Goal: Task Accomplishment & Management: Use online tool/utility

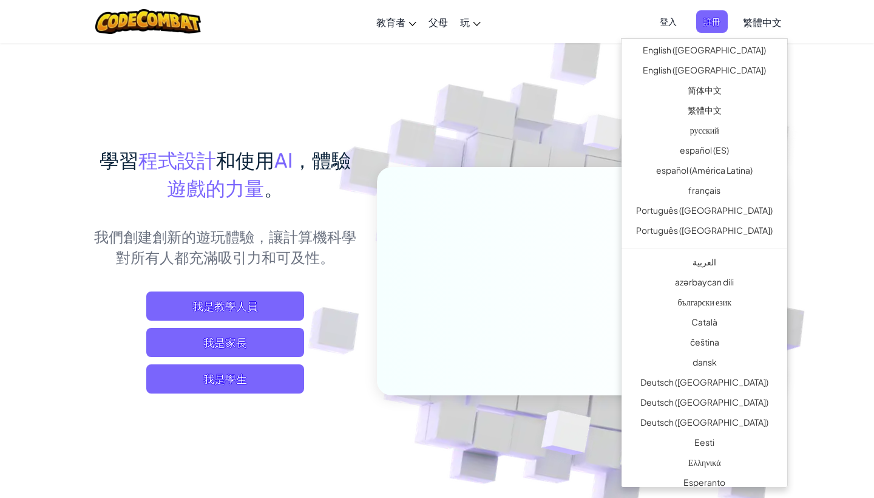
click at [764, 19] on span "繁體中文" at bounding box center [762, 22] width 39 height 13
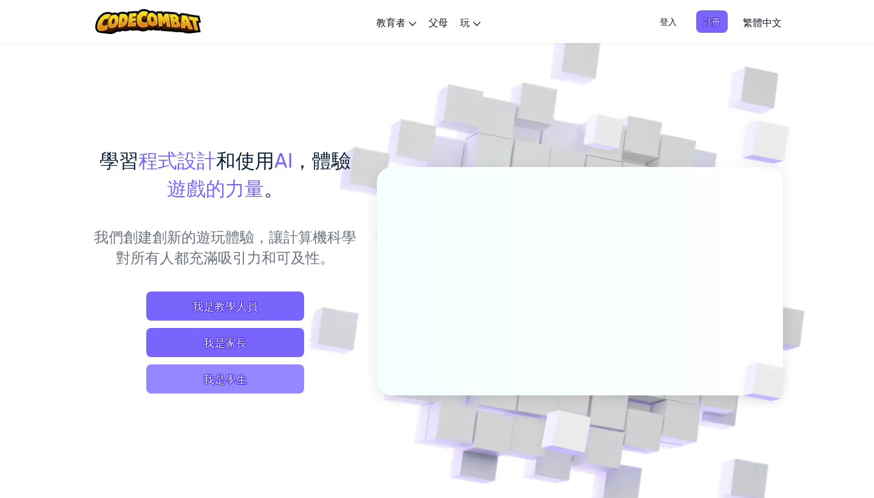
click at [240, 380] on span "我是學生" at bounding box center [225, 378] width 158 height 29
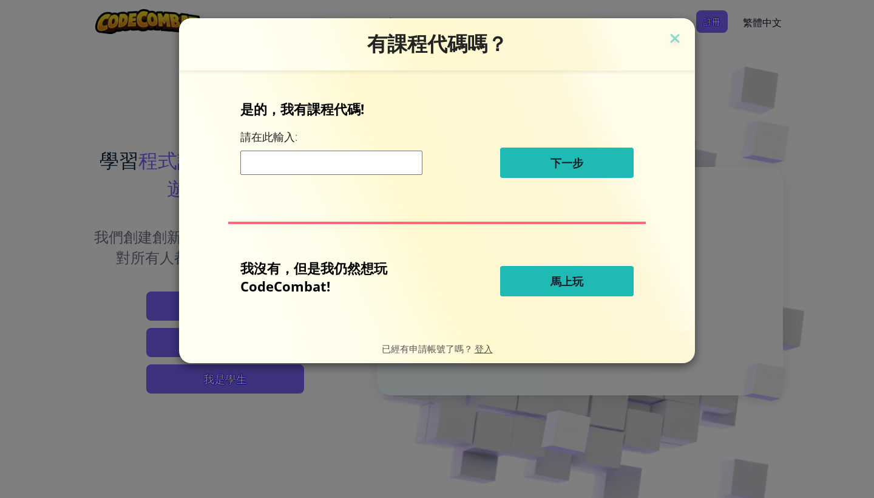
click at [571, 281] on span "馬上玩" at bounding box center [567, 281] width 33 height 15
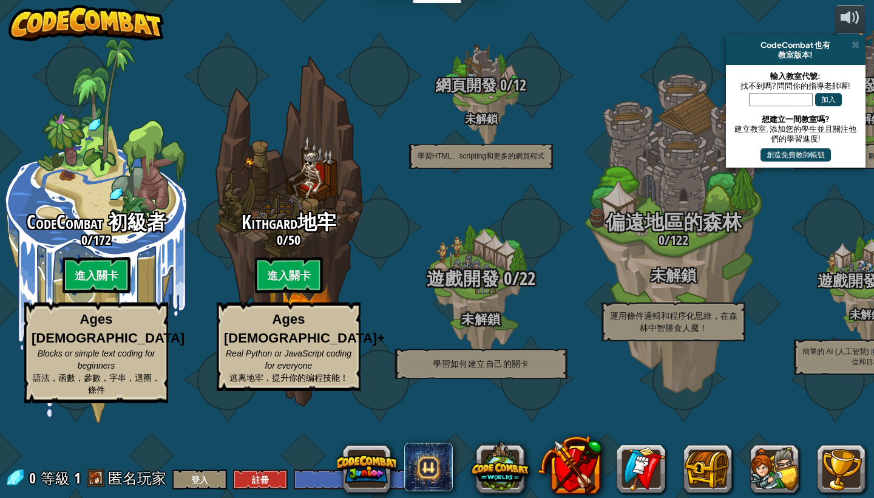
select select "zh-HANT"
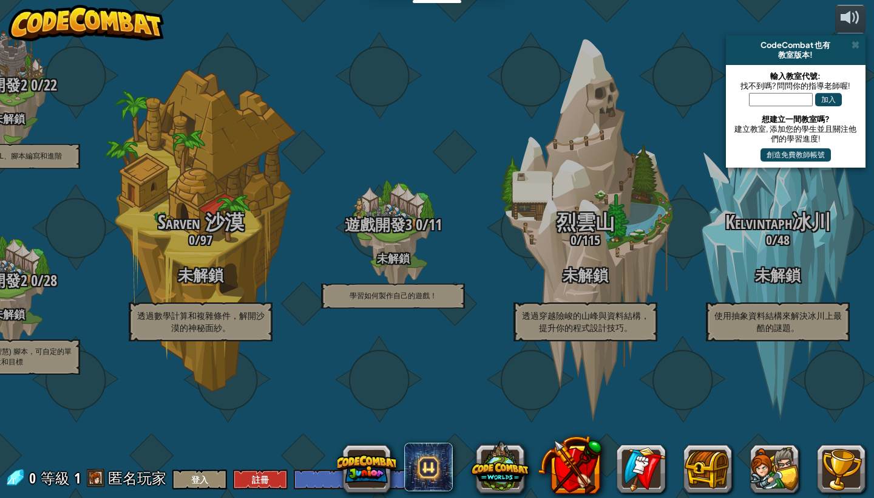
click at [815, 154] on button "創造免費教師帳號" at bounding box center [796, 154] width 70 height 13
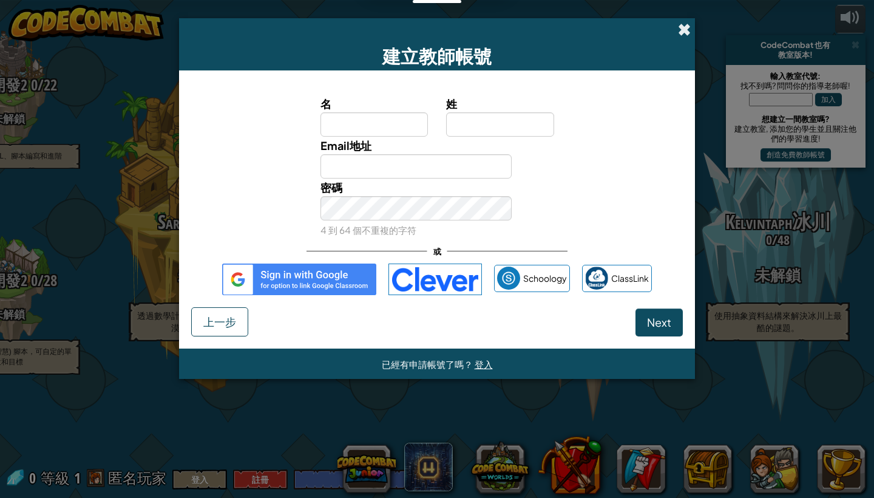
click at [685, 35] on span at bounding box center [684, 29] width 13 height 13
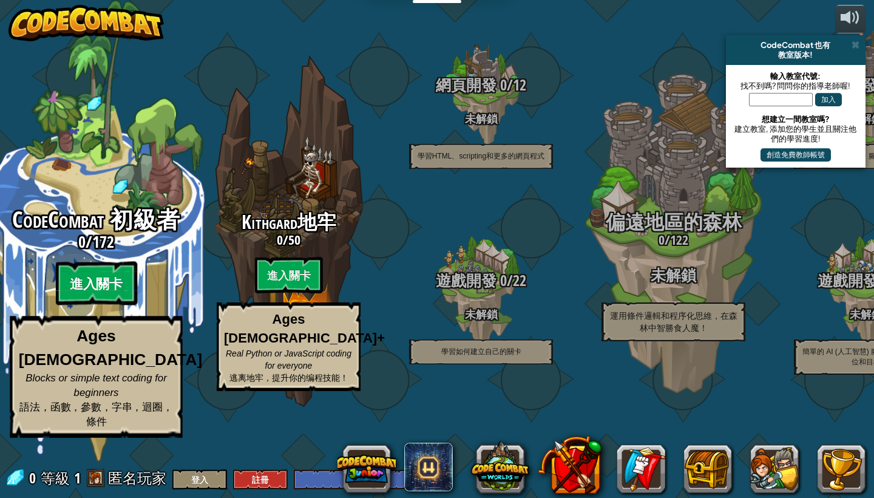
click at [114, 305] on btn "進入關卡" at bounding box center [95, 284] width 81 height 44
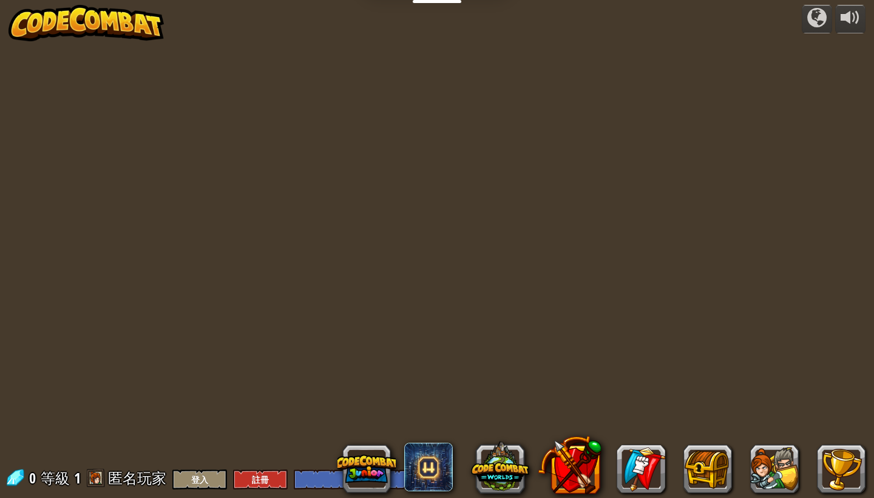
select select "zh-HANT"
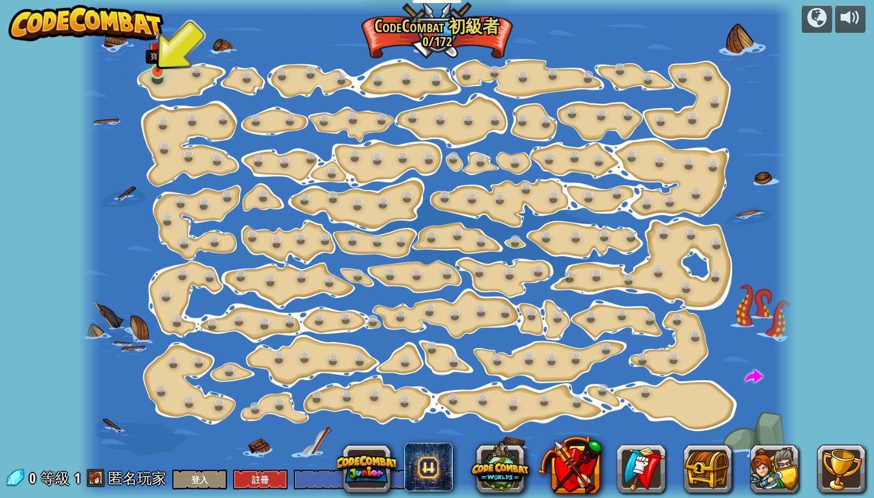
click at [163, 76] on link at bounding box center [158, 71] width 24 height 24
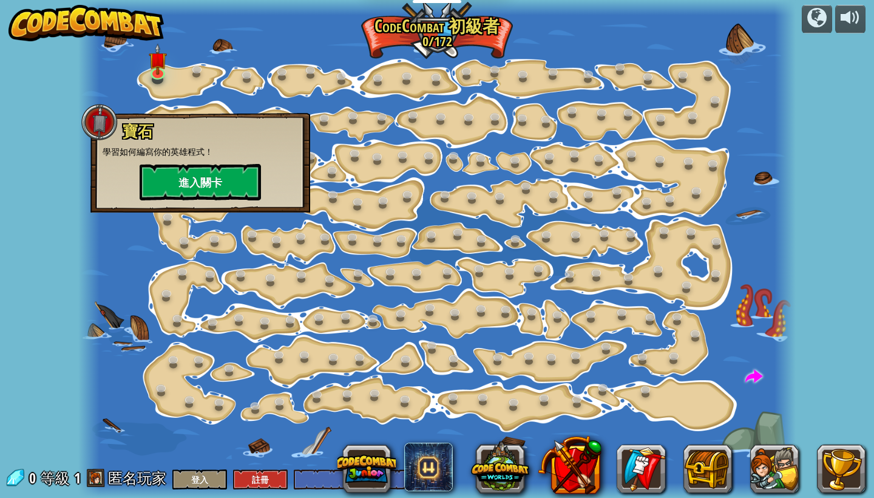
click at [203, 189] on button "進入關卡" at bounding box center [200, 182] width 121 height 36
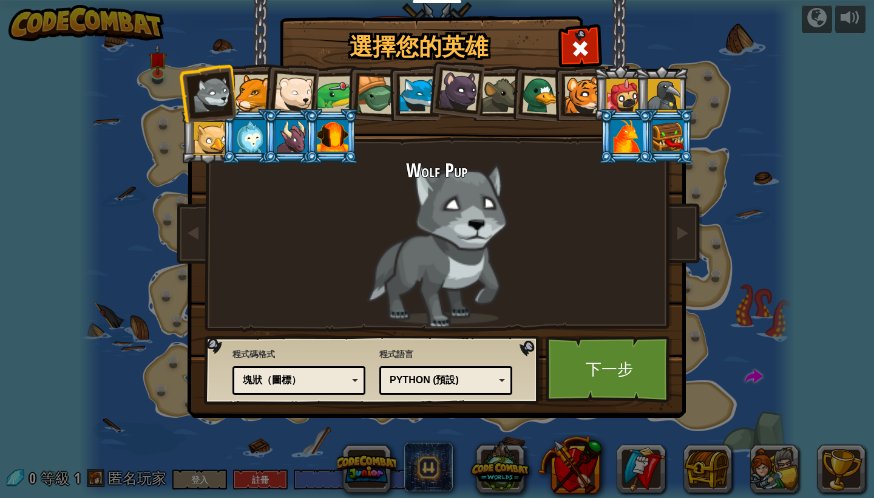
click at [251, 97] on div at bounding box center [252, 93] width 37 height 37
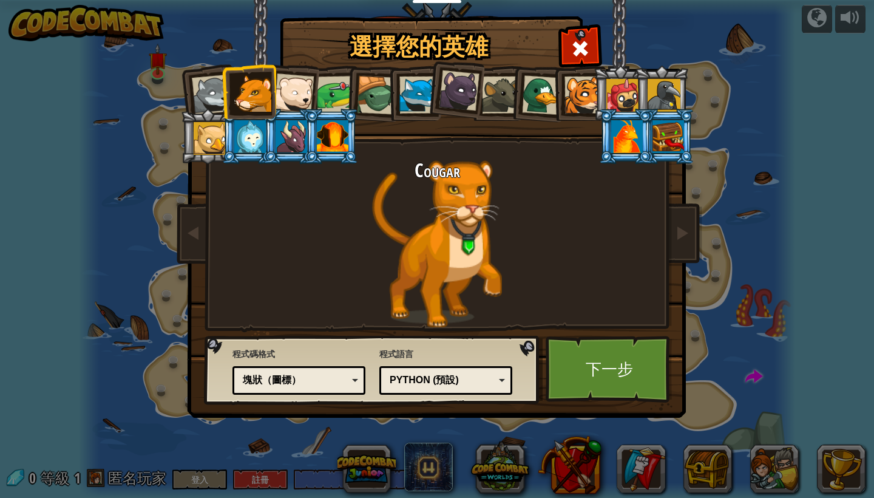
click at [216, 104] on div at bounding box center [212, 95] width 40 height 40
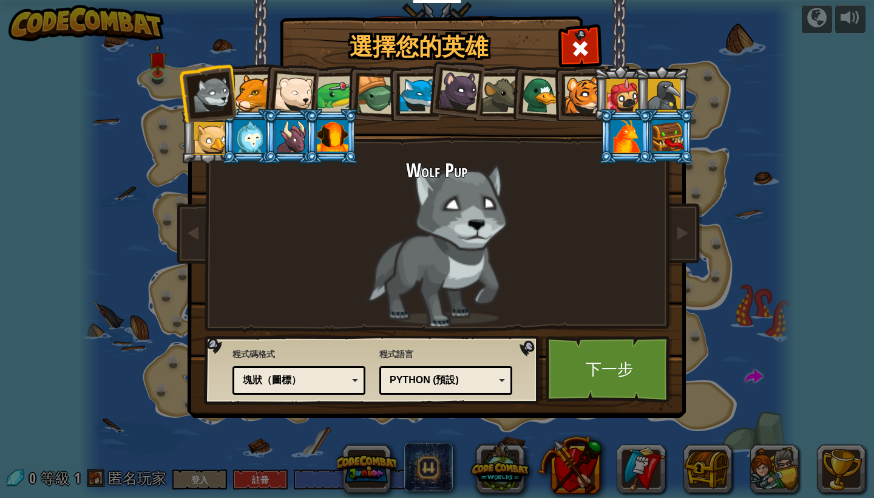
click at [350, 95] on li at bounding box center [373, 93] width 58 height 58
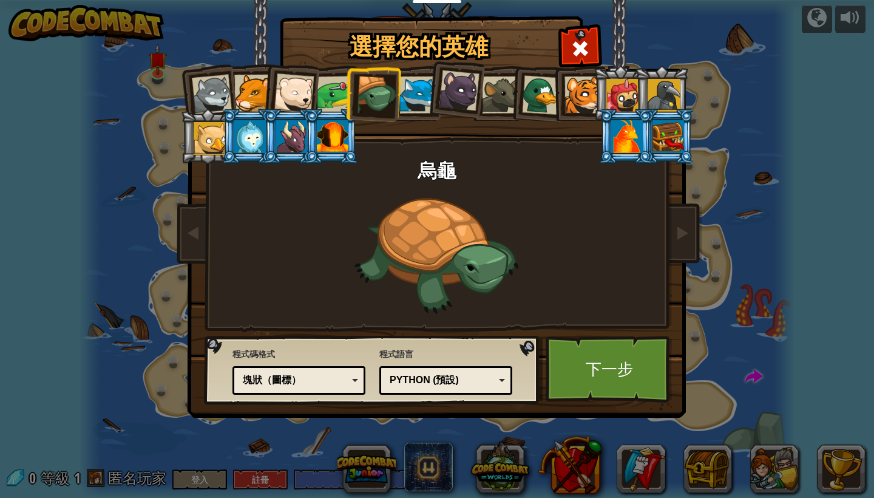
click at [339, 95] on div at bounding box center [336, 95] width 38 height 38
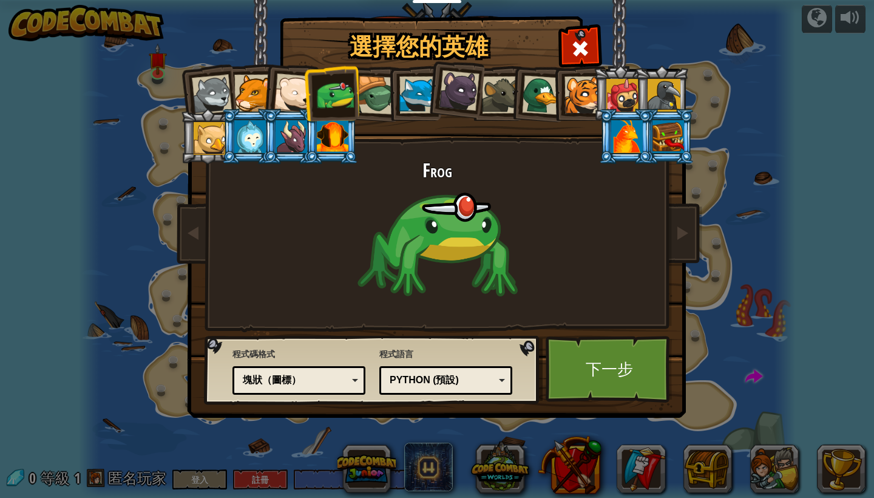
click at [372, 93] on div at bounding box center [376, 95] width 39 height 39
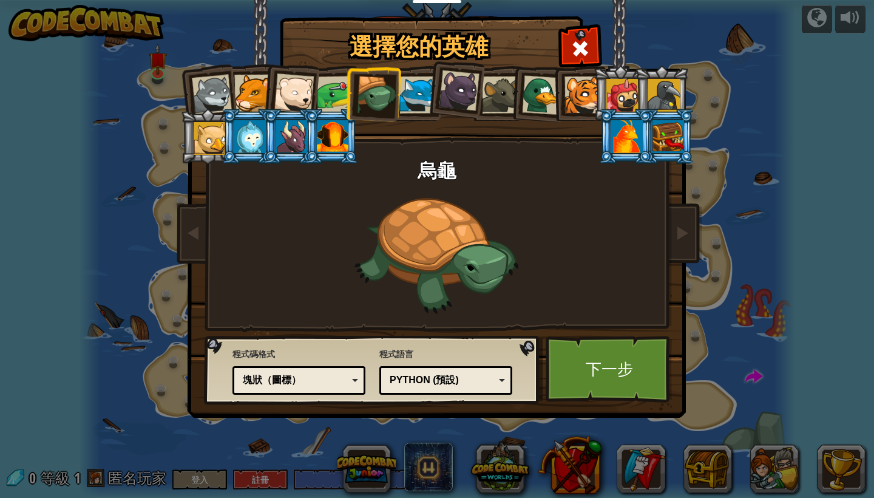
click at [220, 138] on div at bounding box center [210, 138] width 33 height 33
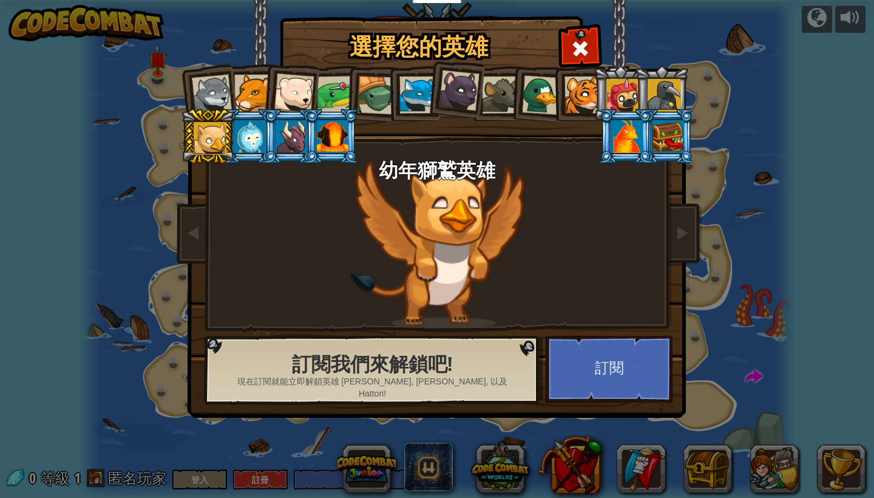
click at [377, 97] on div at bounding box center [376, 95] width 39 height 39
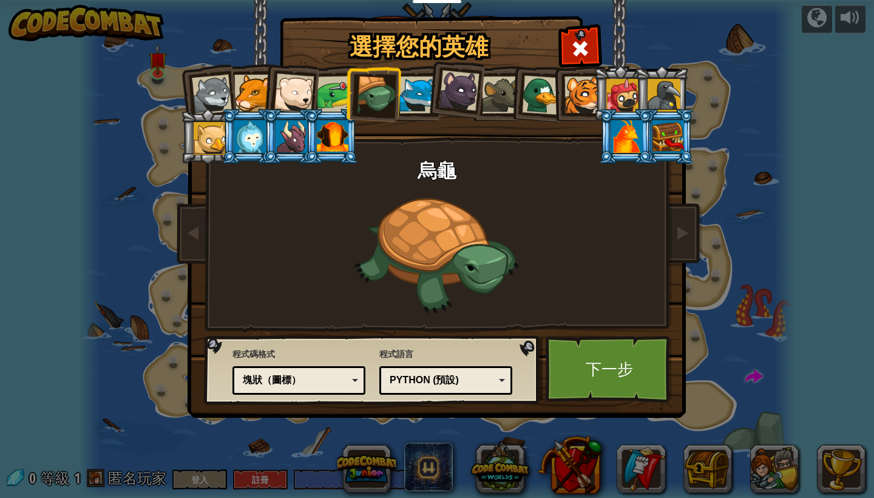
click at [547, 93] on div at bounding box center [541, 94] width 39 height 39
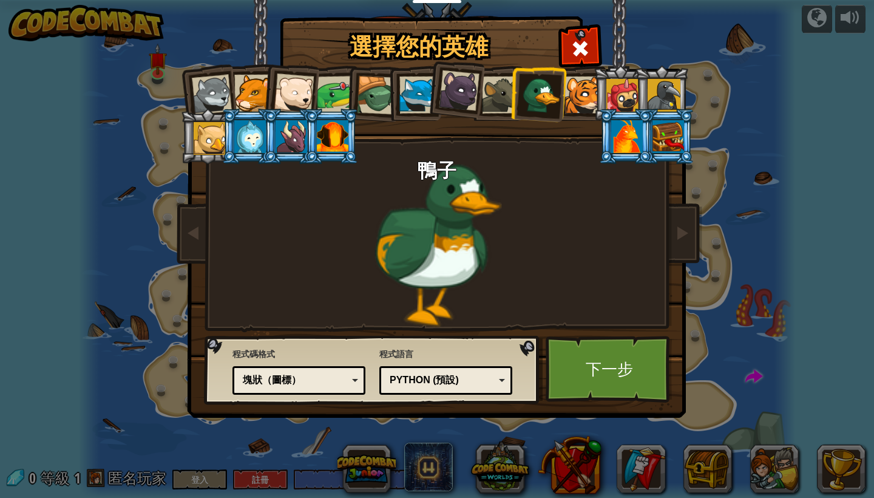
click at [509, 99] on div at bounding box center [500, 94] width 37 height 37
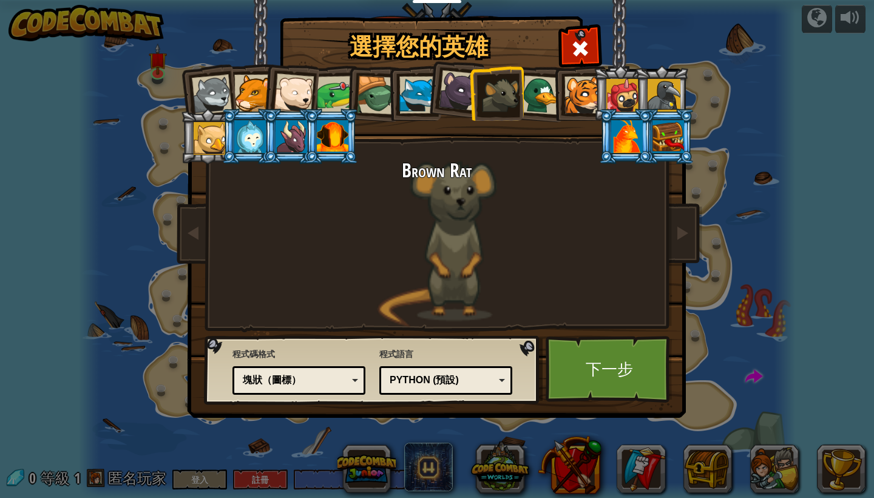
click at [459, 92] on div at bounding box center [459, 90] width 41 height 41
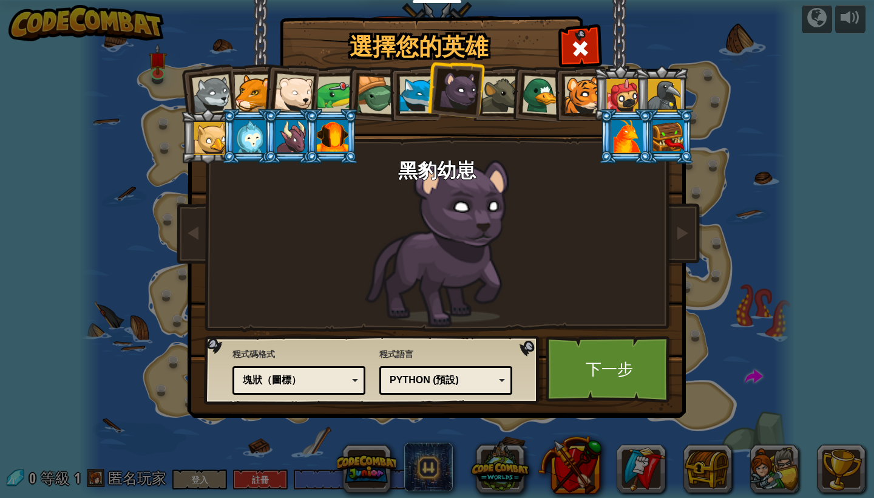
click at [651, 89] on div at bounding box center [664, 95] width 33 height 33
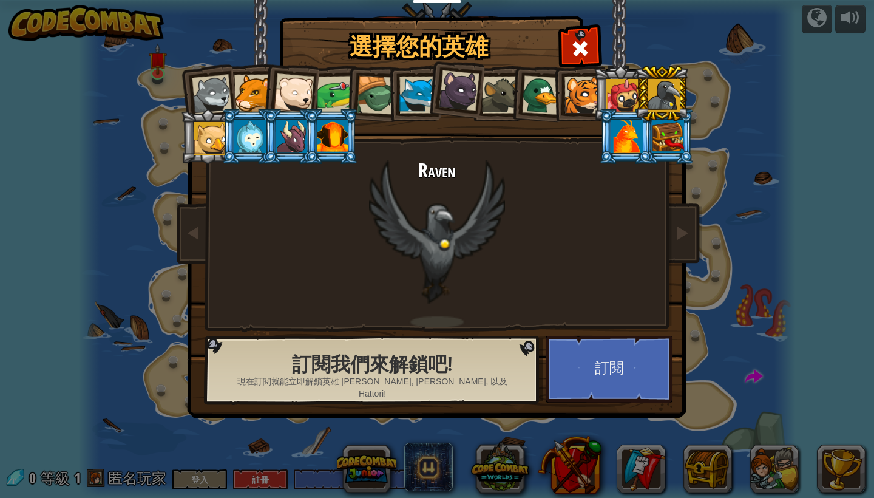
click at [613, 84] on div at bounding box center [622, 95] width 33 height 33
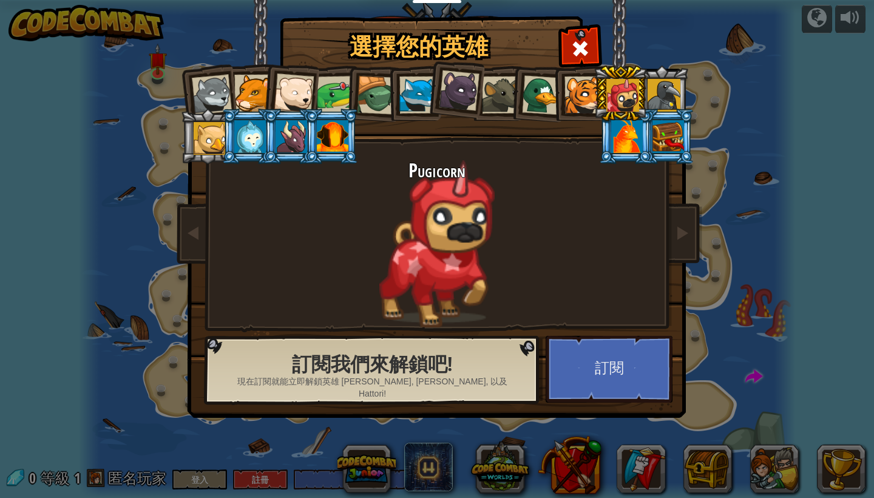
click at [327, 89] on div at bounding box center [336, 95] width 38 height 38
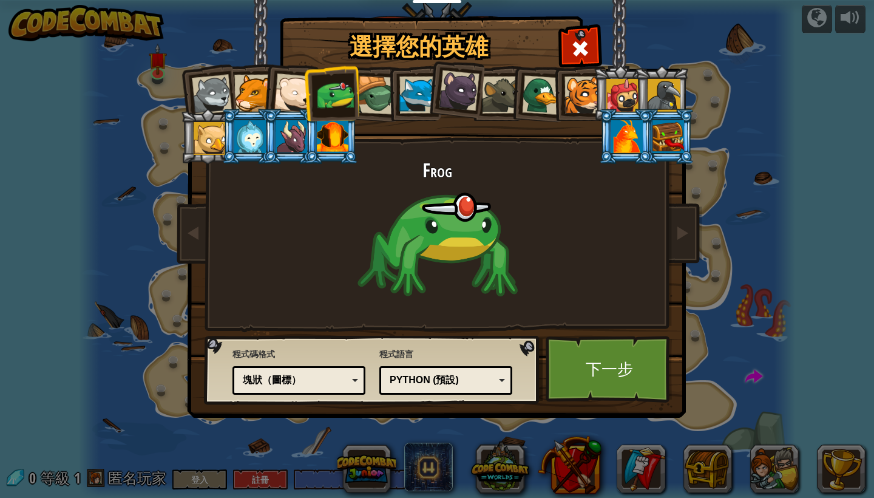
click at [396, 93] on li at bounding box center [414, 93] width 55 height 55
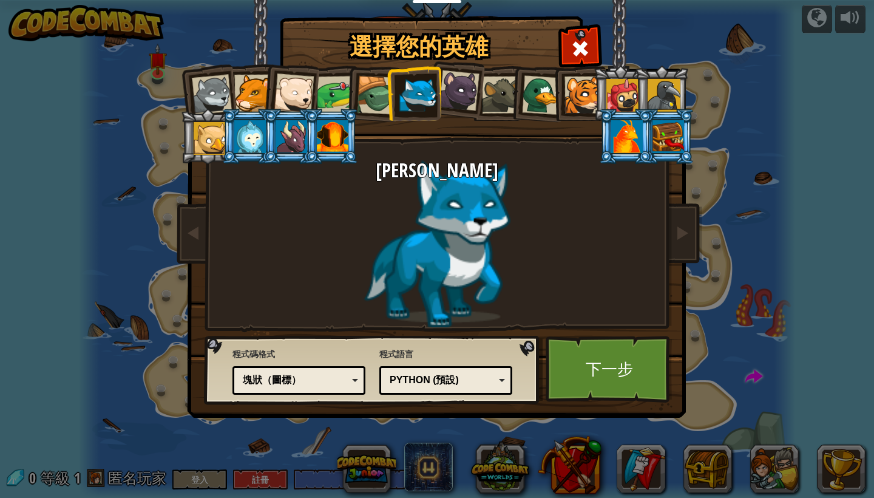
click at [381, 89] on div at bounding box center [376, 95] width 39 height 39
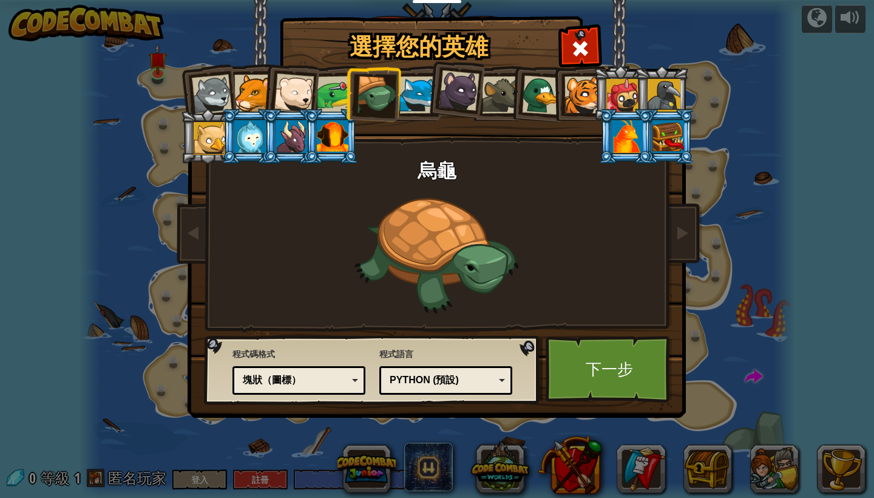
click at [348, 138] on div at bounding box center [333, 136] width 32 height 33
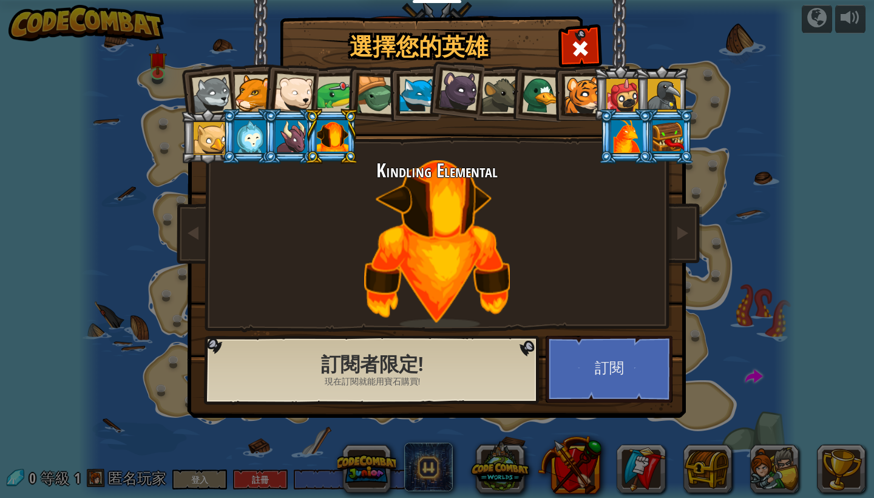
click at [301, 138] on div at bounding box center [292, 136] width 32 height 33
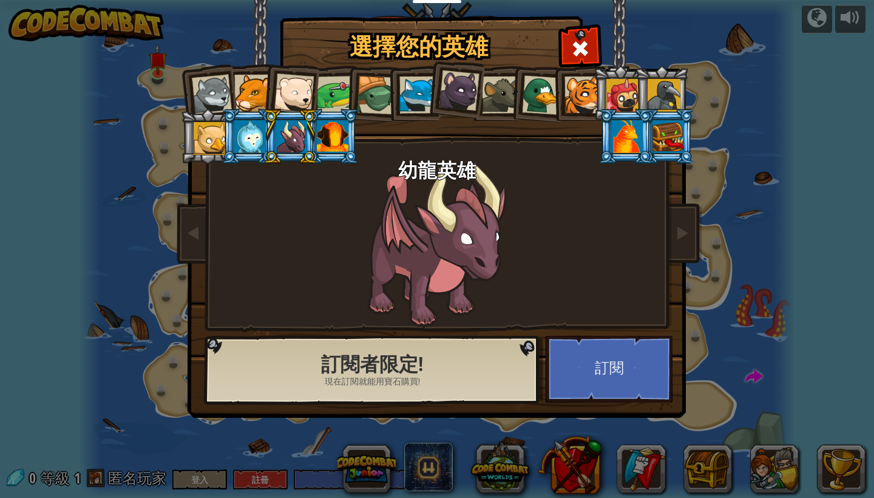
click at [255, 144] on div at bounding box center [250, 136] width 32 height 33
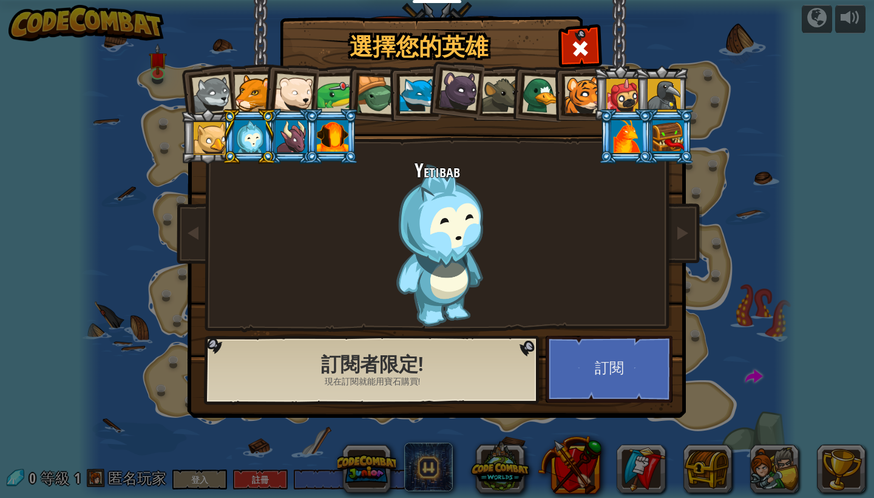
click at [412, 90] on div at bounding box center [417, 94] width 37 height 37
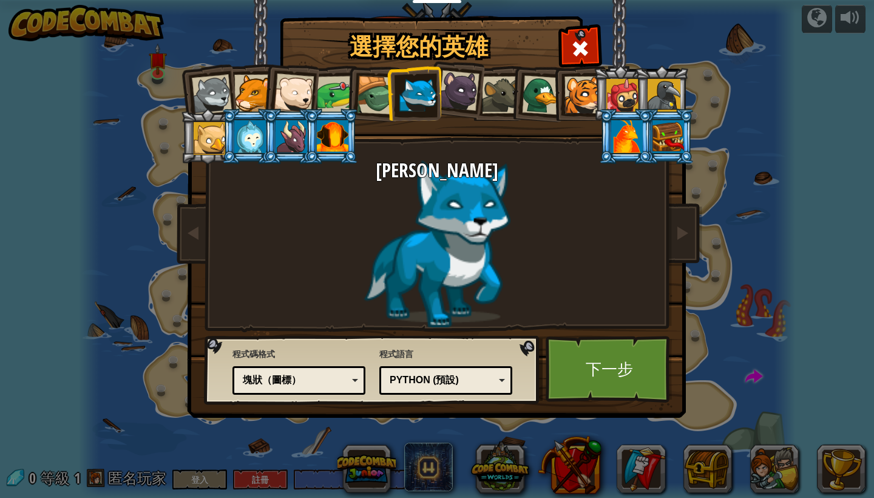
click at [380, 93] on div at bounding box center [376, 95] width 39 height 39
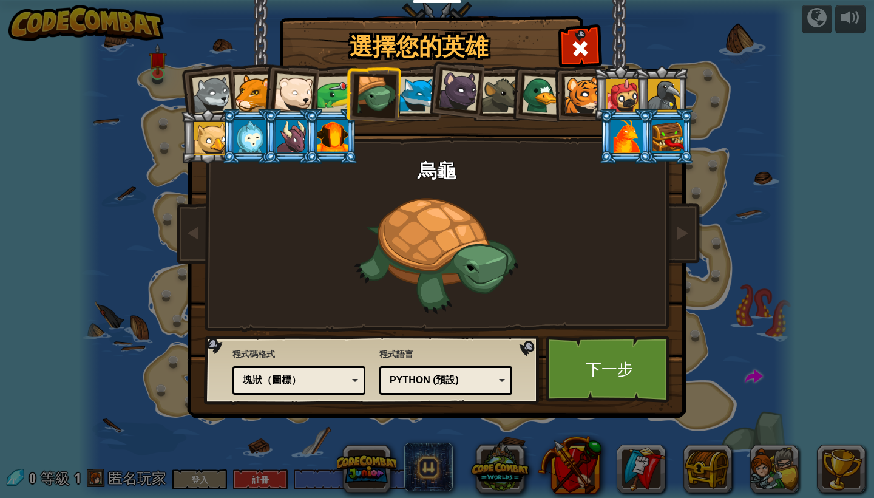
click at [354, 381] on div "塊狀（圖標）" at bounding box center [298, 380] width 117 height 19
click at [629, 368] on link "下一步" at bounding box center [609, 369] width 127 height 67
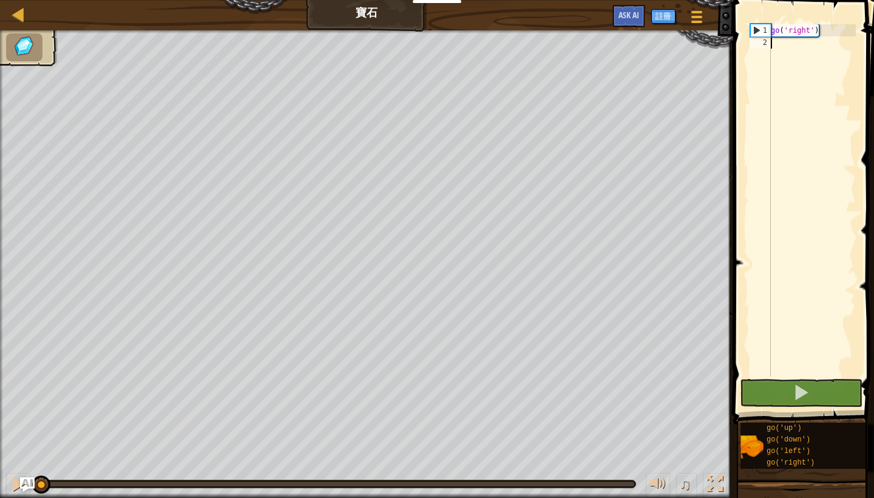
click at [798, 50] on div "go ( 'right' )" at bounding box center [812, 212] width 87 height 376
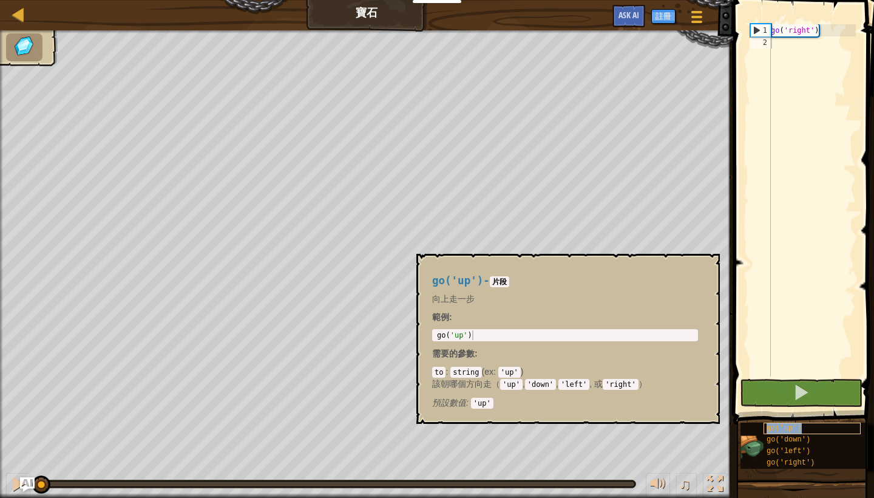
click at [793, 429] on span "go('up')" at bounding box center [784, 428] width 35 height 8
click at [509, 282] on code "片段" at bounding box center [499, 281] width 19 height 11
click at [462, 285] on span "go('up')" at bounding box center [457, 280] width 51 height 12
click at [710, 267] on button "×" at bounding box center [707, 267] width 10 height 17
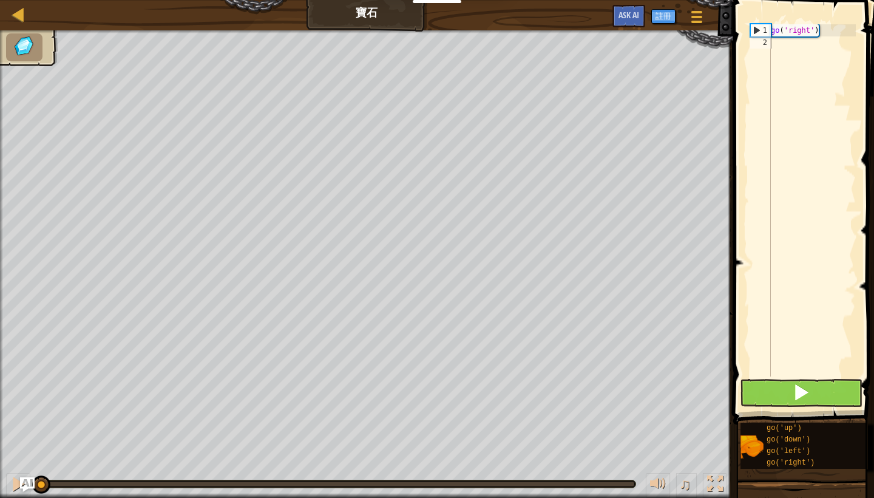
click at [801, 401] on span at bounding box center [801, 392] width 17 height 17
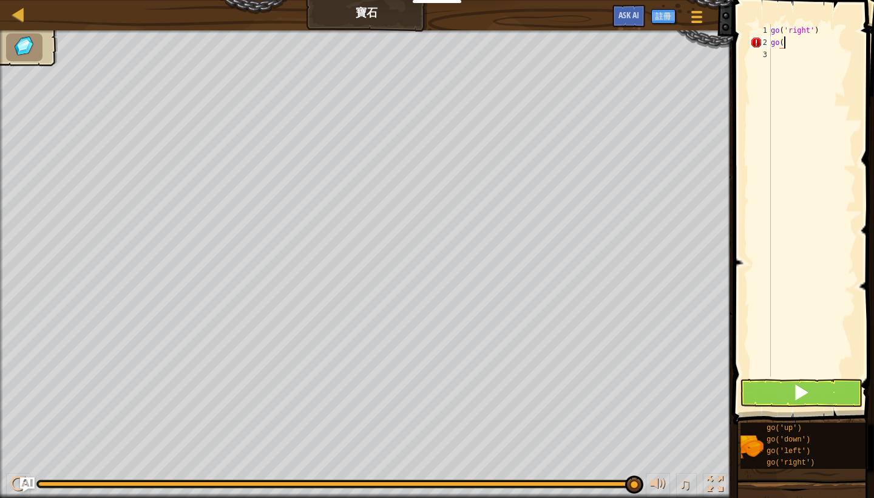
scroll to position [5, 1]
drag, startPoint x: 785, startPoint y: 41, endPoint x: 786, endPoint y: 53, distance: 12.2
click at [785, 41] on div "go ( 'right' ) go ( )" at bounding box center [812, 212] width 87 height 376
click at [824, 44] on div "go ( 'right' ) go ( "down" )" at bounding box center [812, 212] width 87 height 376
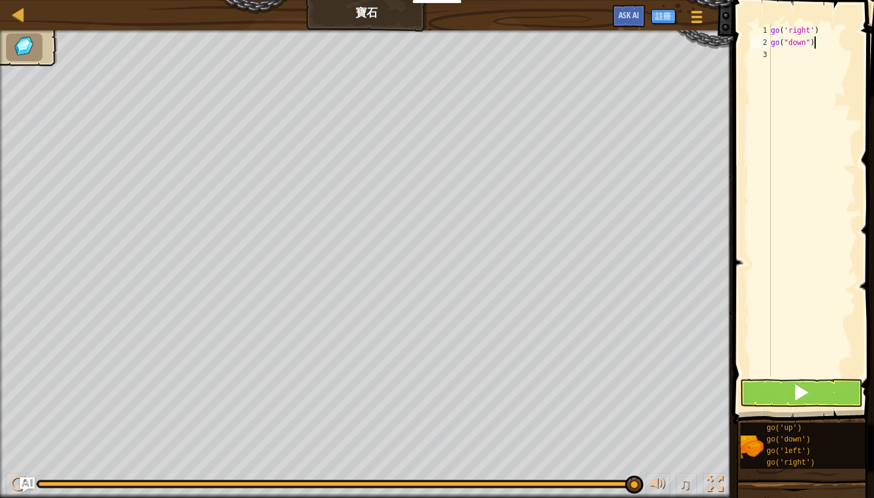
type textarea "go("down")"
click at [813, 389] on button at bounding box center [801, 393] width 123 height 28
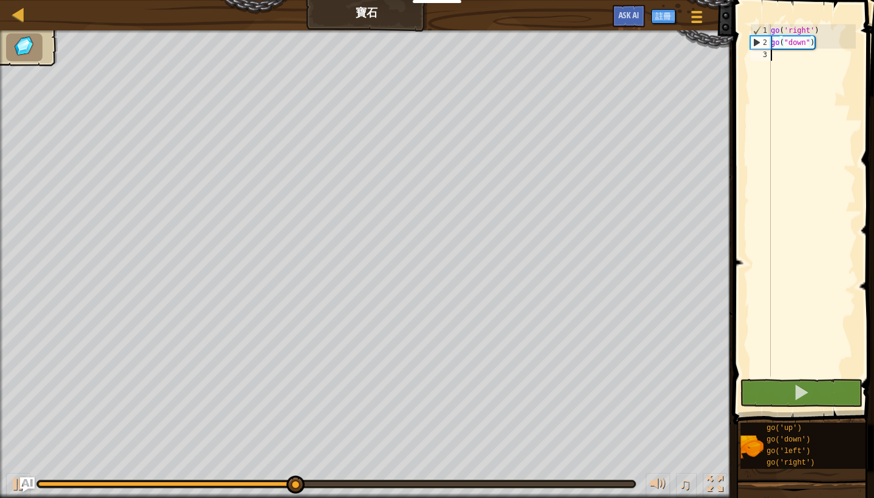
click at [793, 55] on div "go ( 'right' ) go ( "down" )" at bounding box center [812, 212] width 87 height 376
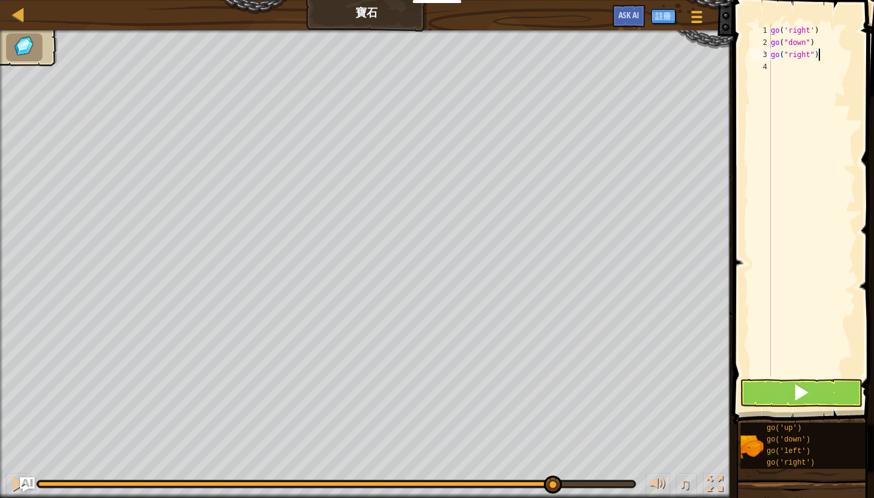
type textarea "go("right")"
click at [776, 391] on button at bounding box center [801, 393] width 123 height 28
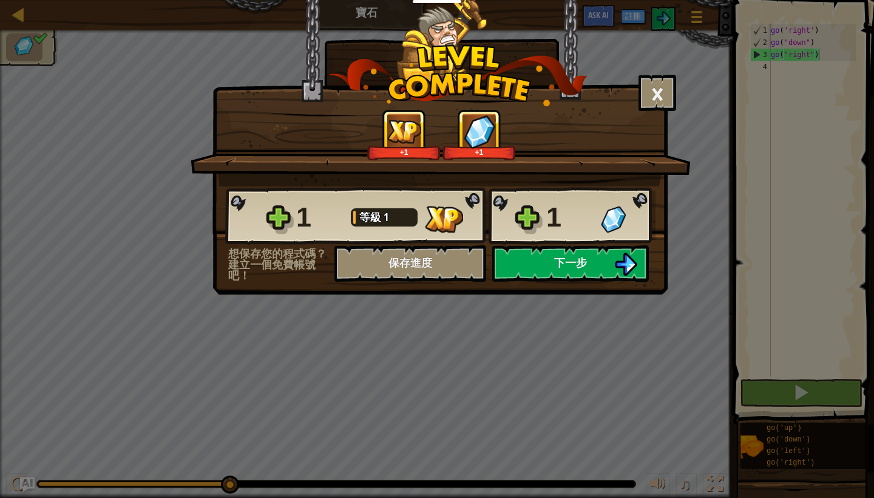
click at [548, 259] on button "下一步" at bounding box center [570, 263] width 157 height 36
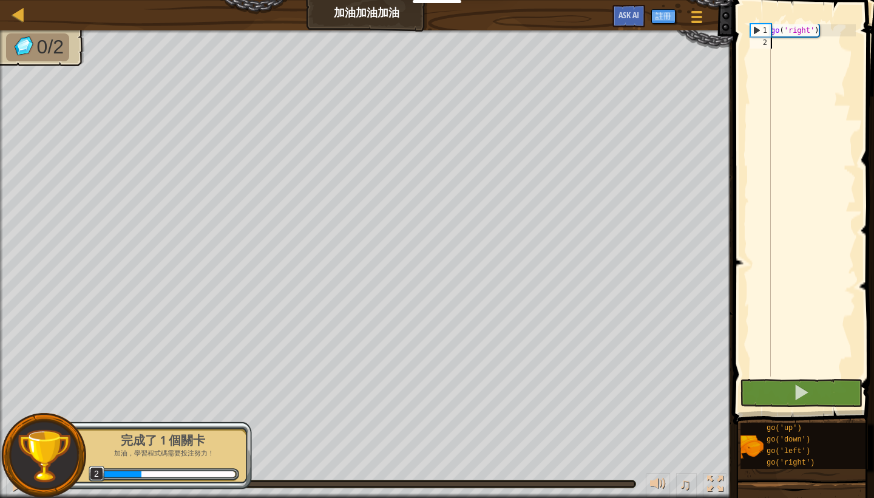
scroll to position [5, 0]
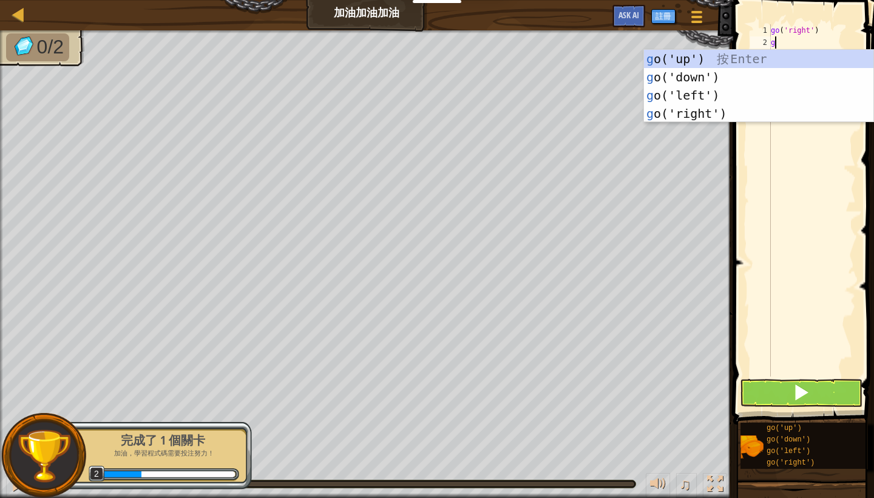
type textarea "go"
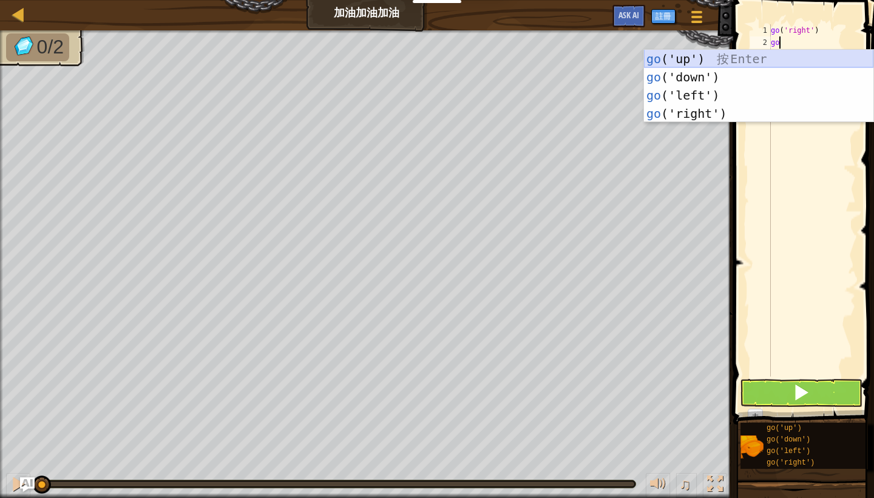
click at [784, 56] on div "go ('up') 按 Enter go ('down') 按 Enter go ('left') 按 Enter go ('right') 按 Enter" at bounding box center [758, 104] width 229 height 109
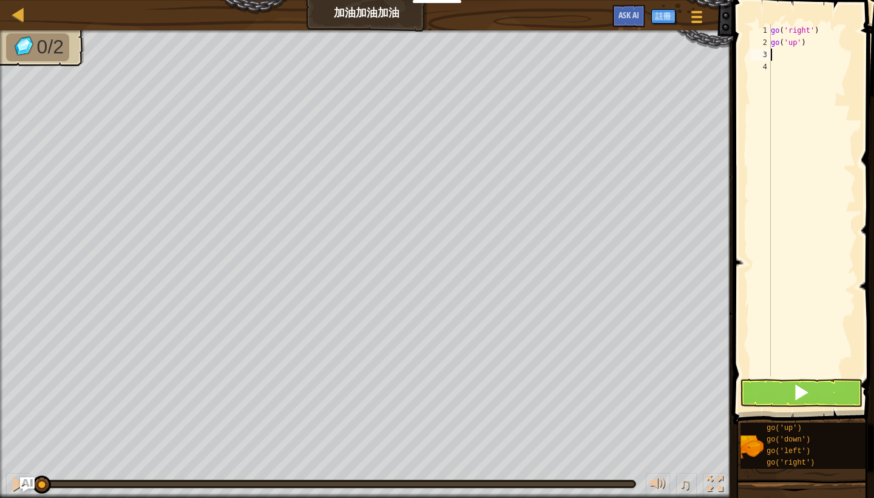
click at [788, 58] on div "go ( 'right' ) go ( 'up' )" at bounding box center [812, 212] width 87 height 376
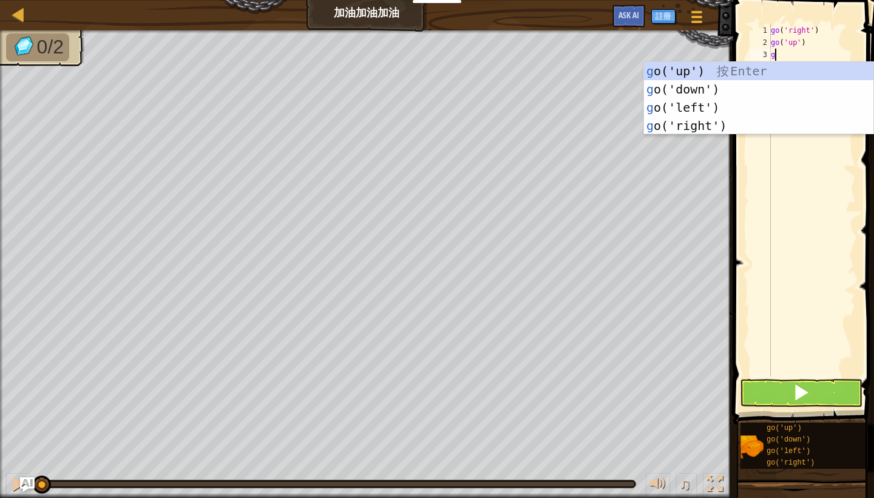
type textarea "go"
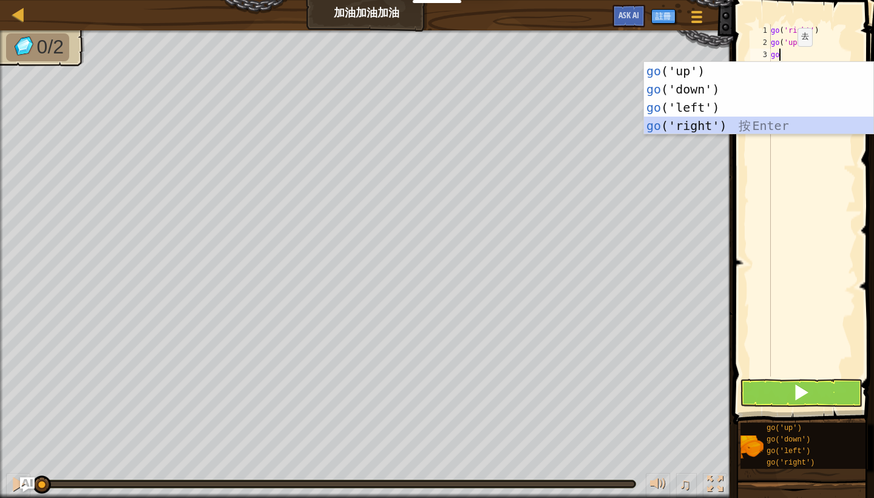
click at [747, 121] on div "go ('up') 按 Enter go ('down') 按 Enter go ('left') 按 Enter go ('right') 按 Enter" at bounding box center [758, 116] width 229 height 109
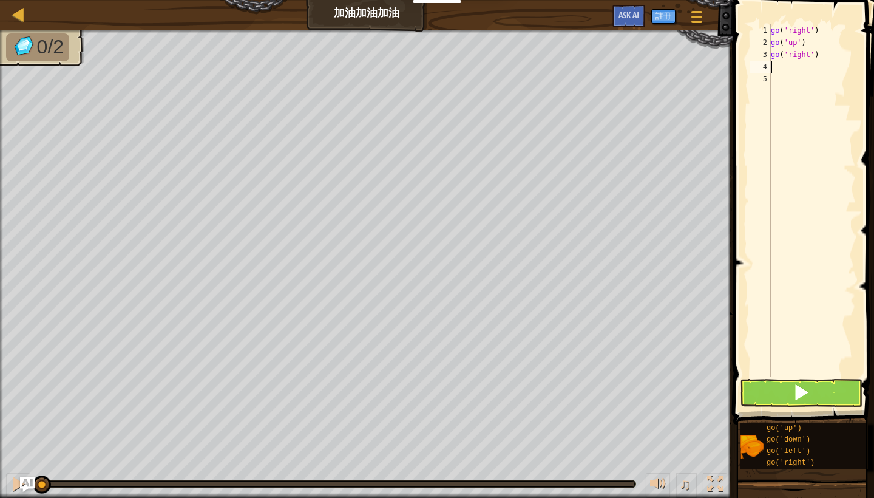
click at [804, 69] on div "go ( 'right' ) go ( 'up' ) go ( 'right' )" at bounding box center [812, 212] width 87 height 376
click at [777, 399] on button at bounding box center [801, 393] width 123 height 28
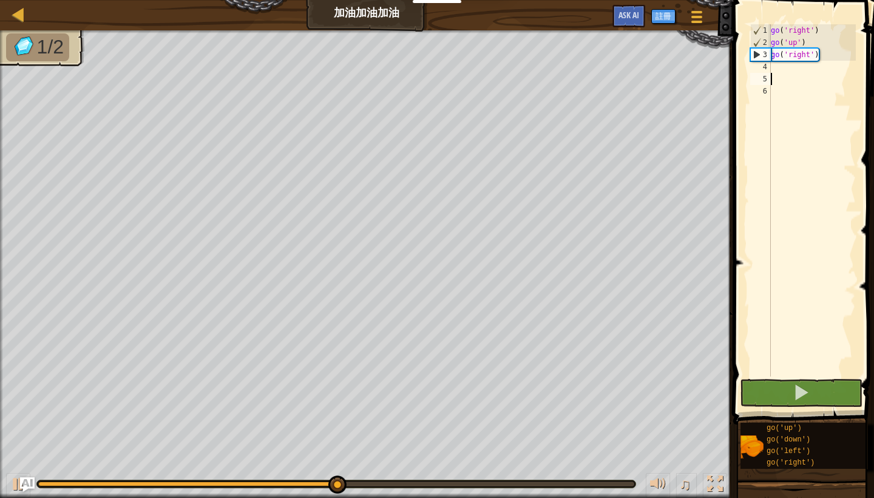
click at [786, 69] on div "go ( 'right' ) go ( 'up' ) go ( 'right' )" at bounding box center [812, 212] width 87 height 376
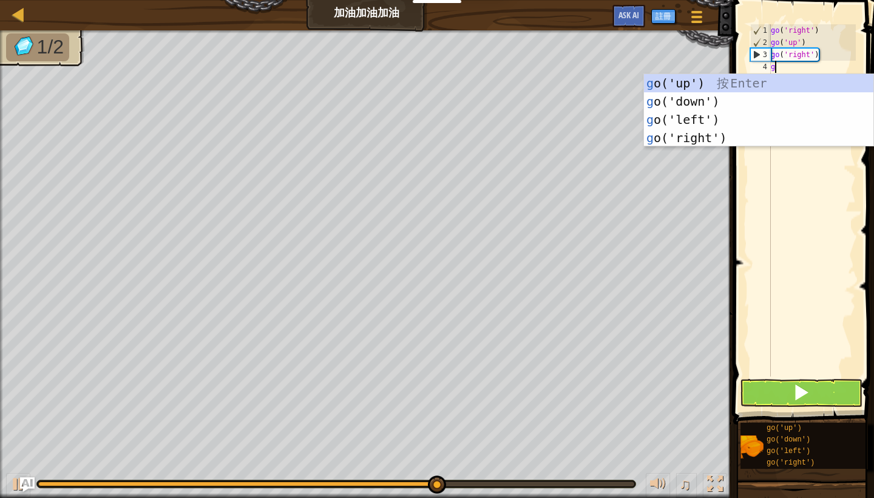
type textarea "go"
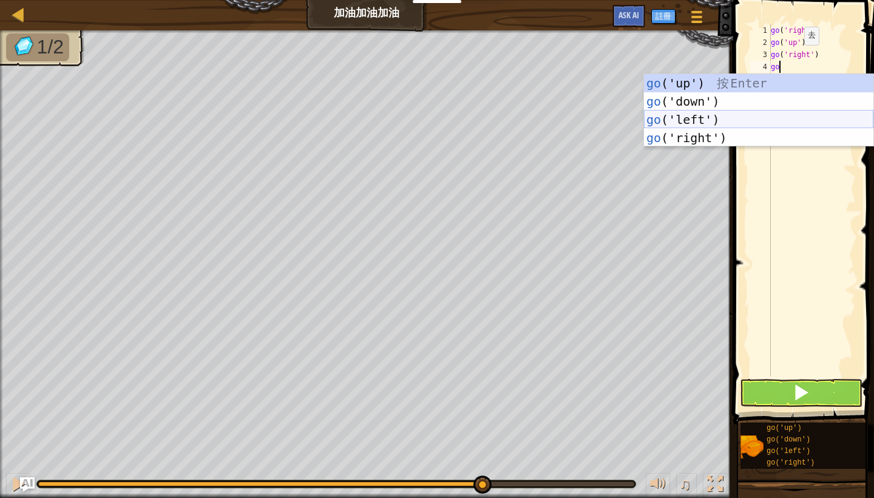
click at [767, 127] on div "go ('up') 按 Enter go ('down') 按 Enter go ('left') 按 Enter go ('right') 按 Enter" at bounding box center [758, 128] width 229 height 109
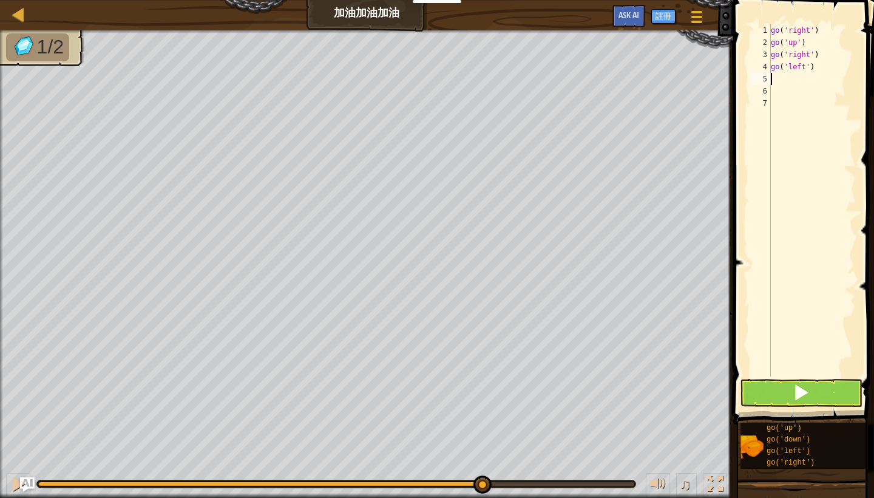
click at [835, 73] on div "go ( 'right' ) go ( 'up' ) go ( 'right' ) go ( 'left' )" at bounding box center [812, 212] width 87 height 376
click at [806, 67] on div "go ( 'right' ) go ( 'up' ) go ( 'right' ) go ( 'left' )" at bounding box center [812, 212] width 87 height 376
type textarea "go('right')"
click at [779, 400] on button at bounding box center [801, 393] width 123 height 28
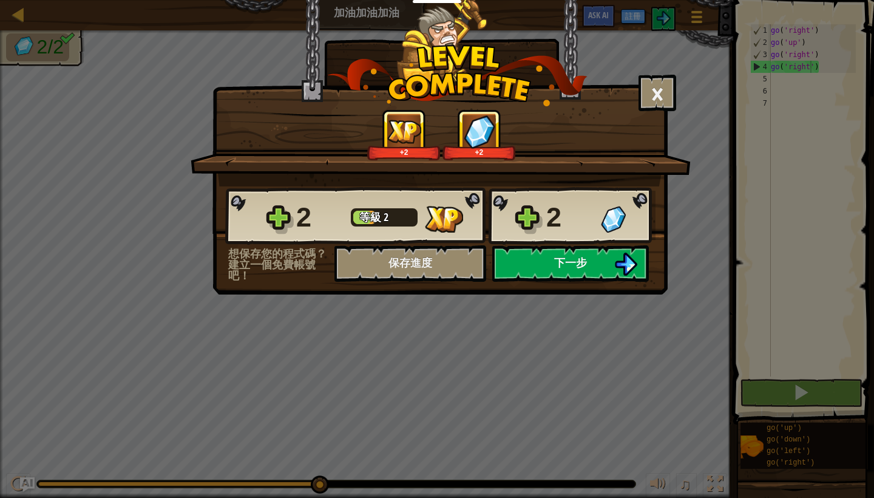
click at [603, 266] on button "下一步" at bounding box center [570, 263] width 157 height 36
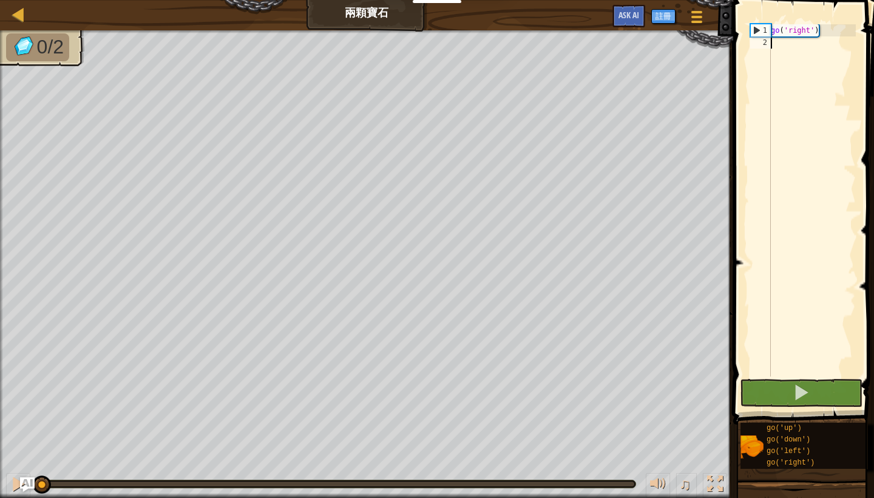
scroll to position [5, 0]
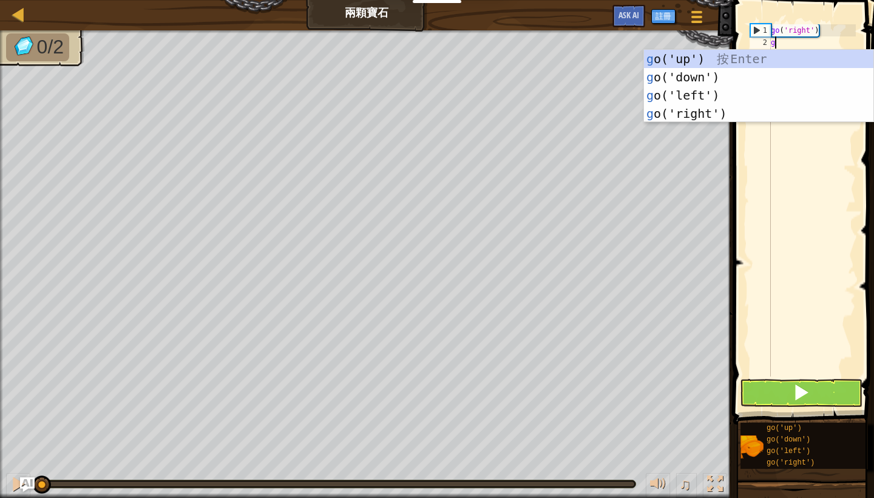
type textarea "go"
click at [727, 109] on div "go ('up') 按 Enter go ('down') 按 Enter go ('left') 按 Enter go ('right') 按 Enter" at bounding box center [758, 104] width 229 height 109
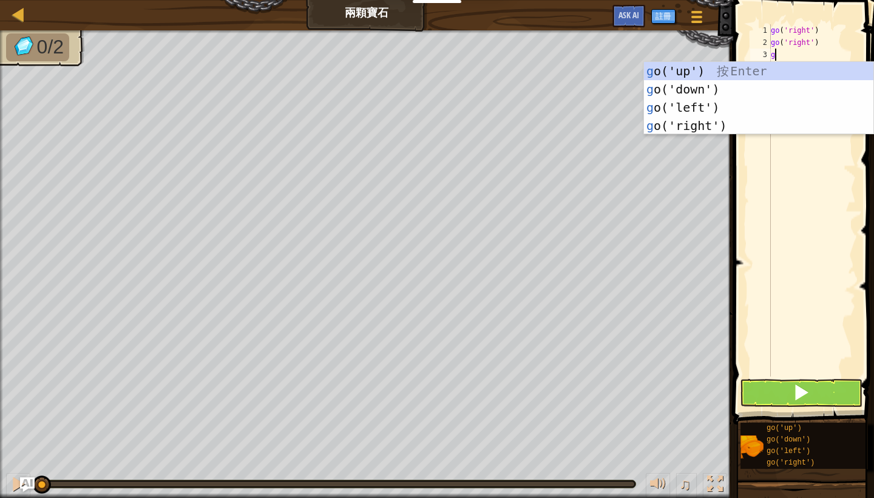
type textarea "go"
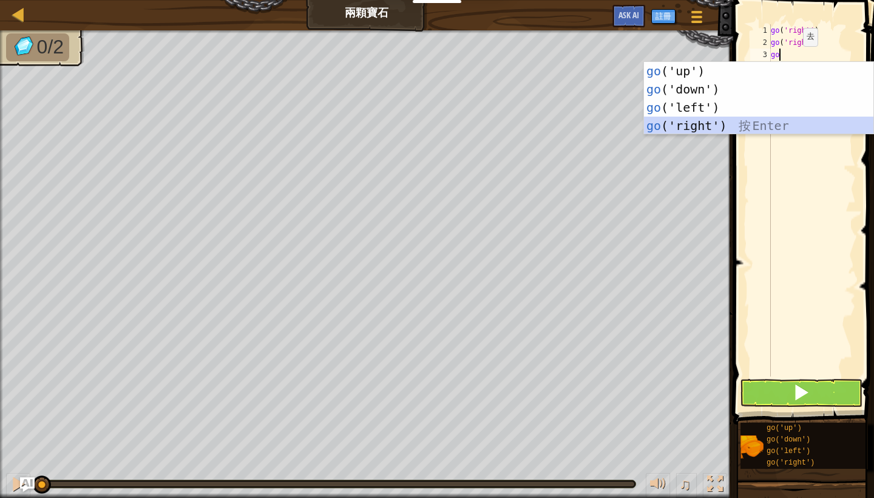
click at [754, 123] on div "go ('up') 按 Enter go ('down') 按 Enter go ('left') 按 Enter go ('right') 按 Enter" at bounding box center [758, 116] width 229 height 109
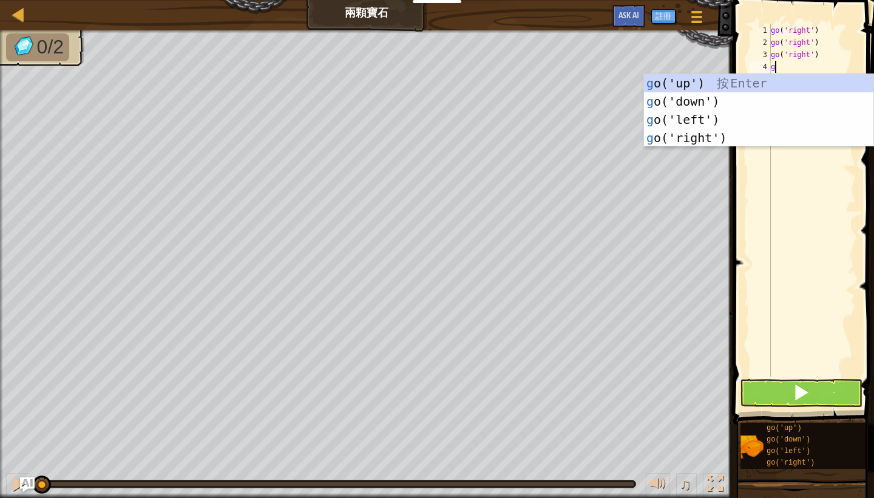
type textarea "go"
click at [774, 80] on div "go ('up') 按 Enter go ('down') 按 Enter go ('left') 按 Enter go ('right') 按 Enter" at bounding box center [758, 128] width 229 height 109
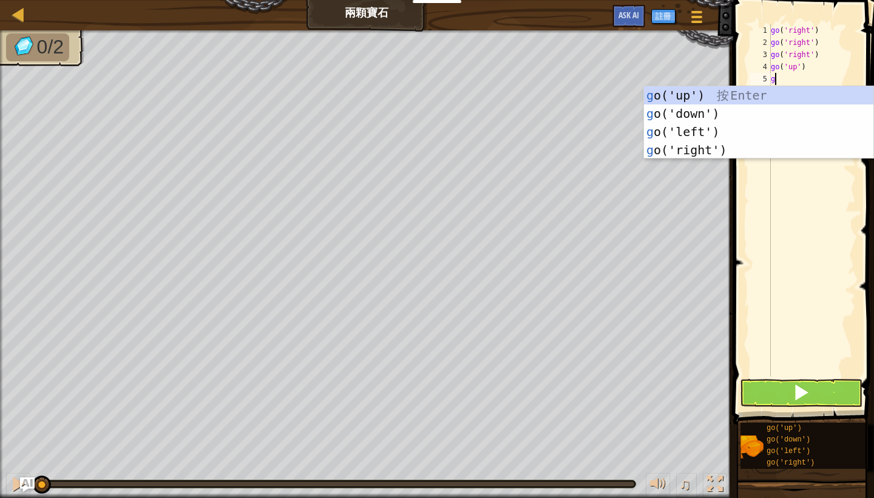
type textarea "go"
click at [776, 113] on div "go ('up') 按 Enter go ('down') 按 Enter go ('left') 按 Enter go ('right') 按 Enter" at bounding box center [758, 140] width 229 height 109
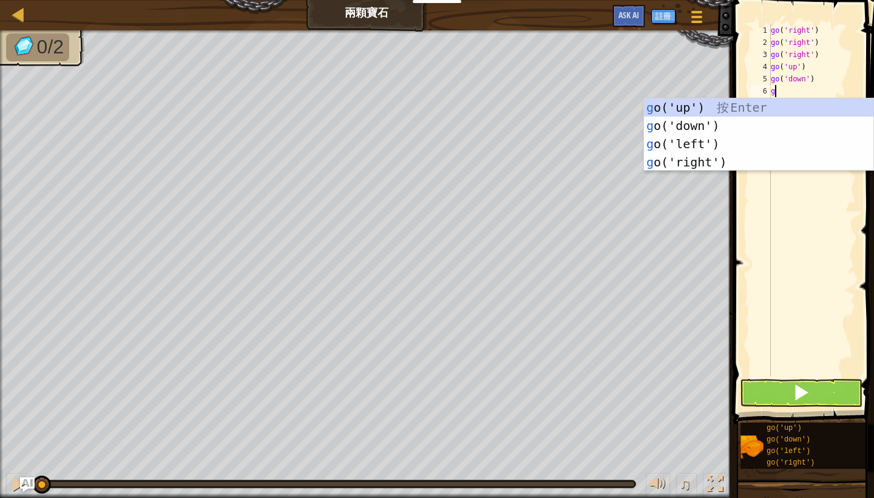
type textarea "go"
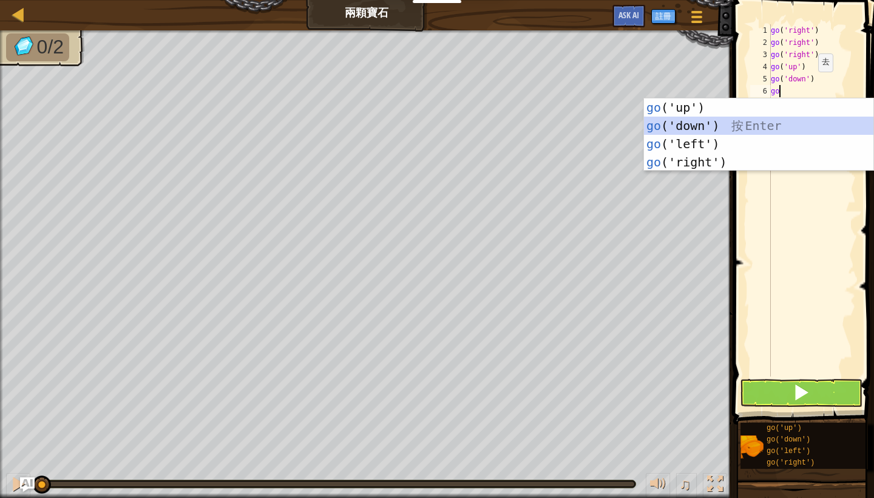
click at [781, 121] on div "go ('up') 按 Enter go ('down') 按 Enter go ('left') 按 Enter go ('right') 按 Enter" at bounding box center [758, 152] width 229 height 109
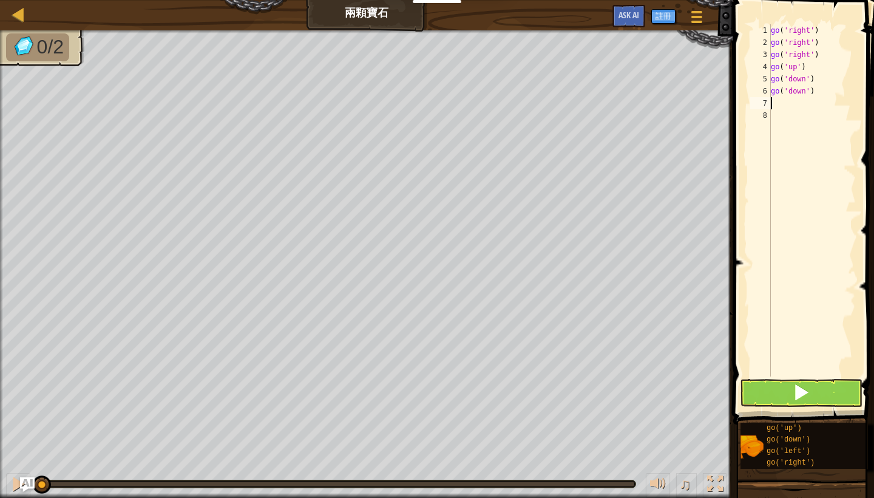
click at [786, 396] on button at bounding box center [801, 393] width 123 height 28
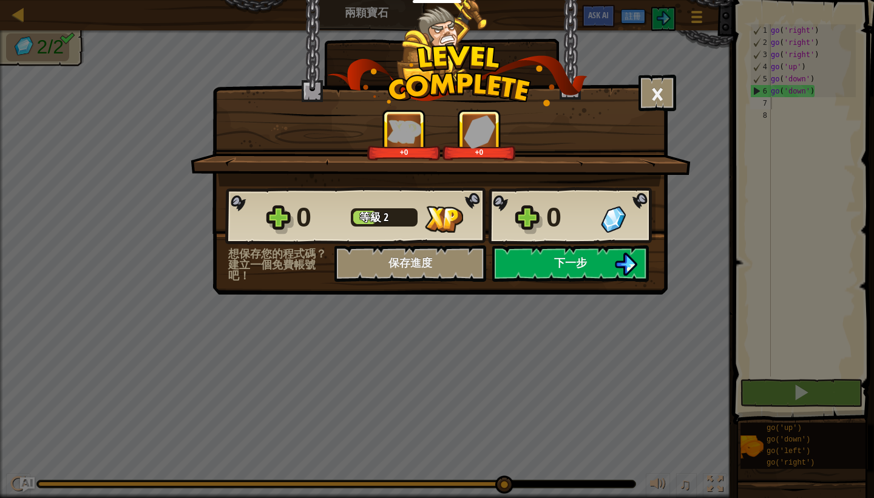
click at [570, 262] on span "下一步" at bounding box center [570, 262] width 33 height 15
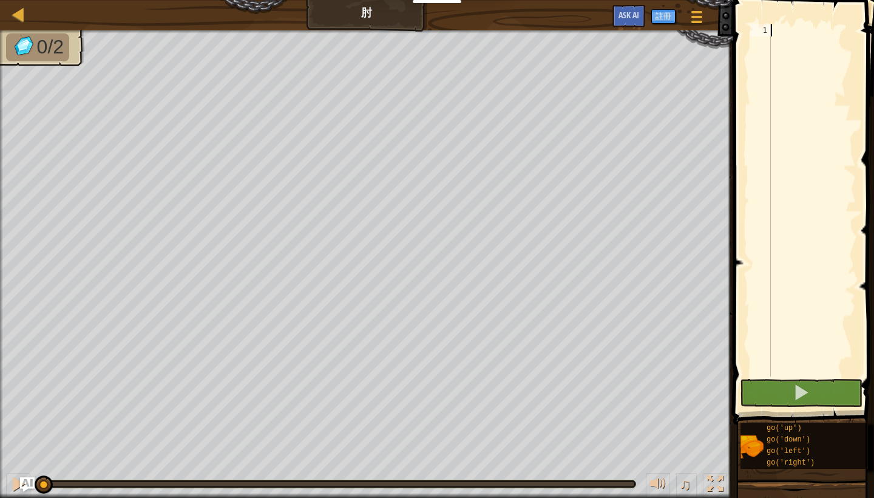
scroll to position [5, 0]
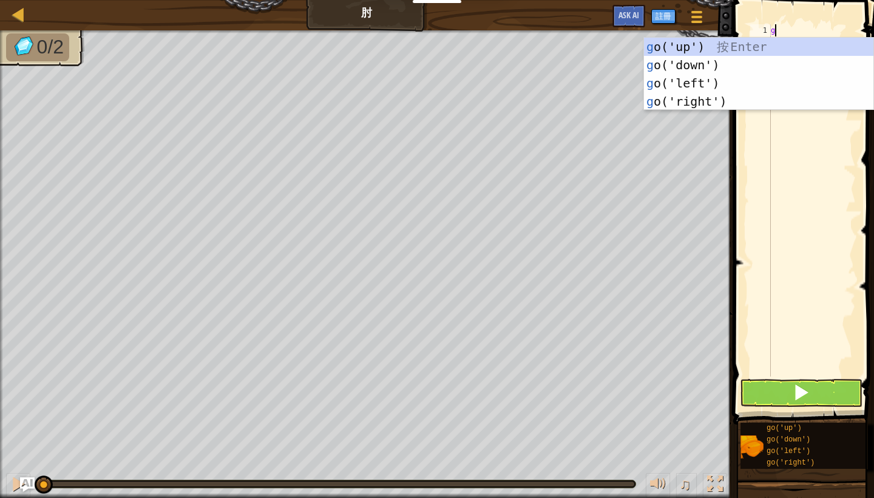
type textarea "go"
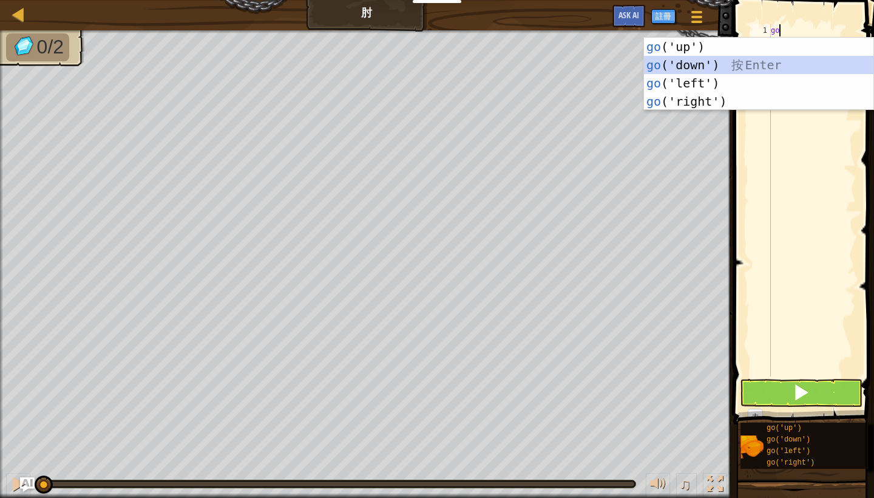
click at [783, 64] on div "go ('up') 按 Enter go ('down') 按 Enter go ('left') 按 Enter go ('right') 按 Enter" at bounding box center [758, 92] width 229 height 109
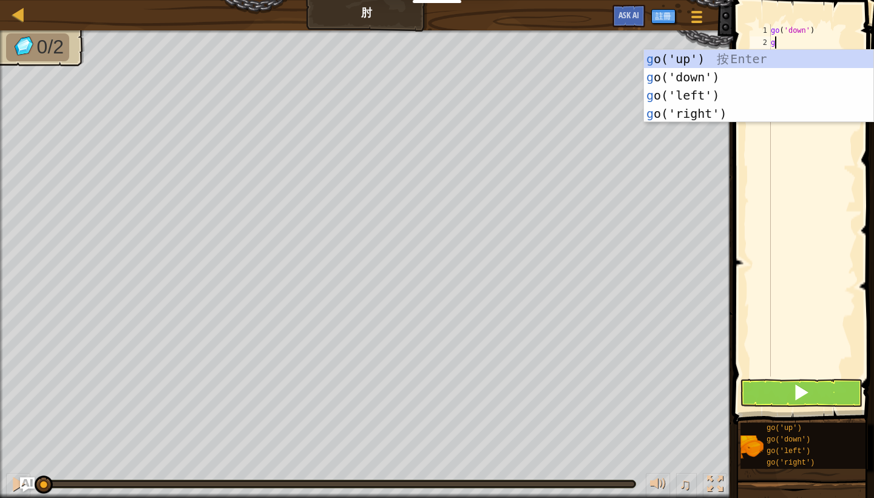
type textarea "go"
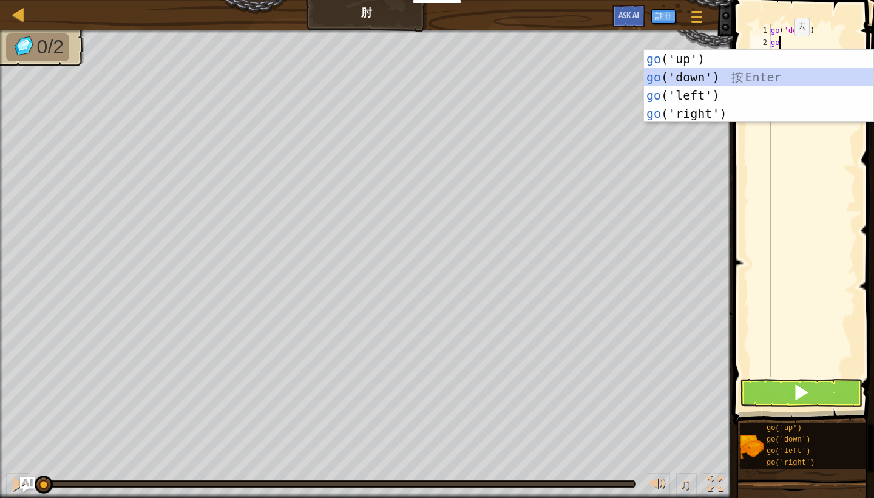
click at [749, 77] on div "go ('up') 按 Enter go ('down') 按 Enter go ('left') 按 Enter go ('right') 按 Enter" at bounding box center [758, 104] width 229 height 109
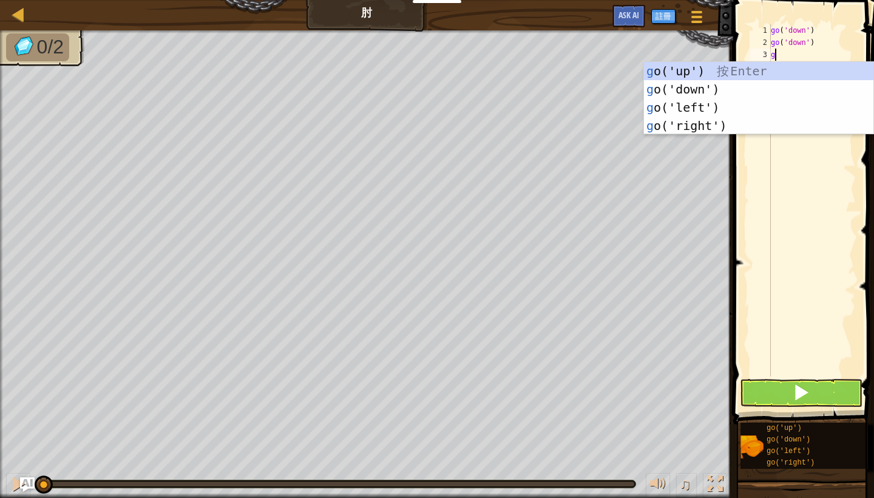
type textarea "go"
click at [752, 104] on div "go ('up') 按 Enter go ('down') 按 Enter go ('left') 按 Enter go ('right') 按 Enter" at bounding box center [758, 116] width 229 height 109
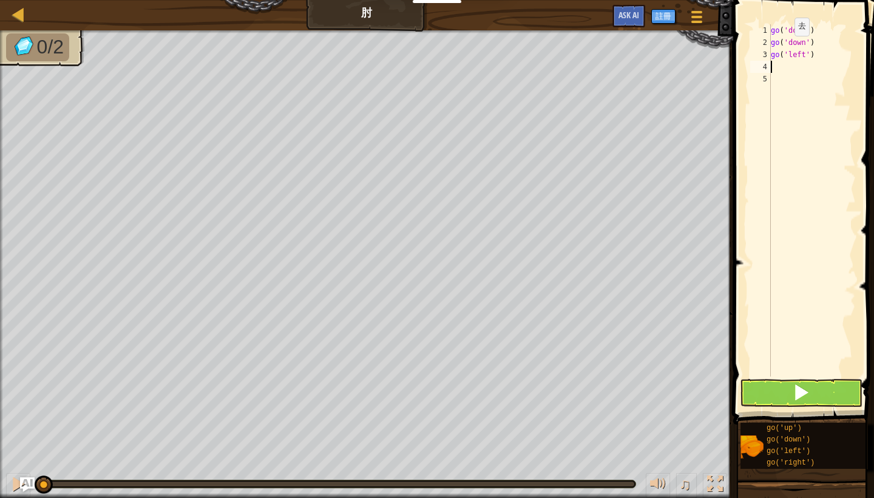
click at [804, 387] on span at bounding box center [801, 392] width 17 height 17
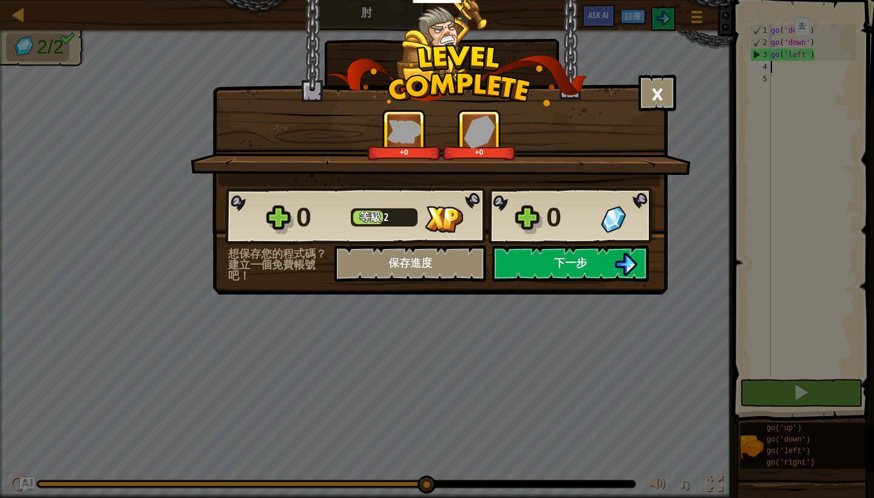
click at [554, 257] on button "下一步" at bounding box center [570, 263] width 157 height 36
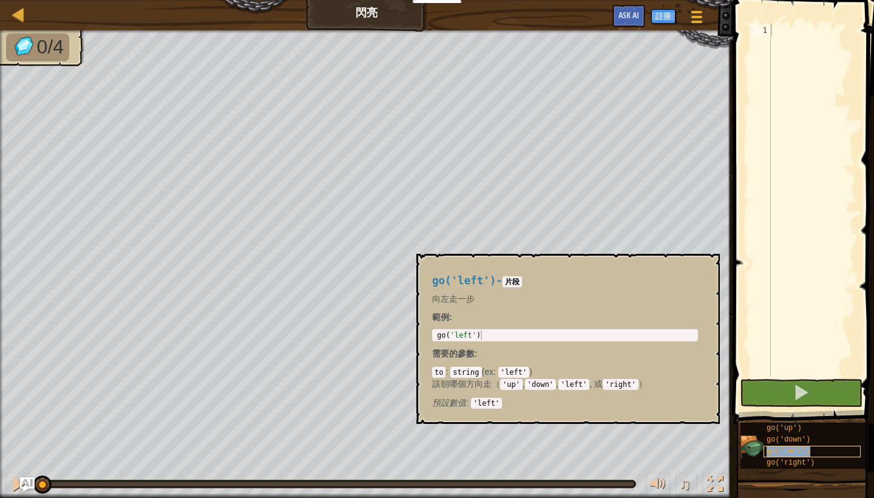
click at [807, 452] on span "go('left')" at bounding box center [789, 451] width 44 height 8
click at [810, 30] on div at bounding box center [812, 212] width 87 height 376
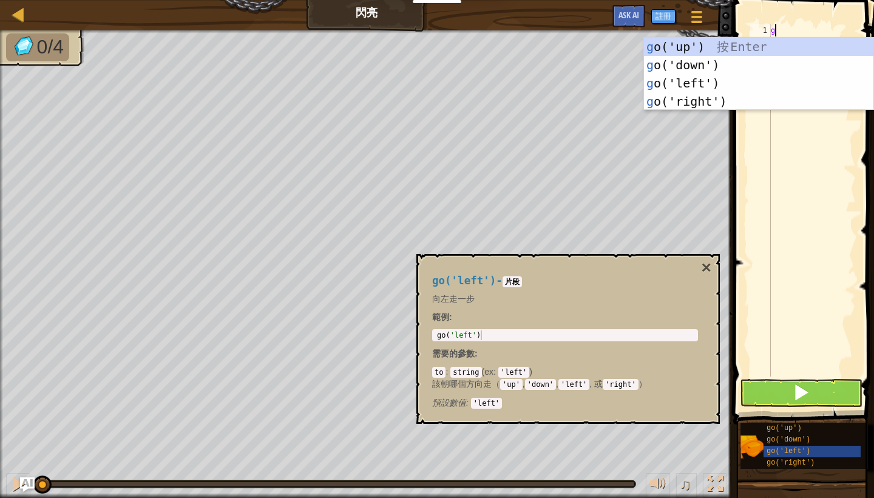
scroll to position [5, 0]
type textarea "go"
click at [759, 81] on div "go ('up') 按 Enter go ('down') 按 Enter go ('left') 按 Enter go ('right') 按 Enter" at bounding box center [758, 92] width 229 height 109
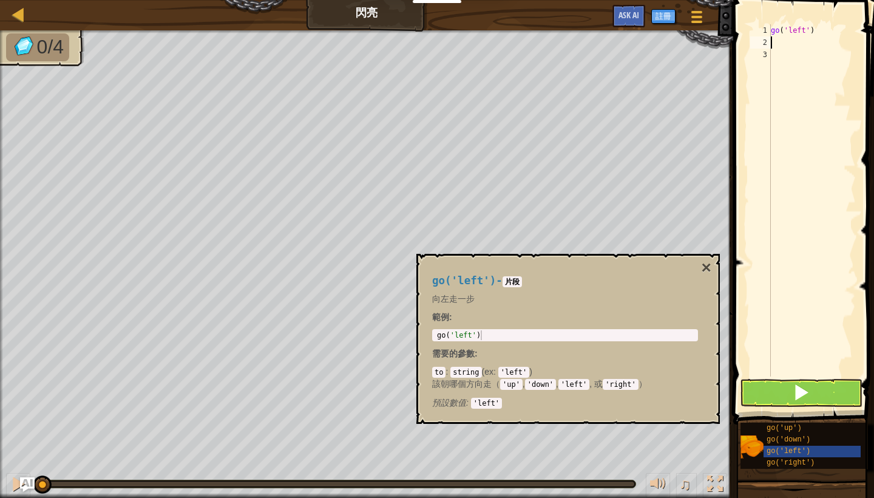
click at [801, 46] on div "go ( 'left' )" at bounding box center [812, 212] width 87 height 376
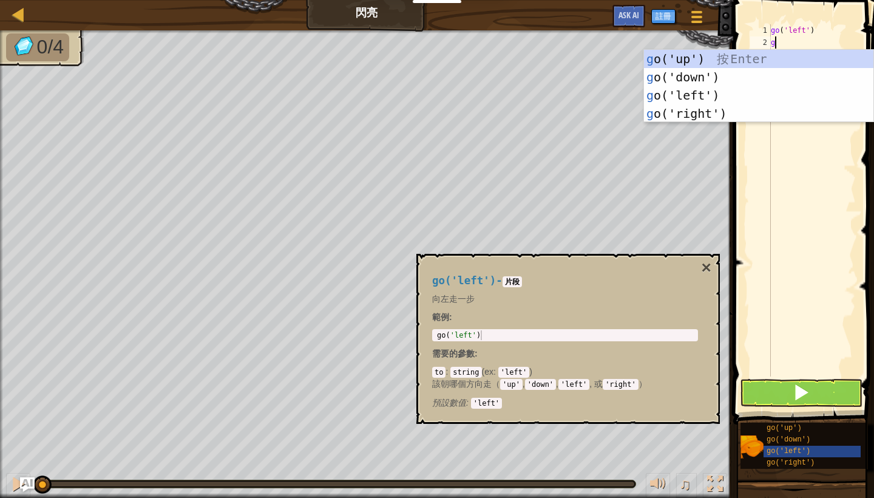
type textarea "go"
click at [770, 94] on div "go ('up') 按 Enter go ('down') 按 Enter go ('left') 按 Enter go ('right') 按 Enter" at bounding box center [758, 104] width 229 height 109
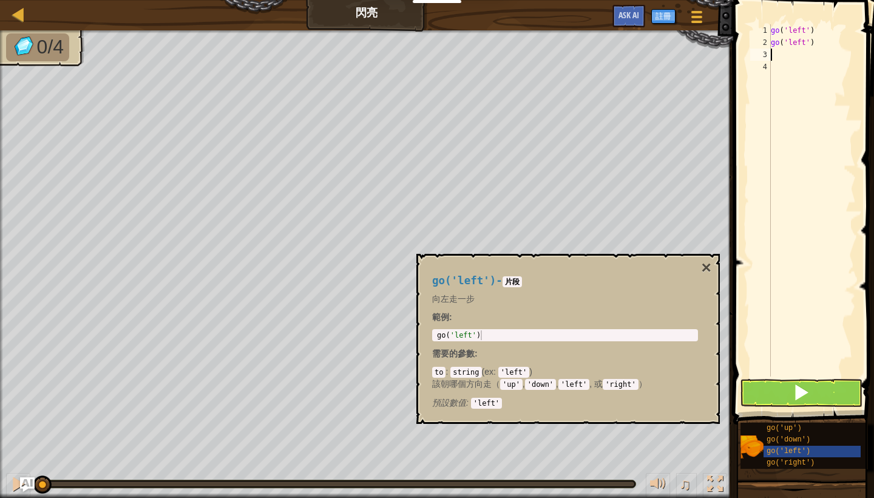
click at [788, 55] on div "go ( 'left' ) go ( 'left' )" at bounding box center [812, 212] width 87 height 376
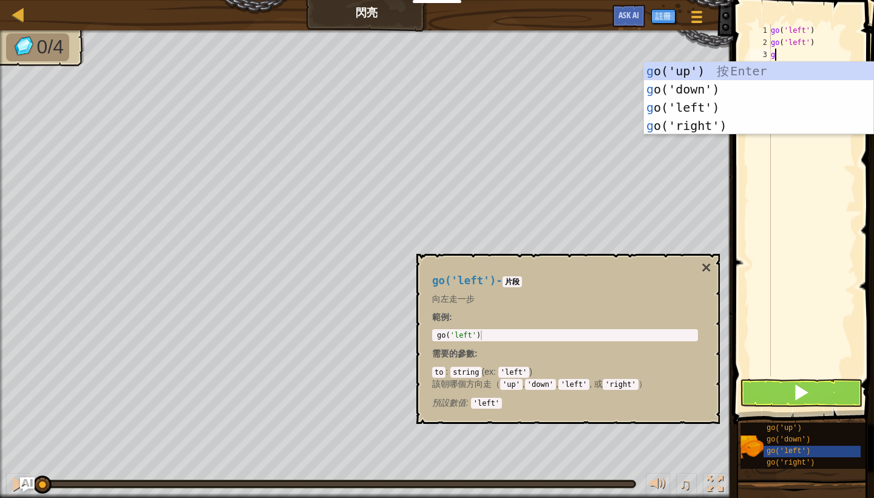
type textarea "go"
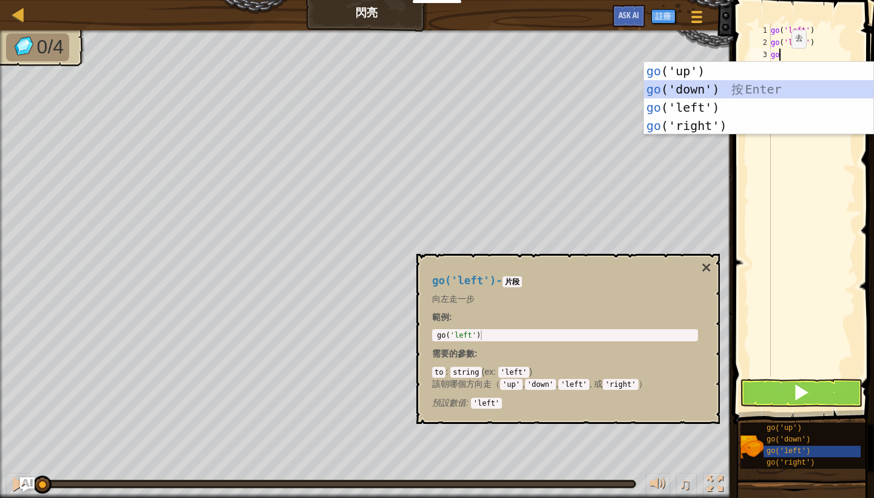
click at [742, 86] on div "go ('up') 按 Enter go ('down') 按 Enter go ('left') 按 Enter go ('right') 按 Enter" at bounding box center [758, 116] width 229 height 109
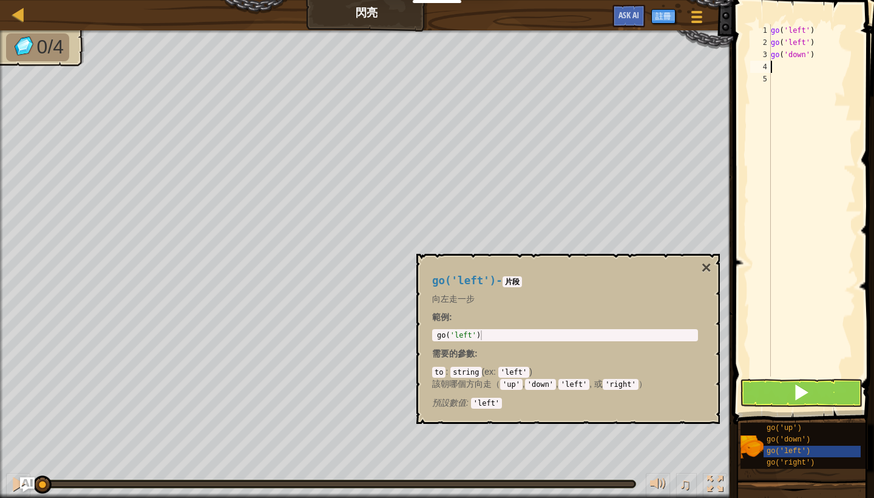
click at [796, 69] on div "go ( 'left' ) go ( 'left' ) go ( 'down' )" at bounding box center [812, 212] width 87 height 376
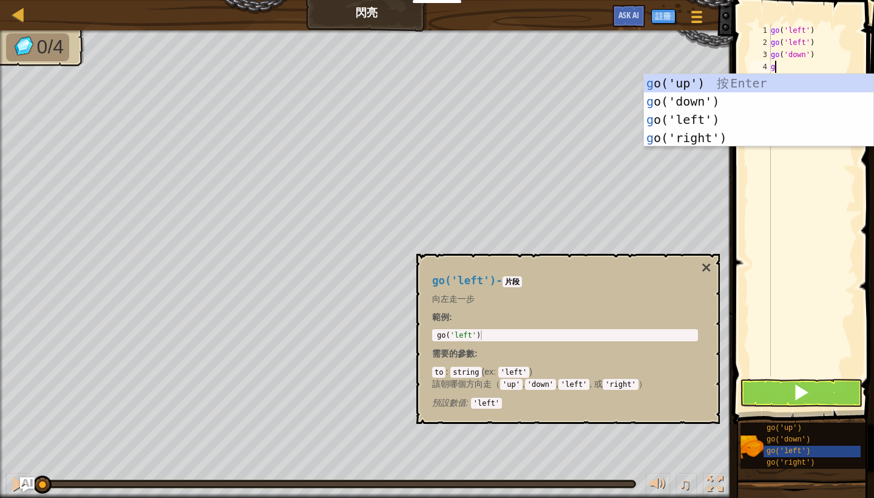
type textarea "go"
click at [764, 132] on div "go ('up') 按 Enter go ('down') 按 Enter go ('left') 按 Enter go ('right') 按 Enter" at bounding box center [758, 128] width 229 height 109
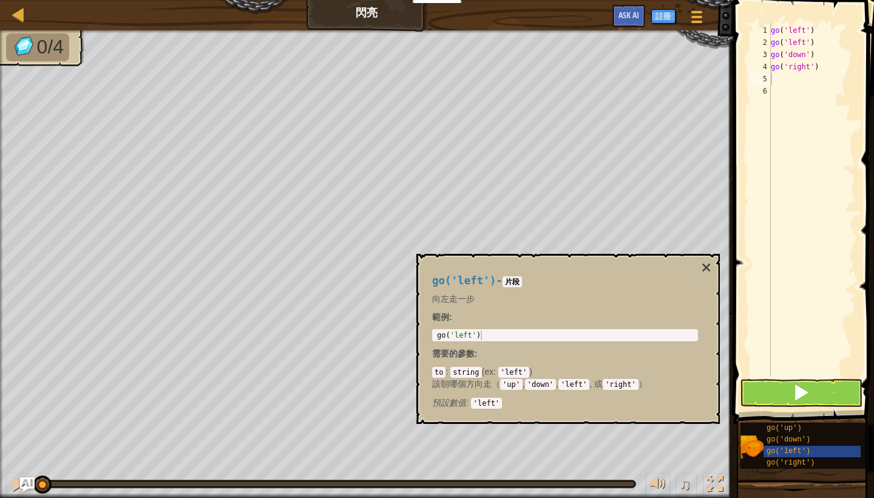
click at [788, 394] on button at bounding box center [801, 393] width 123 height 28
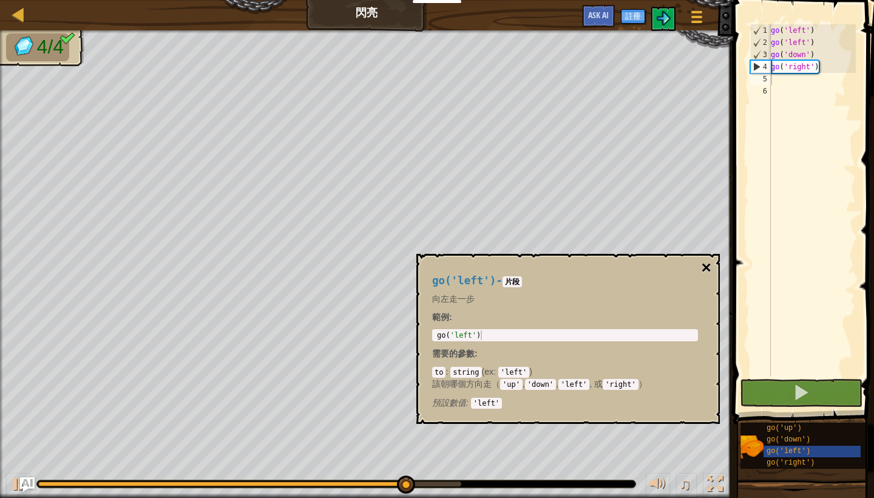
click at [710, 270] on button "×" at bounding box center [707, 267] width 10 height 17
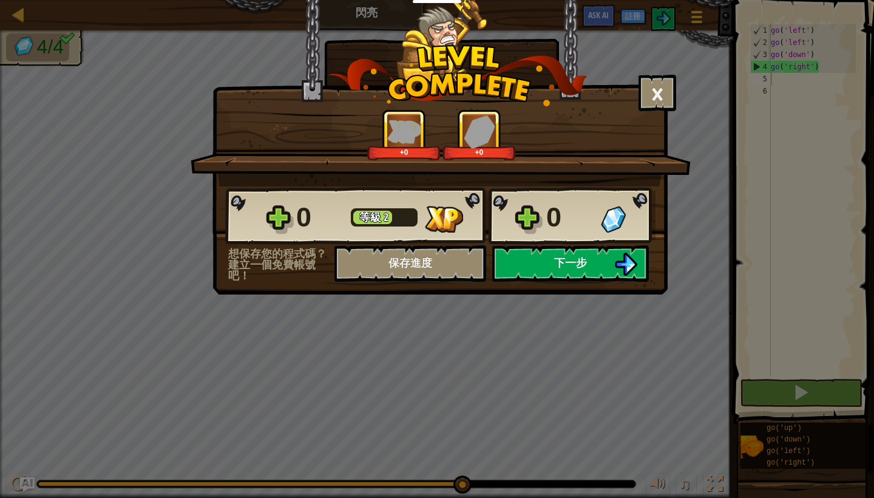
click at [570, 256] on span "下一步" at bounding box center [570, 262] width 33 height 15
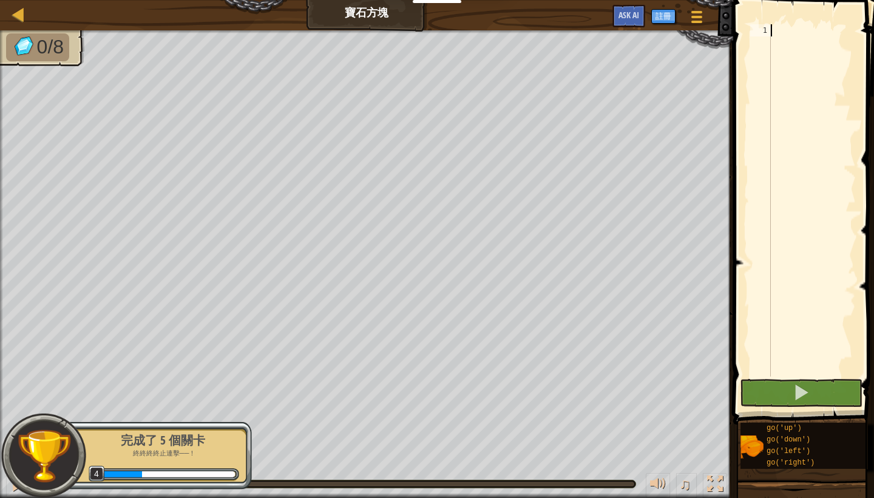
scroll to position [5, 0]
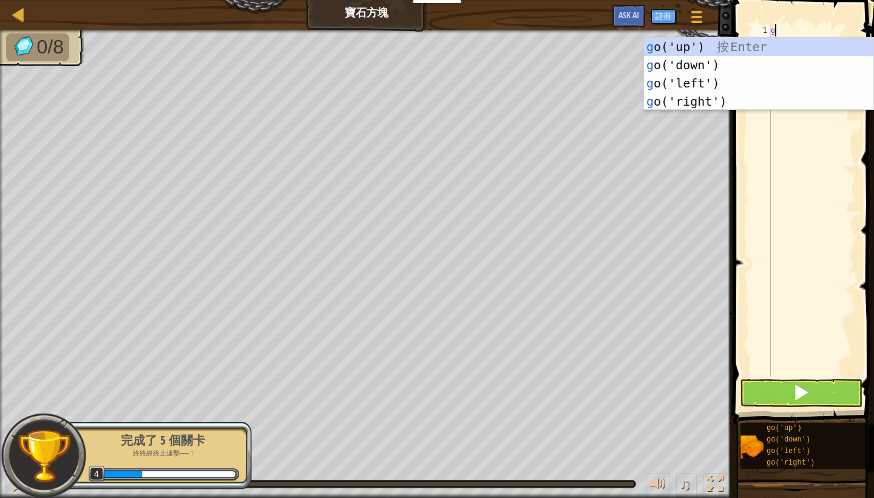
type textarea "go"
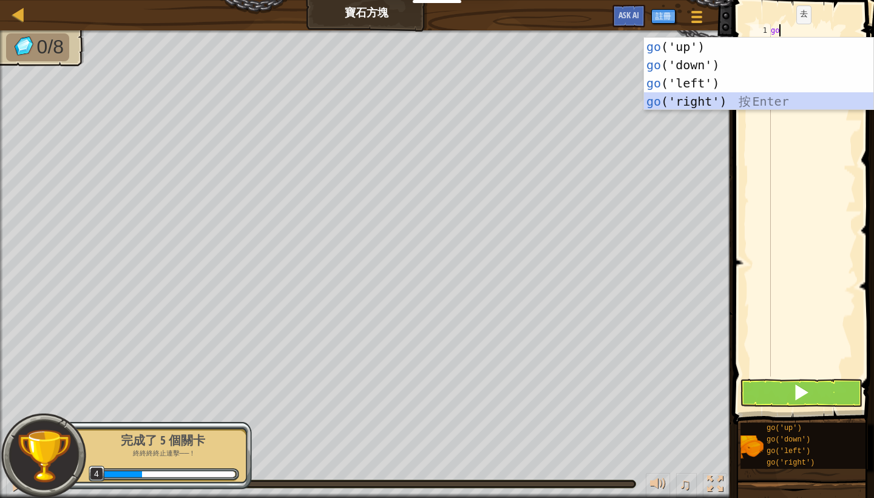
click at [741, 101] on div "go ('up') 按 Enter go ('down') 按 Enter go ('left') 按 Enter go ('right') 按 Enter" at bounding box center [758, 92] width 229 height 109
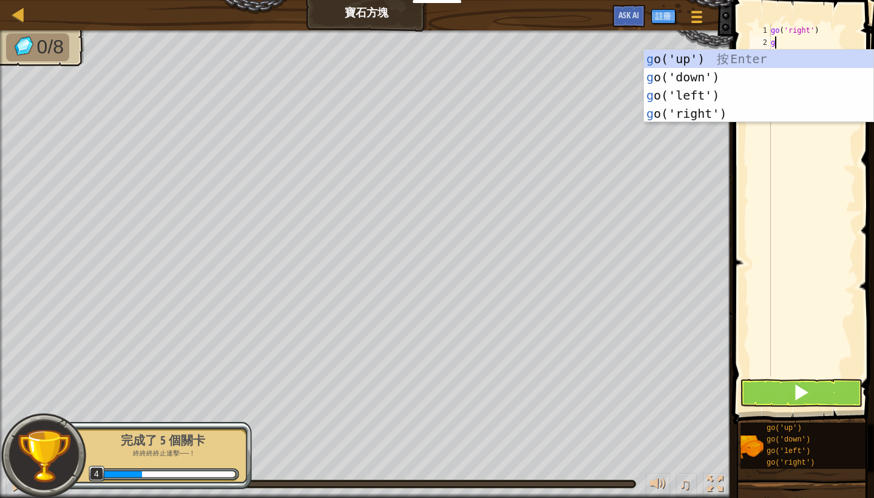
type textarea "go"
click at [764, 55] on div "go ('up') 按 Enter go ('down') 按 Enter go ('left') 按 Enter go ('right') 按 Enter" at bounding box center [758, 104] width 229 height 109
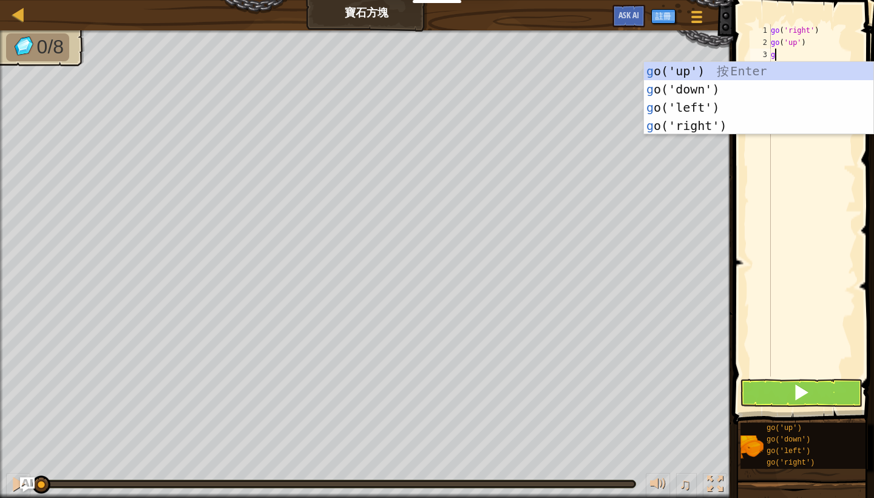
type textarea "go"
click at [748, 103] on div "go ('up') 按 Enter go ('down') 按 Enter go ('left') 按 Enter go ('right') 按 Enter" at bounding box center [758, 116] width 229 height 109
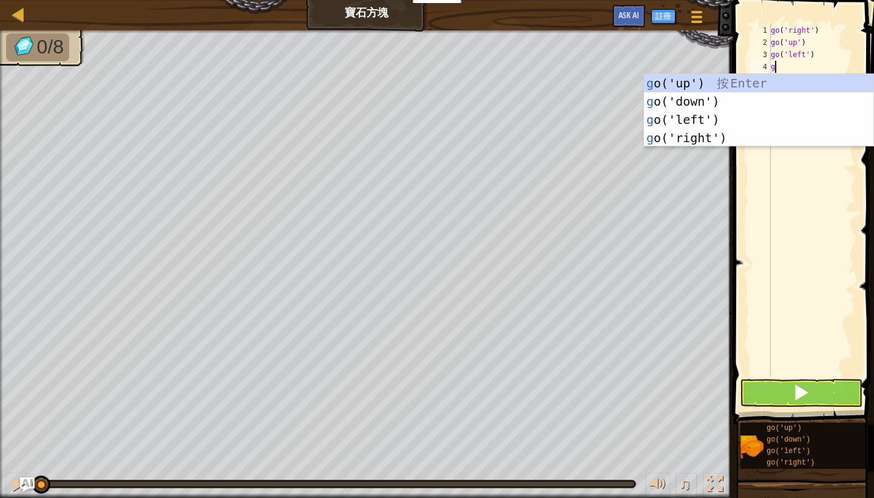
type textarea "go"
click at [768, 117] on div "go ('up') 按 Enter go ('down') 按 Enter go ('left') 按 Enter go ('right') 按 Enter" at bounding box center [758, 128] width 229 height 109
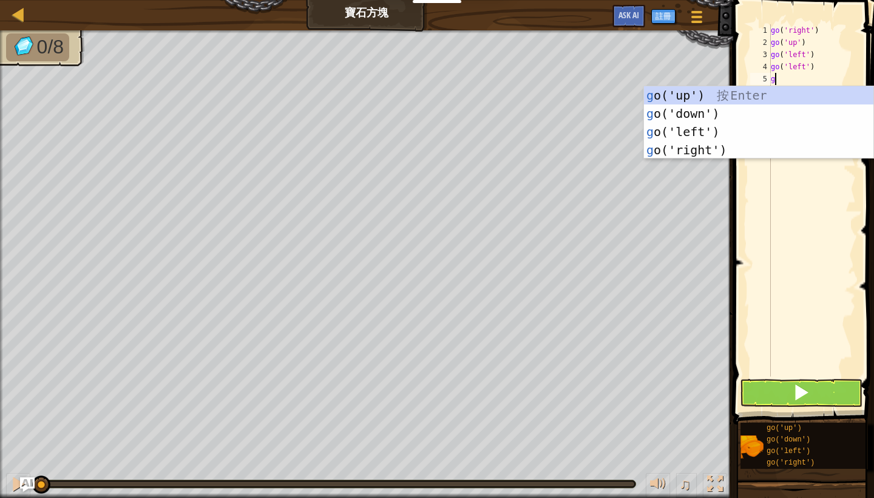
type textarea "go"
click at [719, 109] on div "go ('up') 按 Enter go ('down') 按 Enter go ('left') 按 Enter go ('right') 按 Enter" at bounding box center [758, 140] width 229 height 109
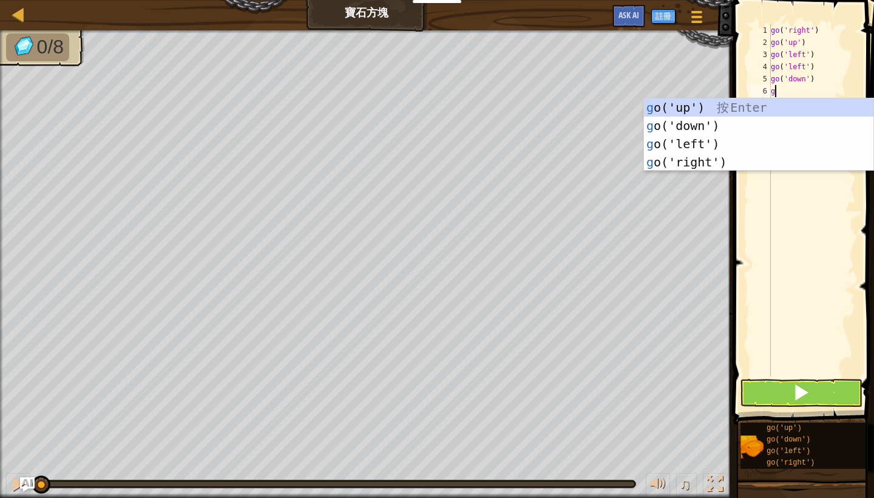
type textarea "go"
click at [771, 123] on div "go ('up') 按 Enter go ('down') 按 Enter go ('left') 按 Enter go ('right') 按 Enter" at bounding box center [758, 152] width 229 height 109
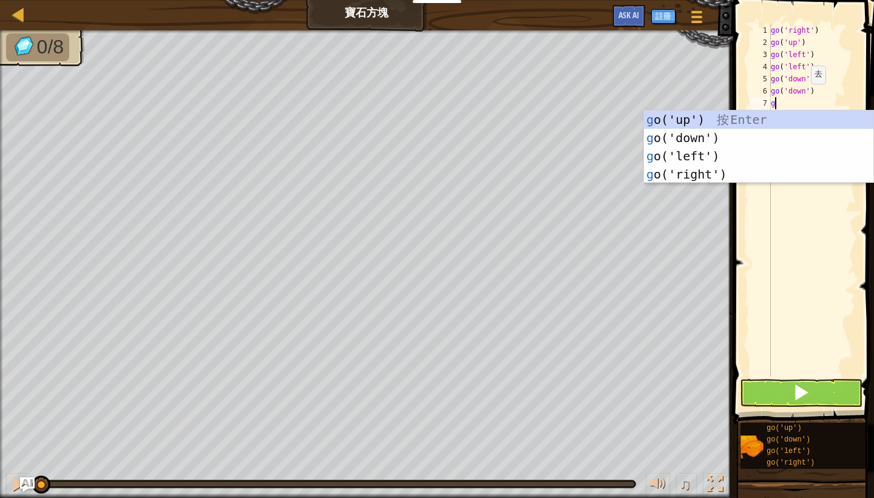
type textarea "go"
click at [768, 172] on div "go ('up') 按 Enter go ('down') 按 Enter go ('left') 按 Enter go ('right') 按 Enter" at bounding box center [758, 164] width 229 height 109
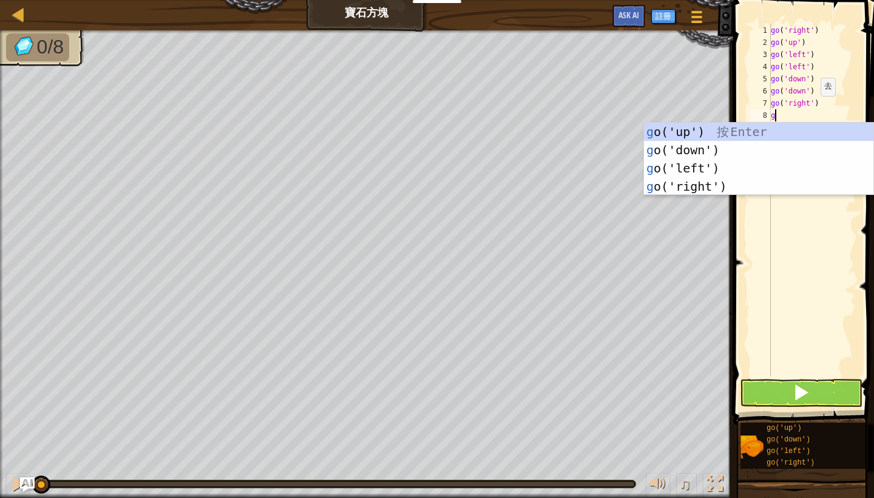
type textarea "go"
click at [753, 185] on div "go ('up') 按 Enter go ('down') 按 Enter go ('left') 按 Enter go ('right') 按 Enter" at bounding box center [758, 177] width 229 height 109
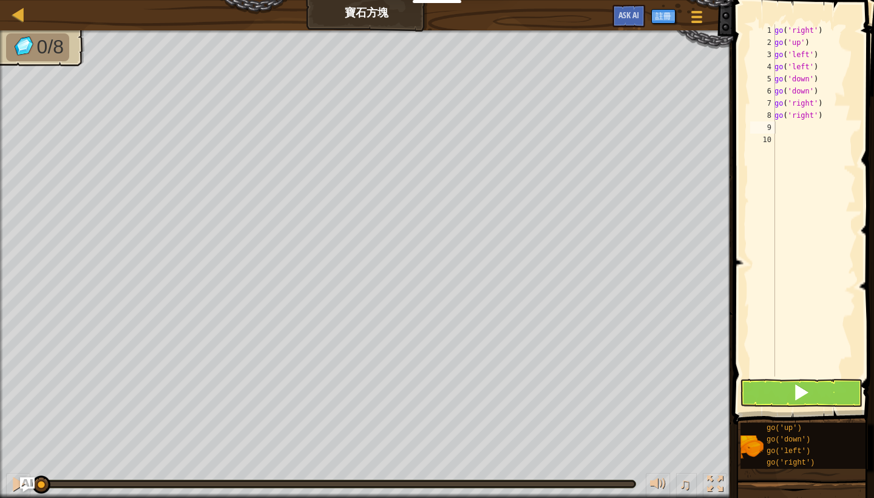
click at [781, 394] on button at bounding box center [801, 393] width 123 height 28
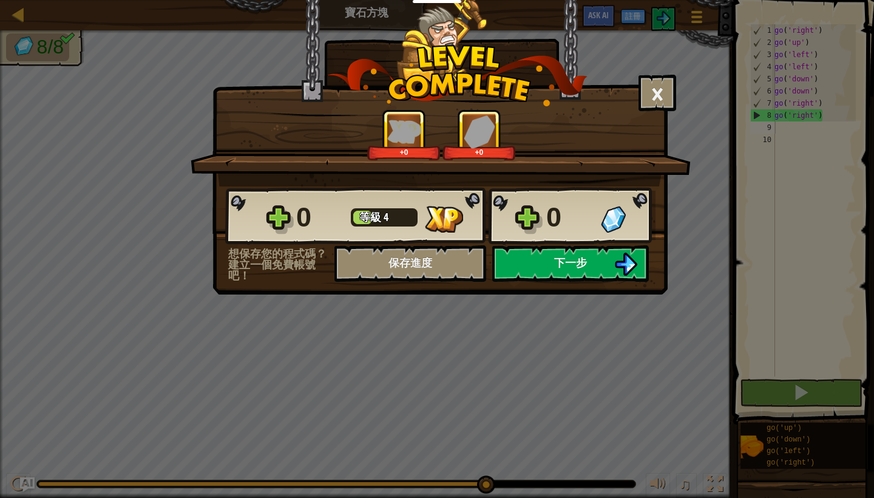
click at [625, 268] on img at bounding box center [625, 264] width 23 height 23
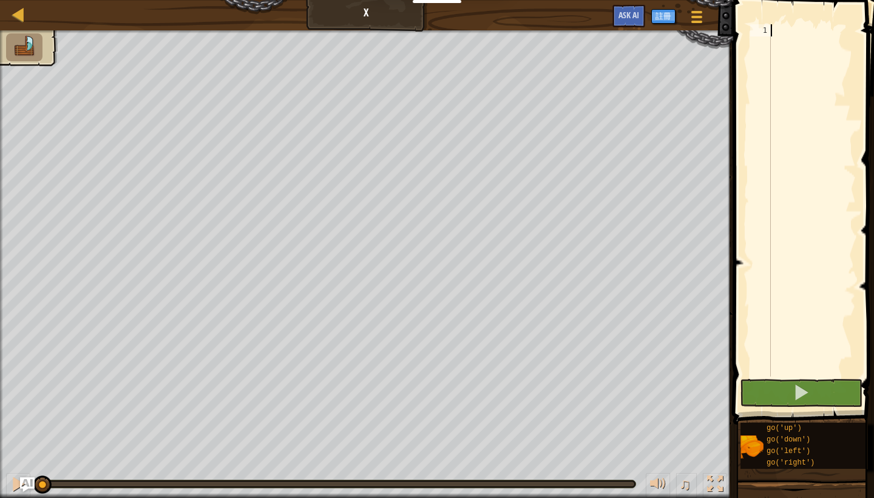
scroll to position [5, 0]
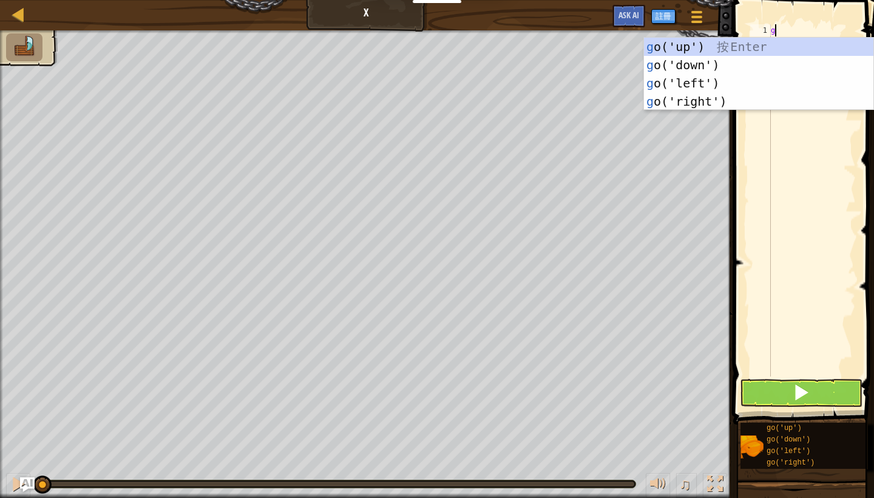
type textarea "go"
click at [758, 42] on div "go ('up') 按 Enter go ('down') 按 Enter go ('left') 按 Enter go ('right') 按 Enter" at bounding box center [758, 92] width 229 height 109
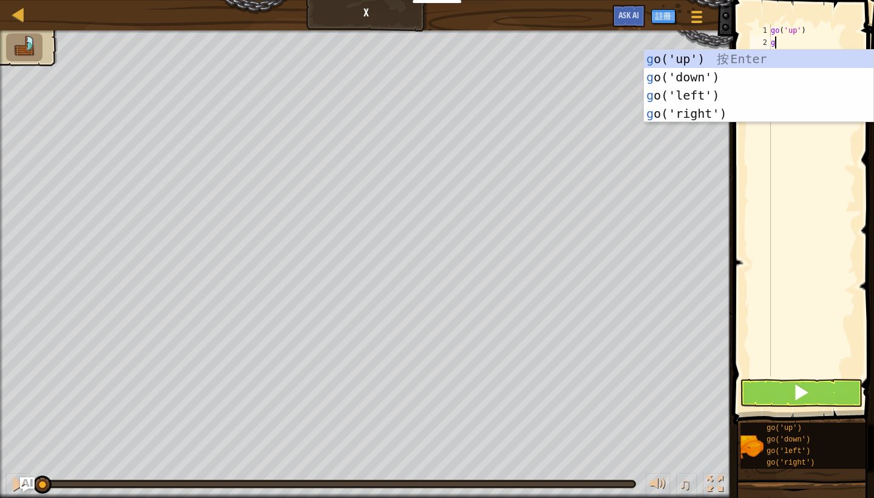
type textarea "go"
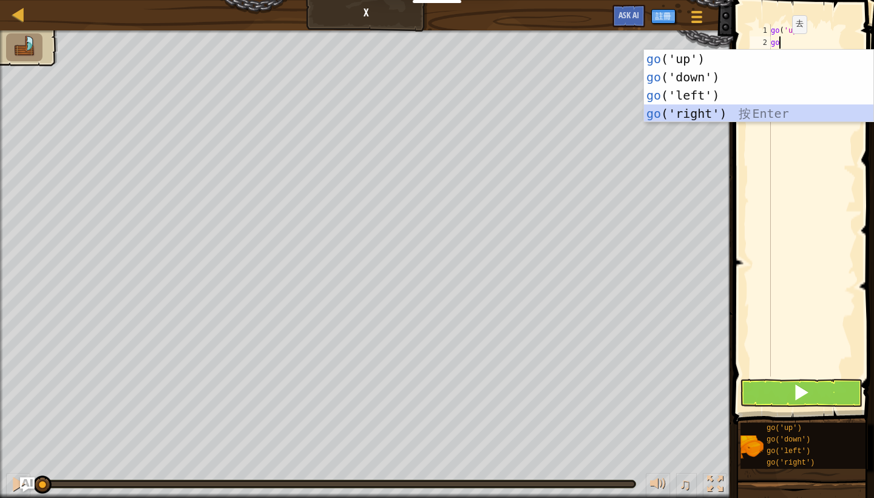
click at [747, 114] on div "go ('up') 按 Enter go ('down') 按 Enter go ('left') 按 Enter go ('right') 按 Enter" at bounding box center [758, 104] width 229 height 109
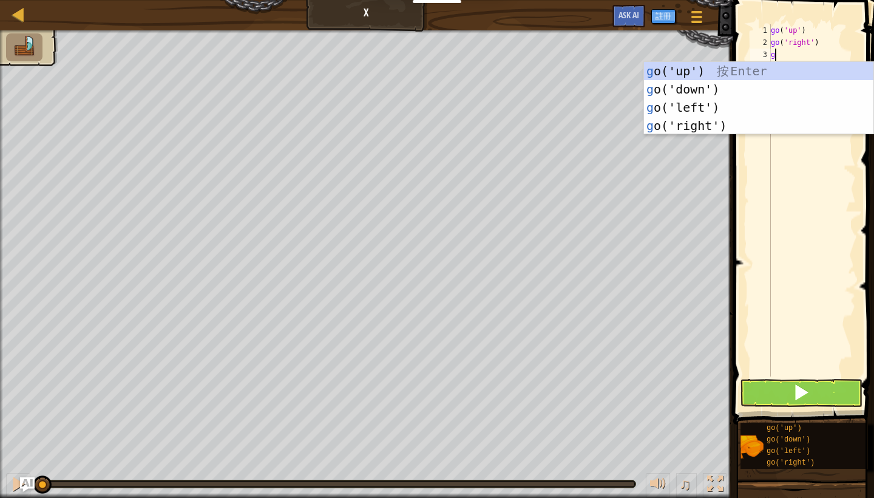
type textarea "go"
click at [737, 124] on div "go ('up') 按 Enter go ('down') 按 Enter go ('left') 按 Enter go ('right') 按 Enter" at bounding box center [758, 116] width 229 height 109
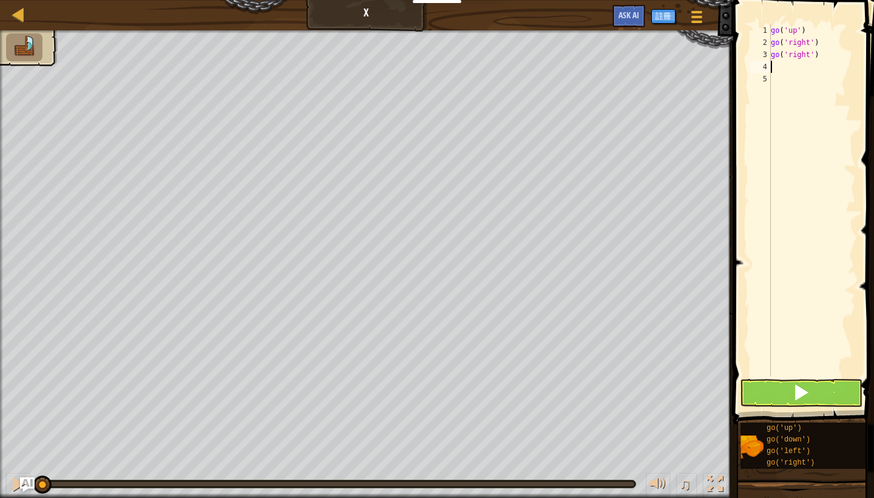
click at [806, 393] on span at bounding box center [801, 392] width 17 height 17
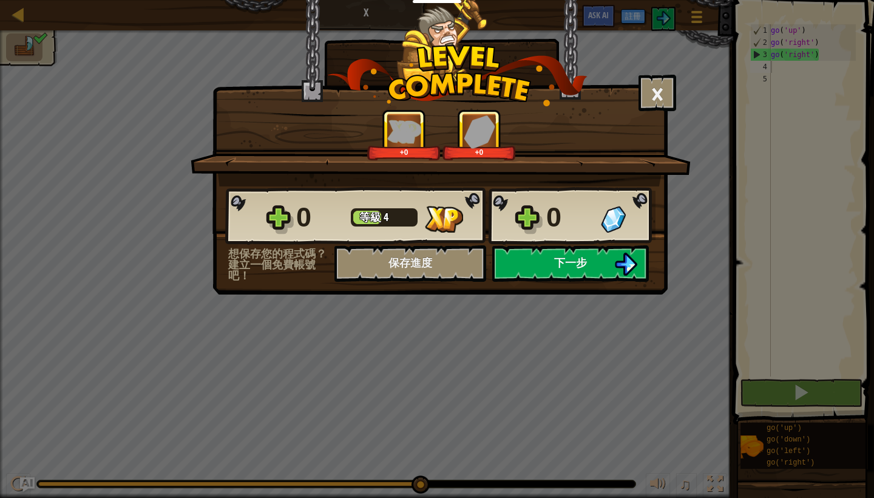
click at [589, 269] on button "下一步" at bounding box center [570, 263] width 157 height 36
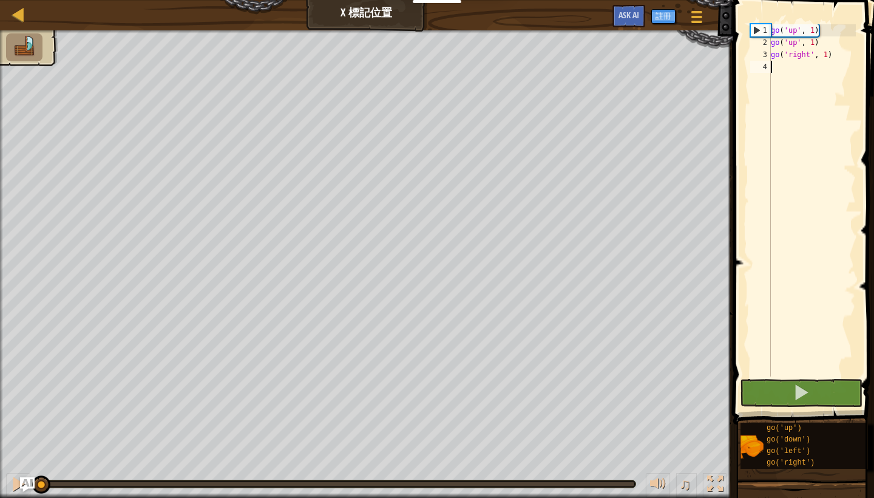
click at [837, 53] on div "go ( 'up' , 1 ) go ( 'up' , 1 ) go ( 'right' , 1 )" at bounding box center [812, 212] width 87 height 376
type textarea "go('right', 1)"
click at [797, 66] on div "go ( 'up' , 1 ) go ( 'up' , 1 ) go ( 'right' , 1 )" at bounding box center [812, 212] width 87 height 376
click at [809, 69] on div "go ( 'up' , 1 ) go ( 'up' , 1 ) go ( 'right' , 1 )" at bounding box center [812, 212] width 87 height 376
drag, startPoint x: 821, startPoint y: 28, endPoint x: 759, endPoint y: 28, distance: 61.3
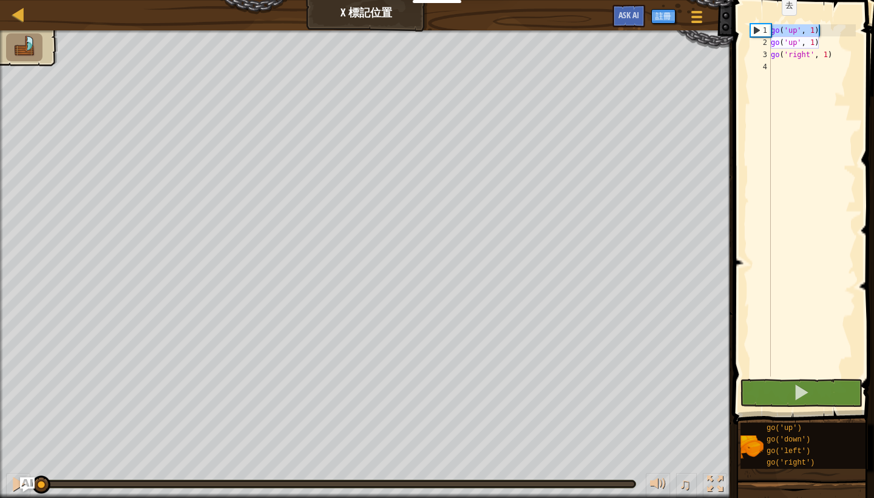
click at [759, 28] on div "1 2 3 4 go ( 'up' , 1 ) go ( 'up' , 1 ) go ( 'right' , 1 ) הההההההההההההההההההה…" at bounding box center [802, 200] width 108 height 352
type textarea "go('up', 1)"
click at [808, 67] on div "go ( 'up' , 1 ) go ( 'up' , 1 ) go ( 'right' , 1 )" at bounding box center [812, 212] width 87 height 376
drag, startPoint x: 837, startPoint y: 56, endPoint x: 763, endPoint y: 56, distance: 74.1
click at [764, 55] on div "1 2 3 4 go ( 'up' , 1 ) go ( 'up' , 1 ) go ( 'right' , 1 ) הההההההההההההההההההה…" at bounding box center [802, 200] width 108 height 352
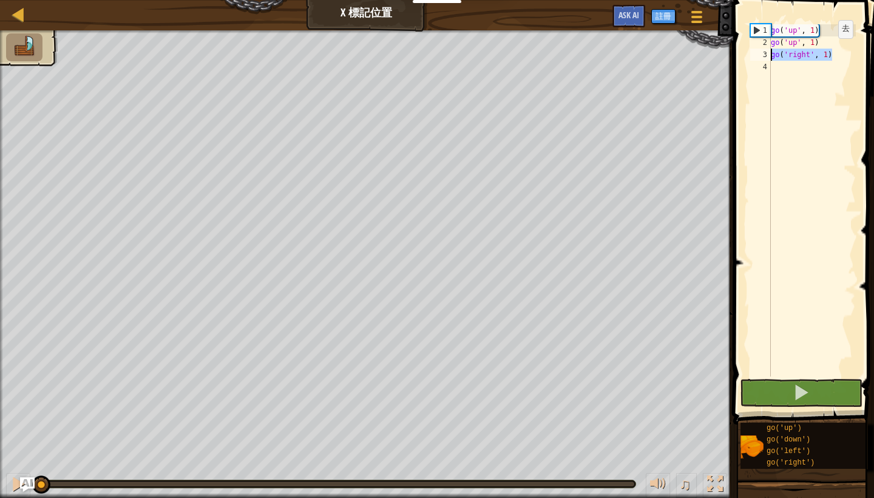
click at [829, 50] on div "go ( 'up' , 1 ) go ( 'up' , 1 ) go ( 'right' , 1 )" at bounding box center [812, 212] width 87 height 376
type textarea "go('right', 3)"
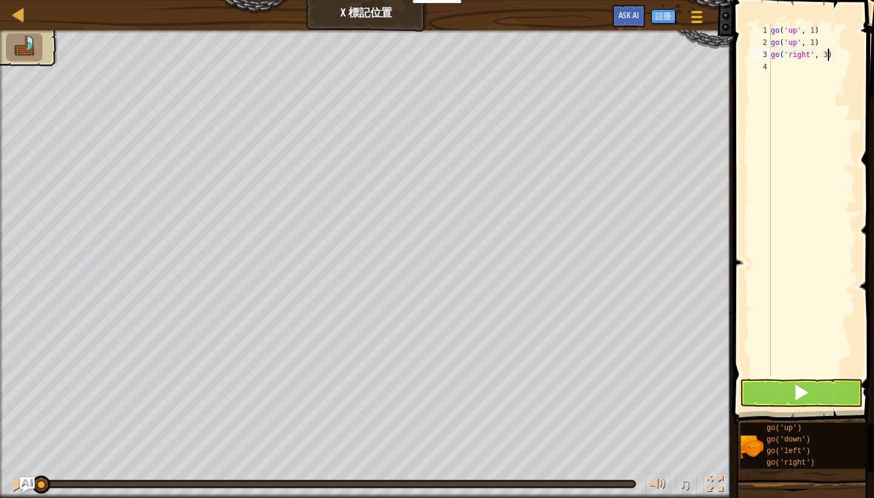
scroll to position [5, 4]
click at [817, 66] on div "go ( 'up' , 1 ) go ( 'up' , 1 ) go ( 'right' , 3 )" at bounding box center [812, 212] width 87 height 376
drag, startPoint x: 822, startPoint y: 39, endPoint x: 766, endPoint y: 44, distance: 56.0
click at [766, 43] on div "1 2 3 4 go ( 'up' , 1 ) go ( 'up' , 1 ) go ( 'right' , 3 ) הההההההההההההההההההה…" at bounding box center [802, 200] width 108 height 352
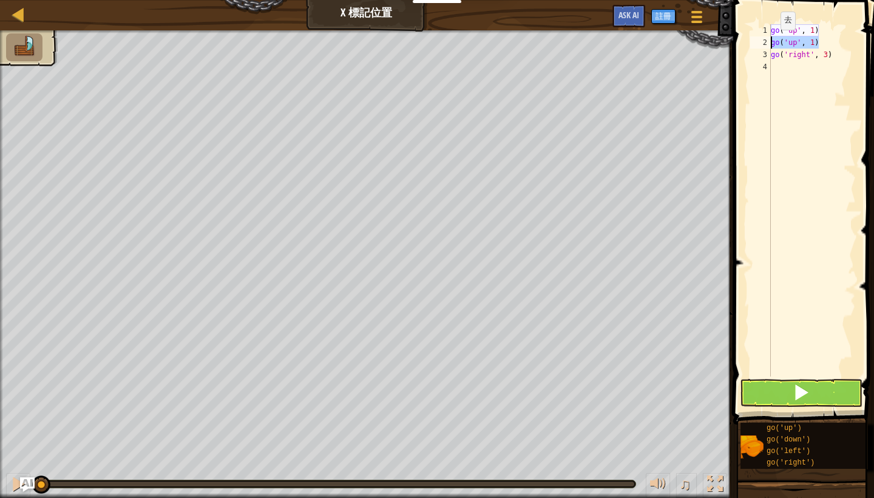
type textarea "go('up', 1)"
click at [800, 63] on div "go ( 'up' , 1 ) go ( 'up' , 1 ) go ( 'right' , 3 )" at bounding box center [812, 212] width 87 height 376
paste textarea "go('up', 1)"
click at [796, 67] on div "go ( 'up' , 1 ) go ( 'up' , 1 ) go ( 'right' , 3 ) go ( 'up' , 1 )" at bounding box center [812, 212] width 87 height 376
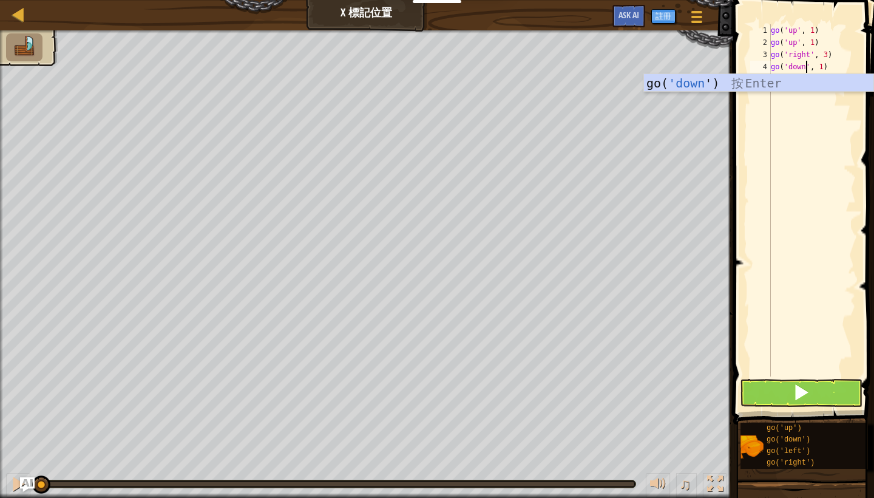
scroll to position [5, 3]
click at [824, 63] on div "go ( 'up' , 1 ) go ( 'up' , 1 ) go ( 'right' , 3 ) go ( 'down' , 1 )" at bounding box center [812, 212] width 87 height 376
type textarea "go('down', 2)"
click at [815, 85] on div "go ( 'up' , 1 ) go ( 'up' , 1 ) go ( 'right' , 3 ) go ( 'down' , 2 )" at bounding box center [812, 212] width 87 height 376
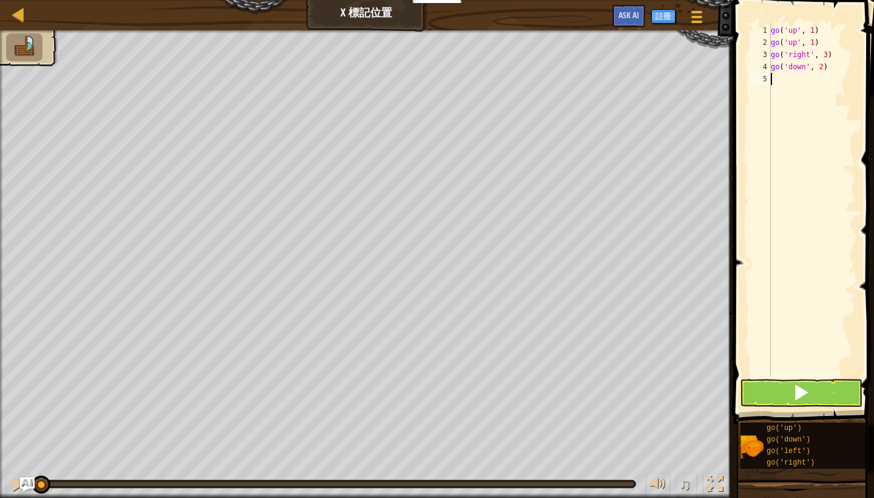
scroll to position [5, 0]
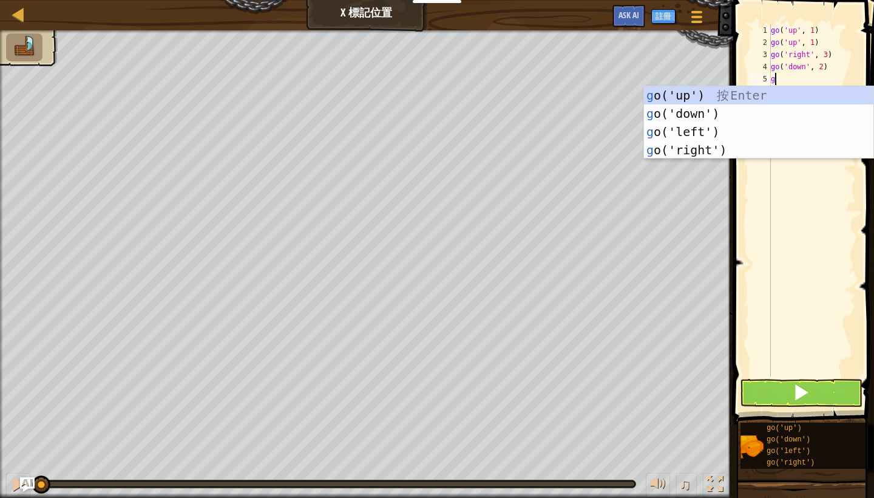
type textarea "go"
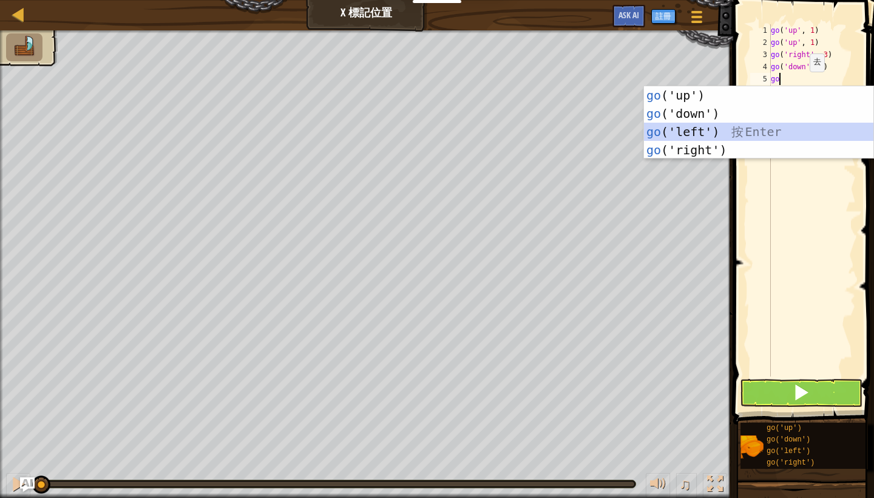
click at [756, 126] on div "go ('up') 按 Enter go ('down') 按 Enter go ('left') 按 Enter go ('right') 按 Enter" at bounding box center [758, 140] width 229 height 109
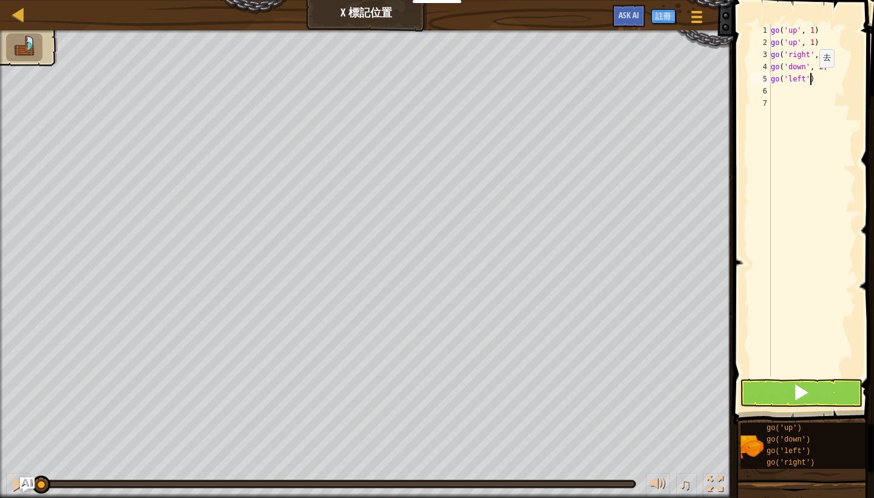
click at [810, 80] on div "go ( 'up' , 1 ) go ( 'up' , 1 ) go ( 'right' , 3 ) go ( 'down' , 2 ) go ( 'left…" at bounding box center [812, 212] width 87 height 376
type textarea "go('left',1)"
click at [784, 396] on button at bounding box center [801, 393] width 123 height 28
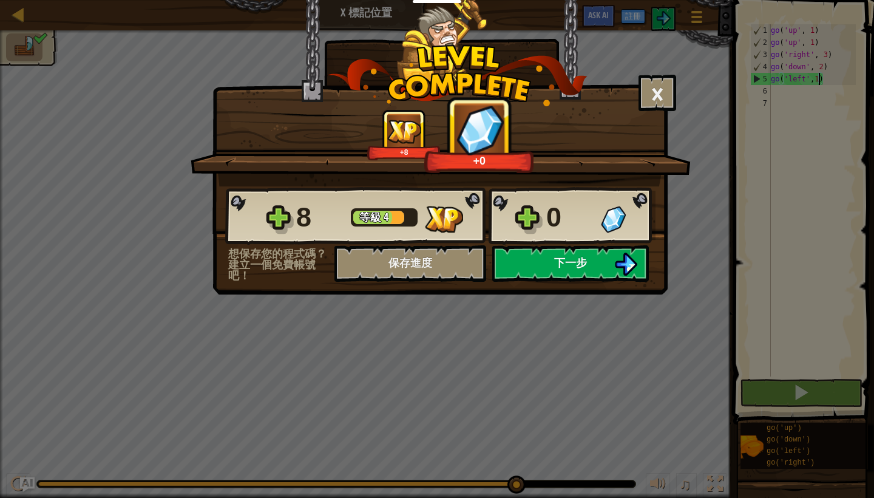
click at [582, 265] on span "下一步" at bounding box center [570, 262] width 33 height 15
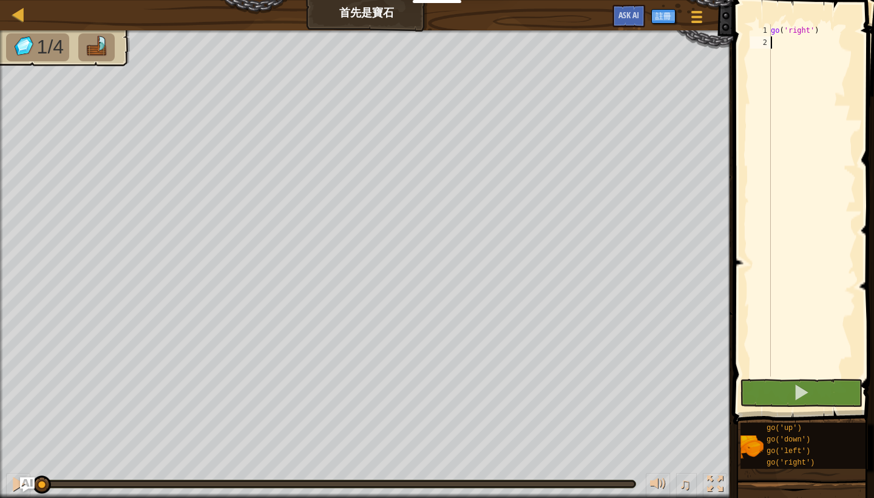
click at [796, 43] on div "go ( 'right' )" at bounding box center [812, 212] width 87 height 376
click at [817, 29] on div "go ( 'right' )" at bounding box center [812, 212] width 87 height 376
type textarea "go('right',2)"
click at [818, 43] on div "go ( 'right' , 2 )" at bounding box center [812, 212] width 87 height 376
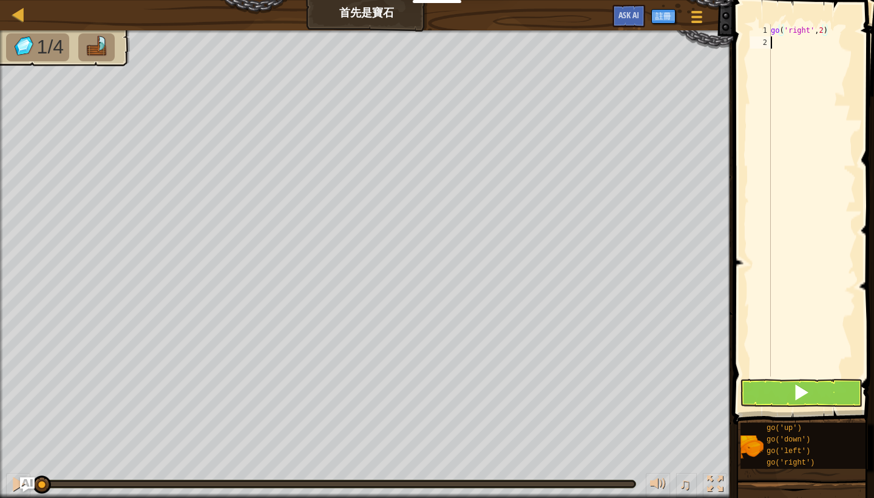
scroll to position [5, 0]
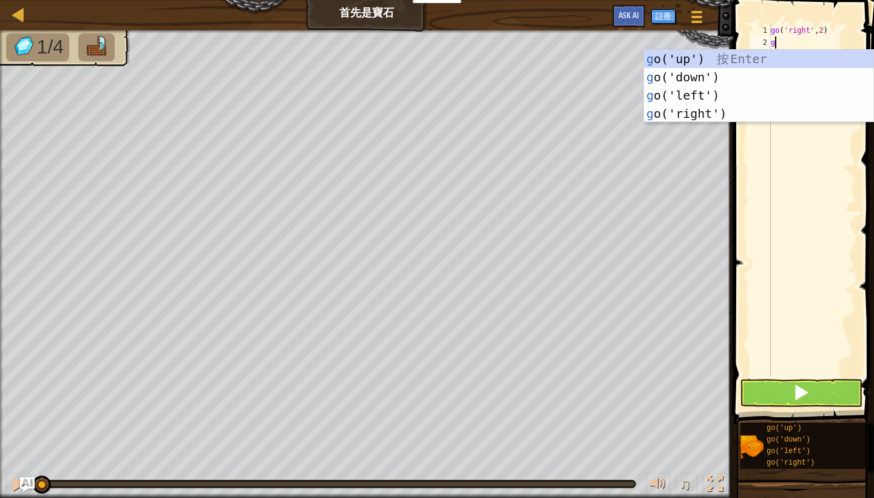
type textarea "go"
click at [783, 57] on div "go ('up') 按 Enter go ('down') 按 Enter go ('left') 按 Enter go ('right') 按 Enter" at bounding box center [758, 104] width 229 height 109
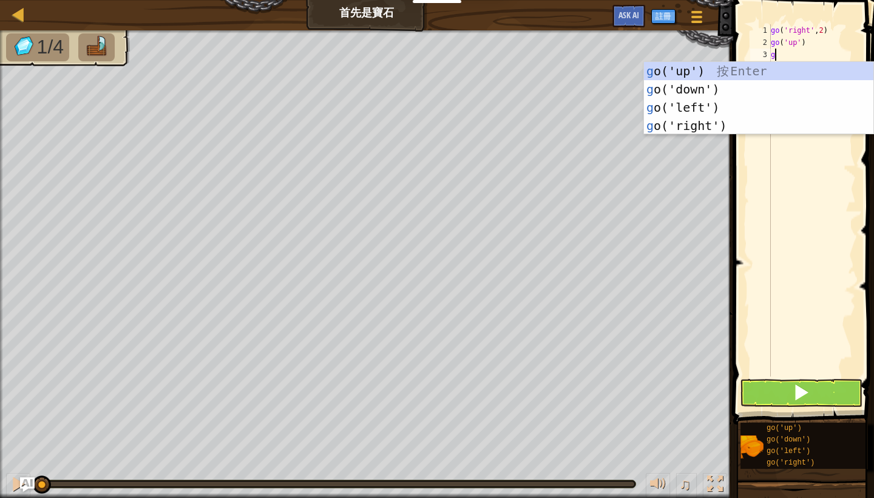
type textarea "go"
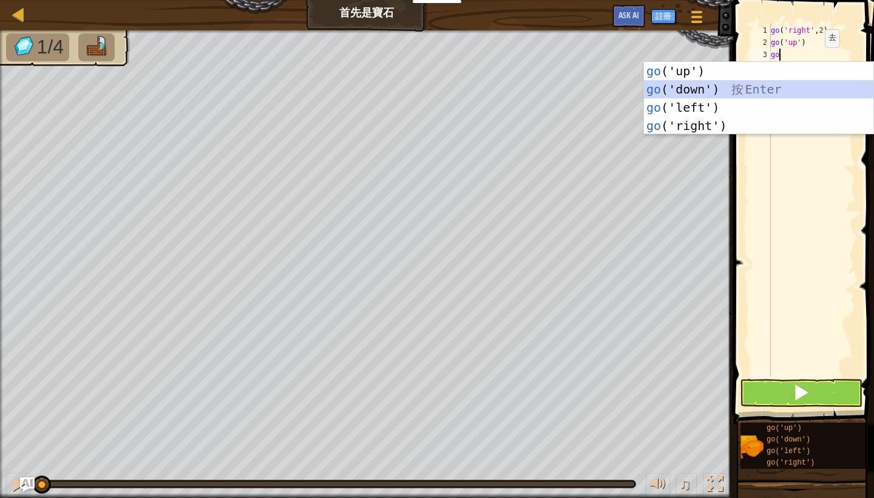
click at [776, 86] on div "go ('up') 按 Enter go ('down') 按 Enter go ('left') 按 Enter go ('right') 按 Enter" at bounding box center [758, 116] width 229 height 109
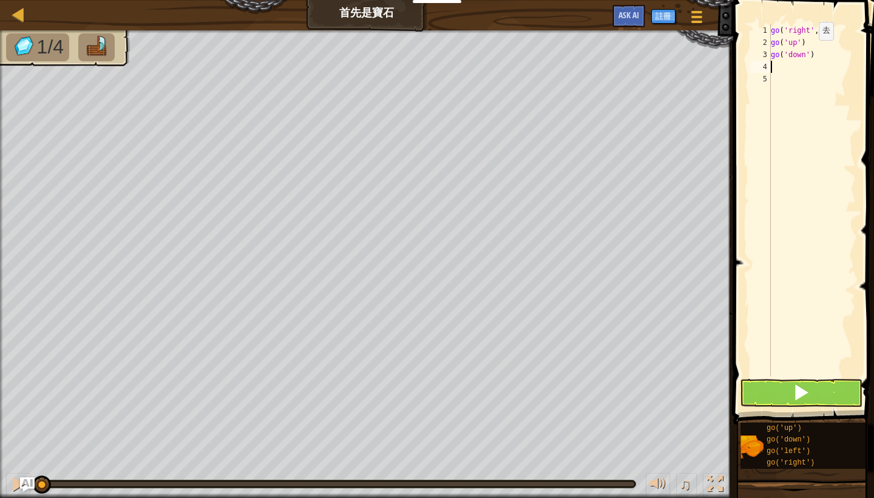
click at [809, 52] on div "go ( 'right' , 2 ) go ( 'up' ) go ( 'down' )" at bounding box center [812, 212] width 87 height 376
type textarea "go('down',2)"
click at [799, 69] on div "go ( 'right' , 2 ) go ( 'up' ) go ( 'down' , 2 )" at bounding box center [812, 212] width 87 height 376
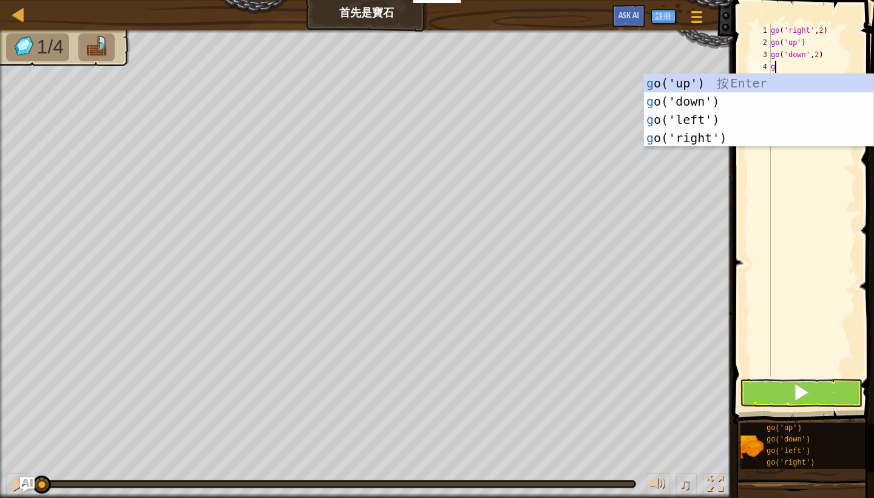
type textarea "go"
click at [783, 82] on div "go ('up') 按 Enter go ('down') 按 Enter go ('left') 按 Enter go ('right') 按 Enter" at bounding box center [758, 128] width 229 height 109
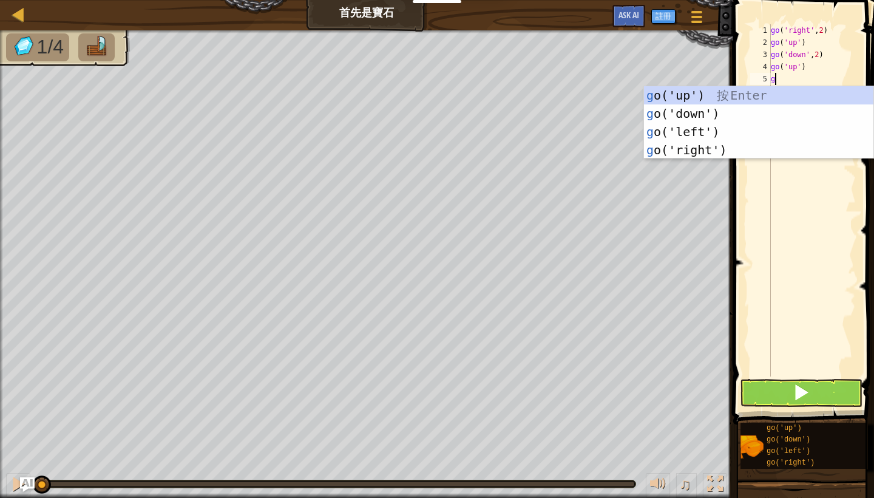
type textarea "go"
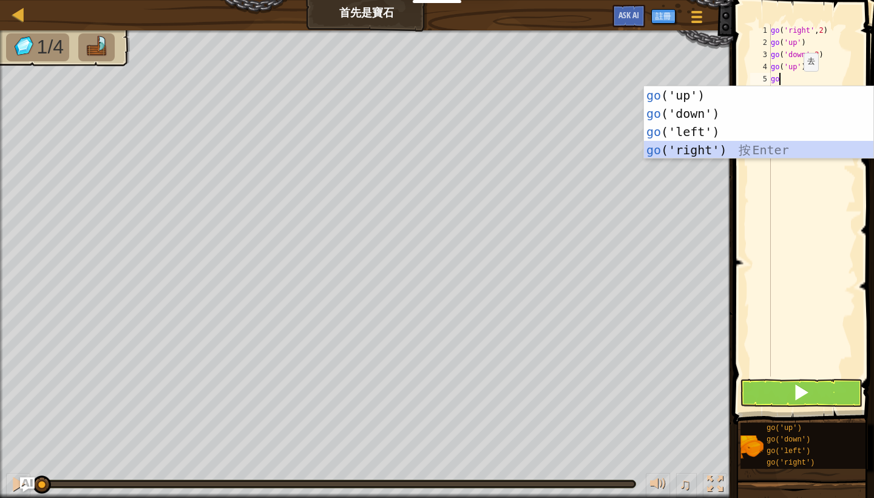
click at [735, 143] on div "go ('up') 按 Enter go ('down') 按 Enter go ('left') 按 Enter go ('right') 按 Enter" at bounding box center [758, 140] width 229 height 109
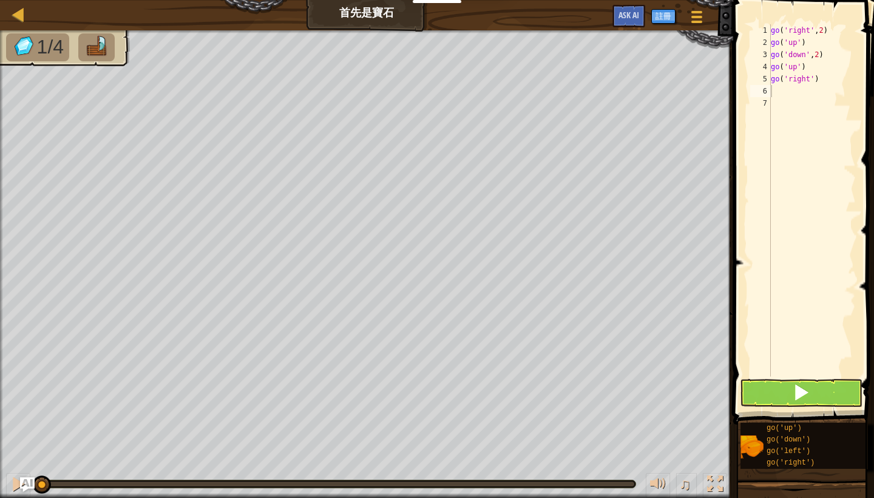
click at [783, 385] on button at bounding box center [801, 393] width 123 height 28
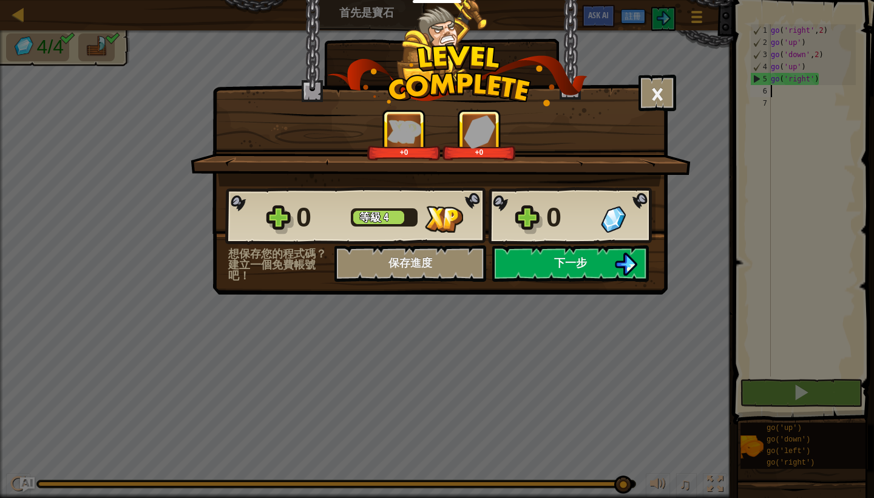
click at [586, 257] on span "下一步" at bounding box center [570, 262] width 33 height 15
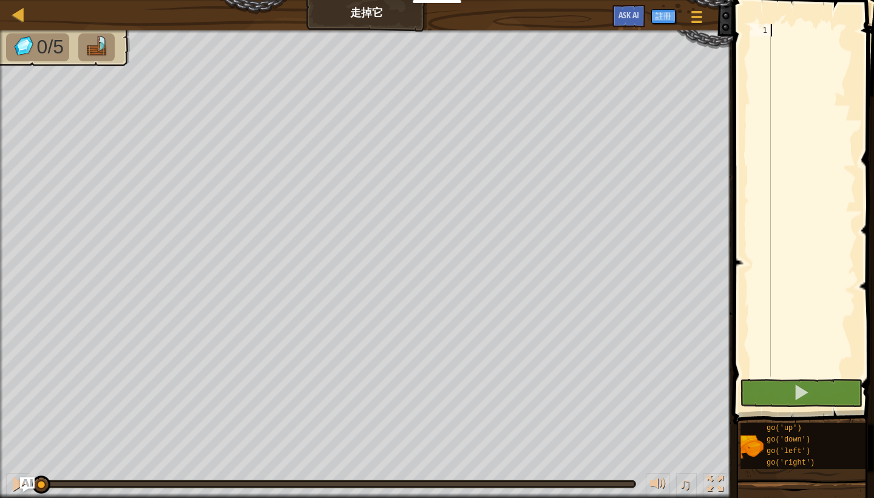
scroll to position [5, 0]
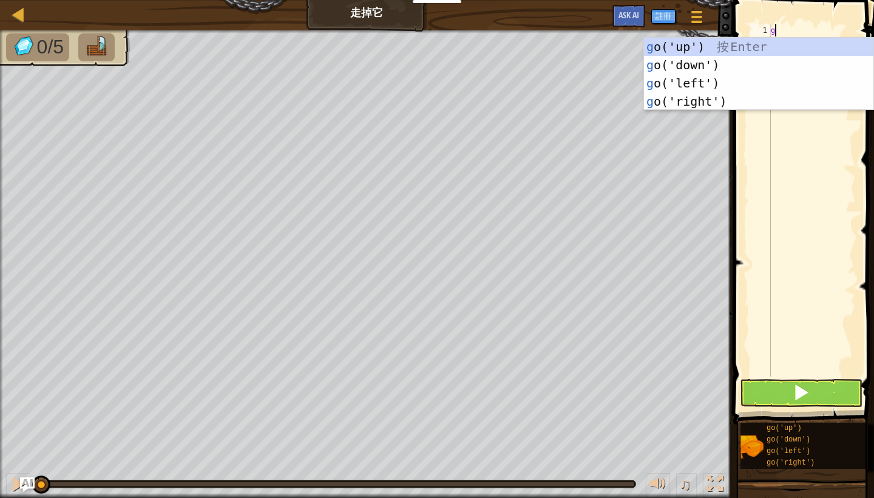
type textarea "go"
click at [776, 48] on div "go ('up') 按 Enter go ('down') 按 Enter go ('left') 按 Enter go ('right') 按 Enter" at bounding box center [758, 92] width 229 height 109
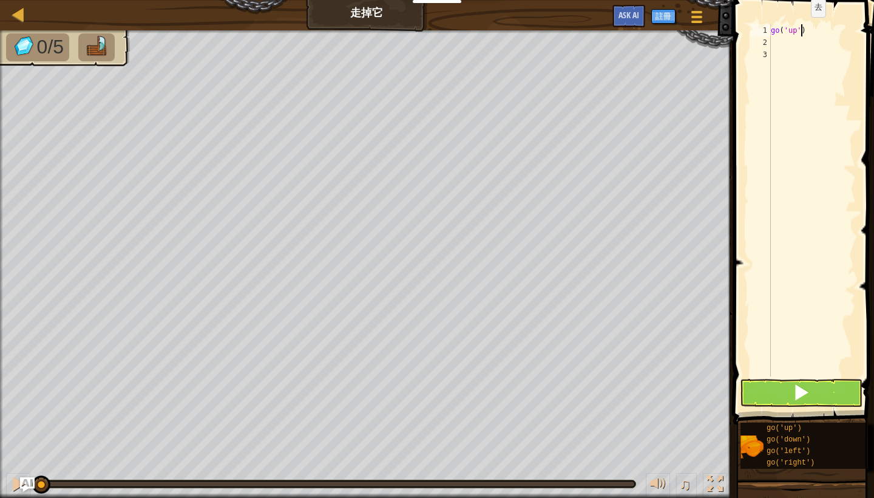
click at [801, 29] on div "go ( 'up' )" at bounding box center [812, 212] width 87 height 376
type textarea "go('up',3)"
click at [832, 33] on div "go ( 'up' , 3 )" at bounding box center [812, 212] width 87 height 376
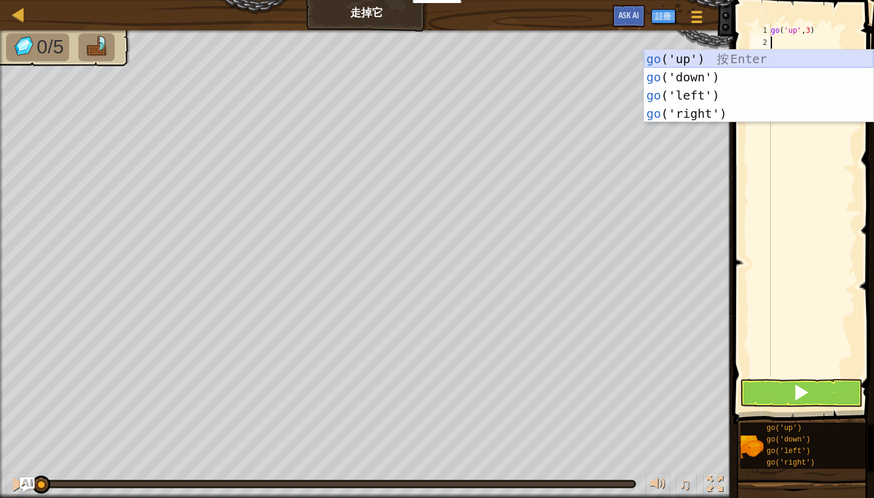
type textarea "go"
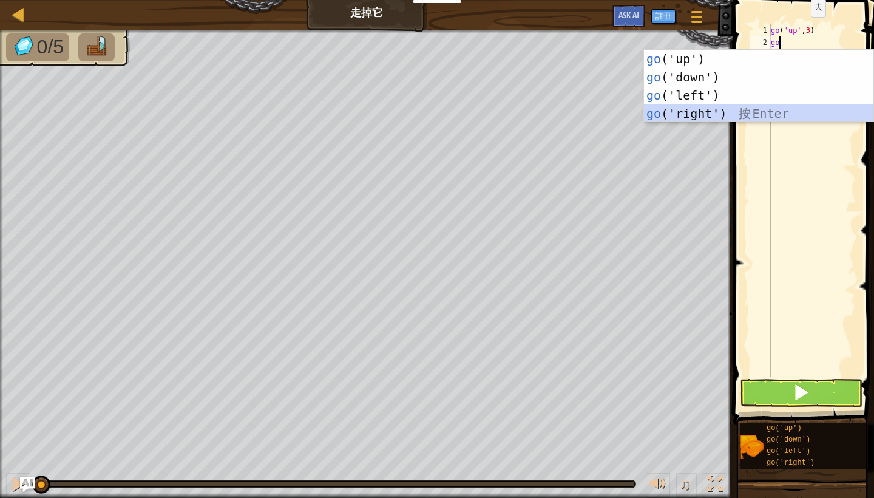
click at [728, 115] on div "go ('up') 按 Enter go ('down') 按 Enter go ('left') 按 Enter go ('right') 按 Enter" at bounding box center [758, 104] width 229 height 109
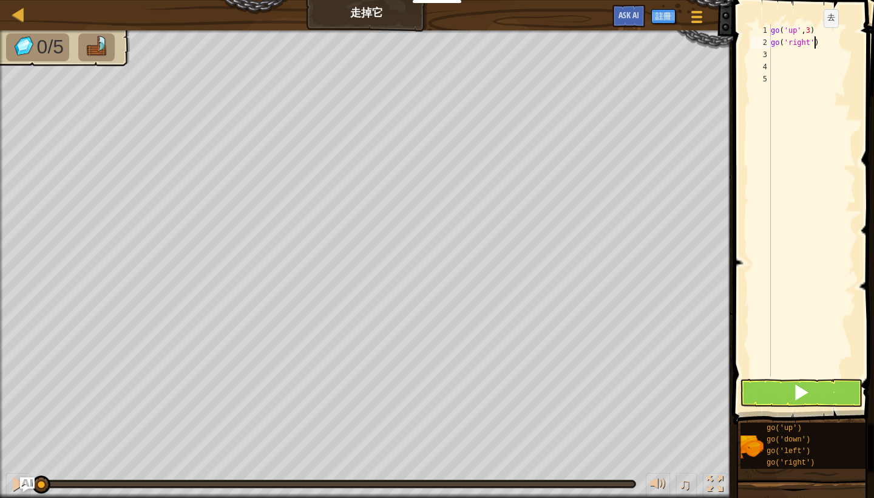
click at [814, 39] on div "go ( 'up' , 3 ) go ( 'right' )" at bounding box center [812, 212] width 87 height 376
type textarea "go('right',4)"
click at [846, 42] on div "go ( 'up' , 3 ) go ( 'right' , 4 )" at bounding box center [812, 212] width 87 height 376
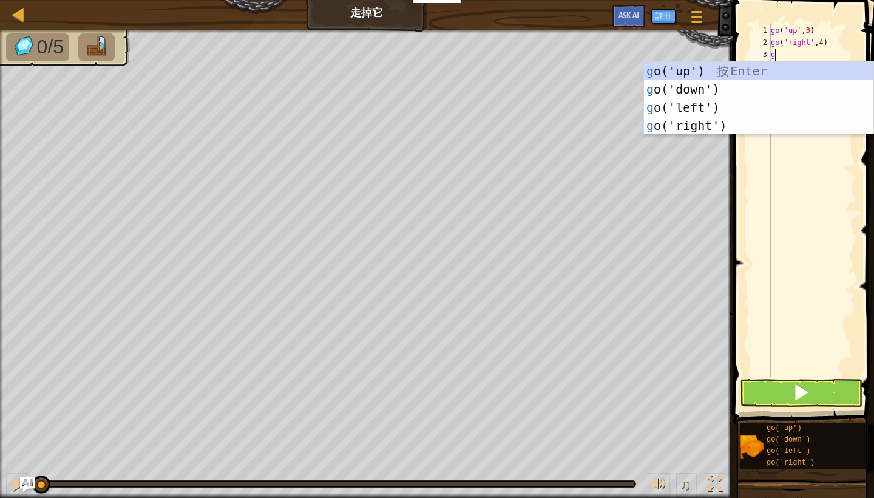
type textarea "go"
click at [770, 87] on div "go ('up') 按 Enter go ('down') 按 Enter go ('left') 按 Enter go ('right') 按 Enter" at bounding box center [758, 116] width 229 height 109
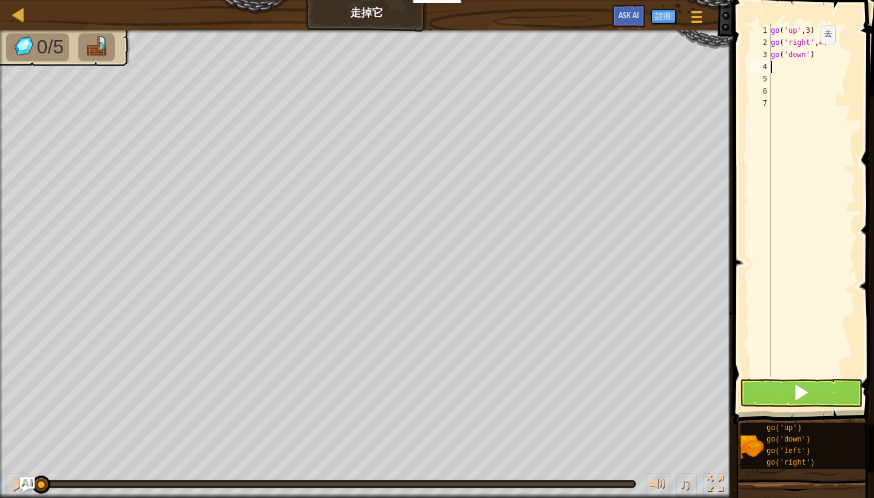
click at [811, 56] on div "go ( 'up' , 3 ) go ( 'right' , 4 ) go ( 'down' )" at bounding box center [812, 212] width 87 height 376
type textarea "go('down',3)"
click at [846, 56] on div "go ( 'up' , 3 ) go ( 'right' , 4 ) go ( 'down' , 3 )" at bounding box center [812, 212] width 87 height 376
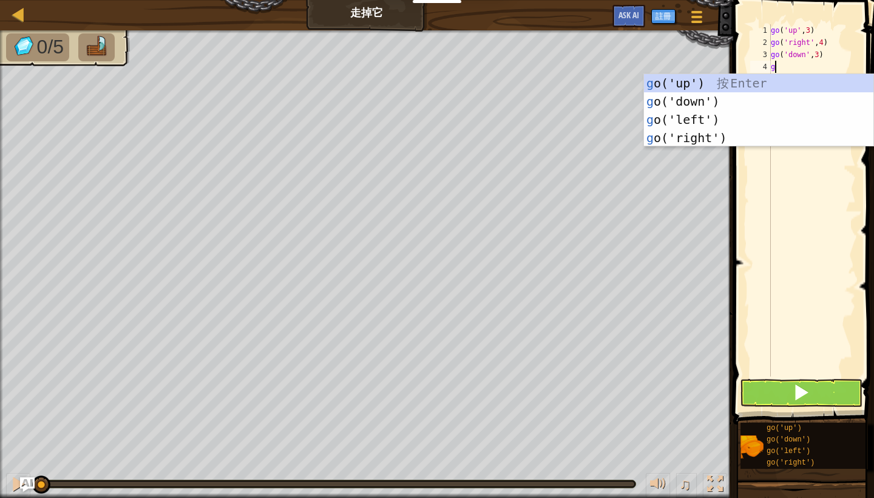
type textarea "go"
click at [734, 118] on div "go ('up') 按 Enter go ('down') 按 Enter go ('left') 按 Enter go ('right') 按 Enter" at bounding box center [758, 128] width 229 height 109
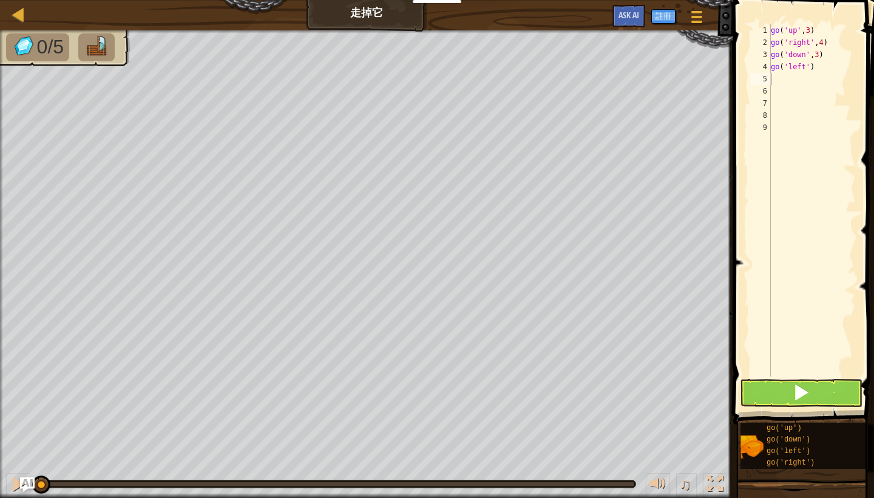
click at [782, 388] on button at bounding box center [801, 393] width 123 height 28
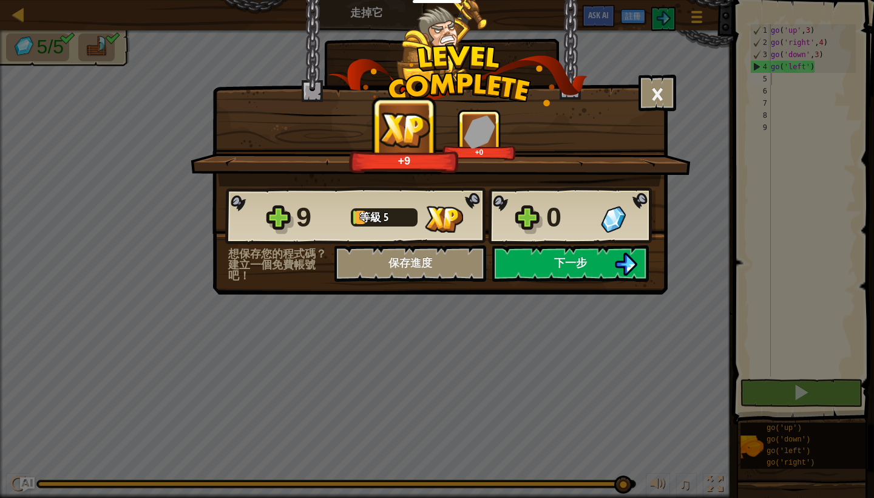
click at [562, 268] on span "下一步" at bounding box center [570, 262] width 33 height 15
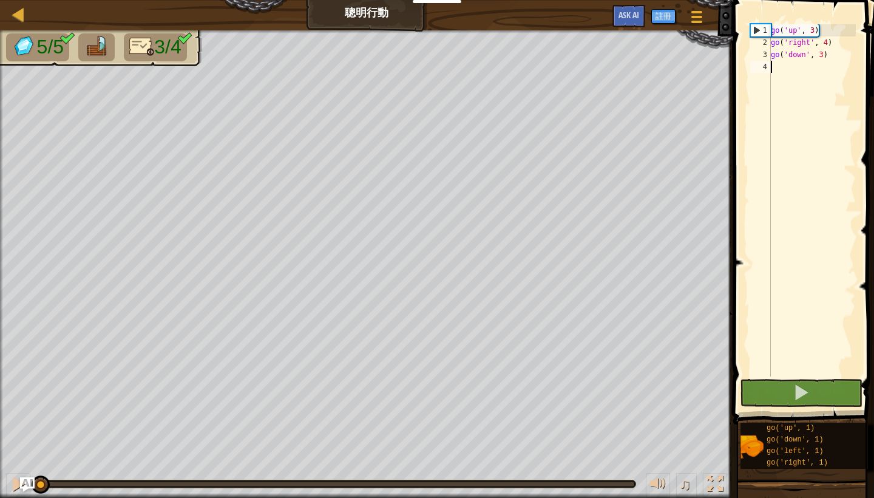
click at [796, 69] on div "go ( 'up' , 3 ) go ( 'right' , 4 ) go ( 'down' , 3 )" at bounding box center [812, 212] width 87 height 376
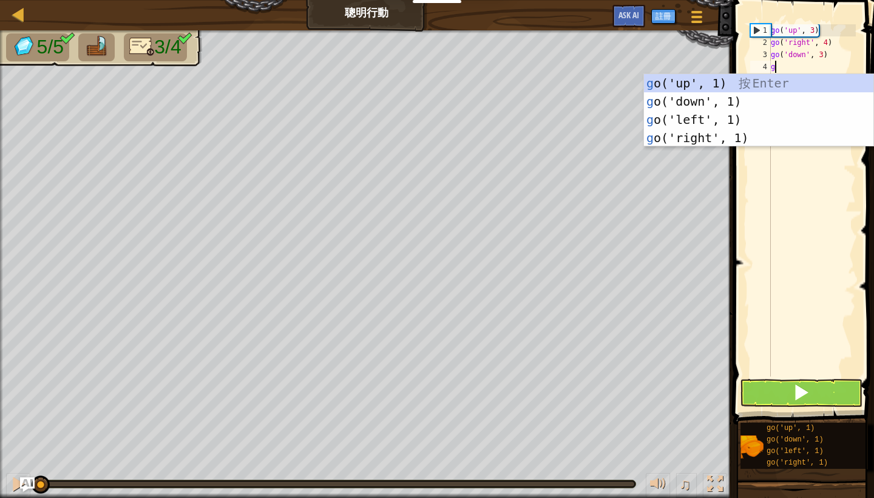
type textarea "go"
click at [750, 115] on div "go ('up', 1) 按 Enter go ('down', 1) 按 Enter go ('left', 1) 按 Enter go ('right',…" at bounding box center [758, 128] width 229 height 109
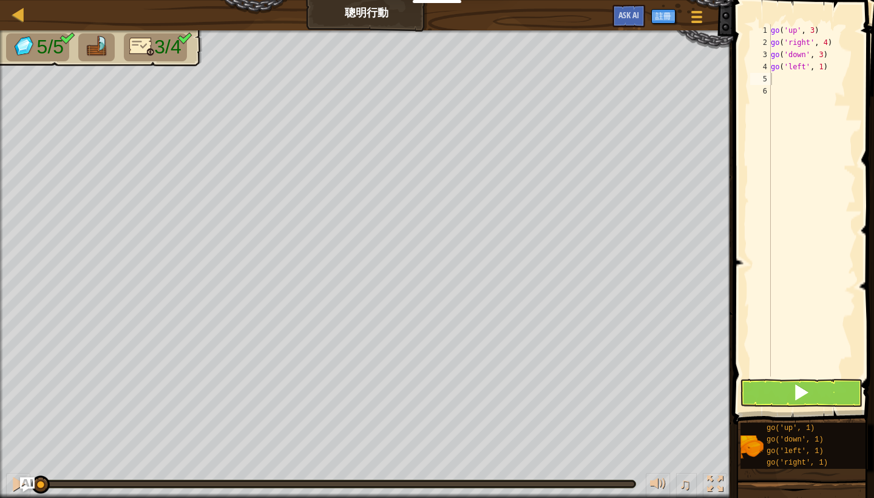
click at [779, 391] on button at bounding box center [801, 393] width 123 height 28
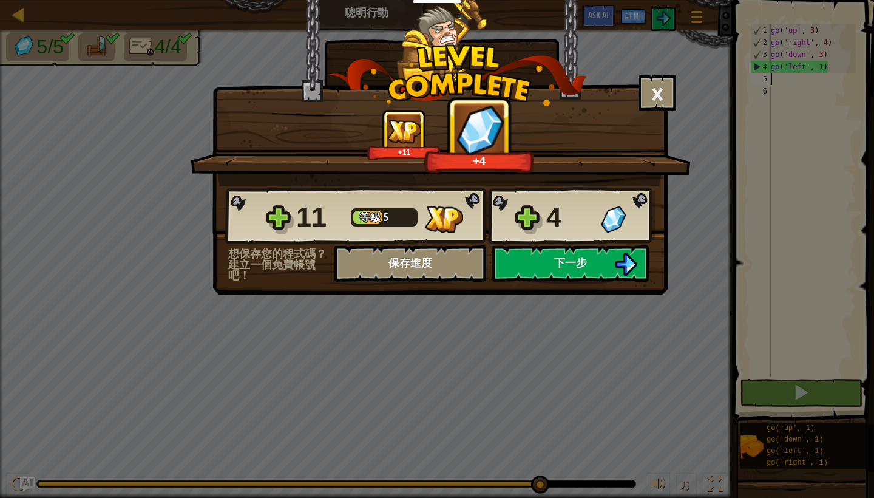
click at [433, 259] on button "保存進度" at bounding box center [410, 263] width 152 height 36
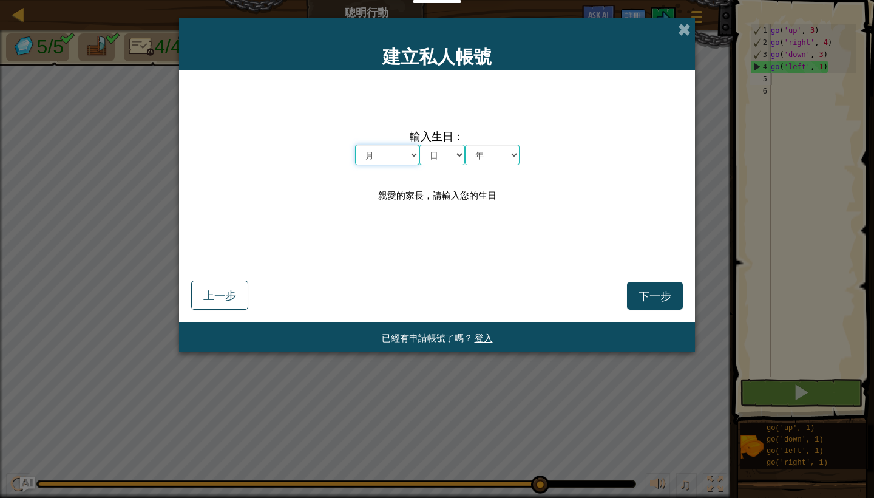
select select "12"
select select "26"
select select "1999"
click at [655, 295] on span "下一步" at bounding box center [655, 295] width 33 height 14
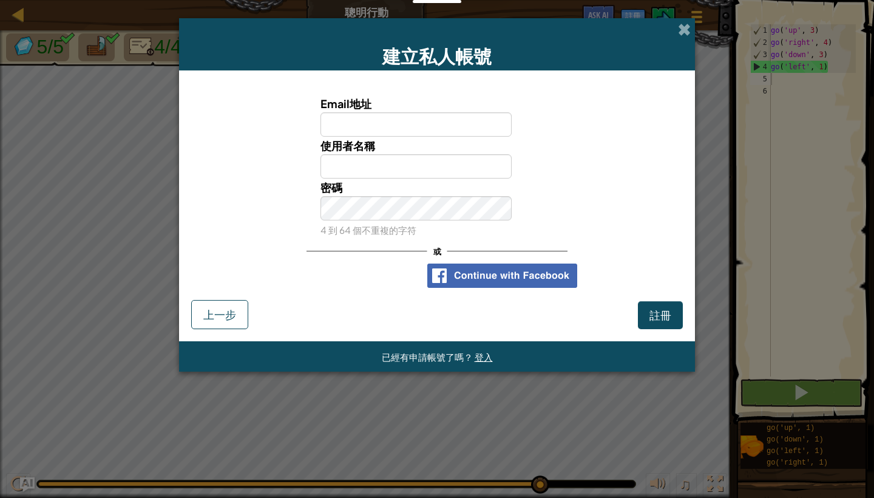
click at [392, 273] on div "使用 Google 帳戶登入。在新分頁中開啟" at bounding box center [356, 275] width 118 height 27
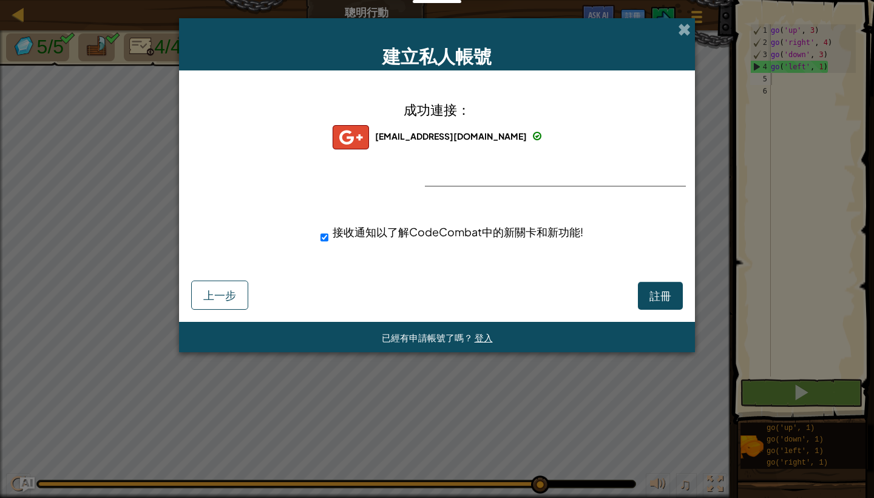
click at [483, 339] on span "登入" at bounding box center [484, 337] width 18 height 12
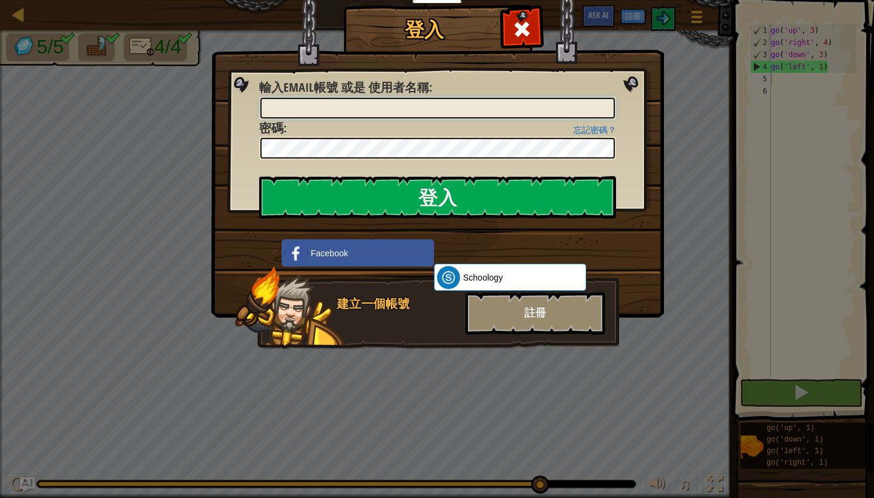
click at [457, 102] on input "輸入Email帳號 或是 使用者名稱 :" at bounding box center [437, 108] width 355 height 21
click at [518, 248] on div "使用 Google 帳戶登入。在新分頁中開啟" at bounding box center [514, 251] width 160 height 27
click at [451, 276] on img at bounding box center [448, 277] width 23 height 23
click at [571, 248] on div "使用 Google 帳戶登入。在新分頁中開啟" at bounding box center [514, 251] width 160 height 27
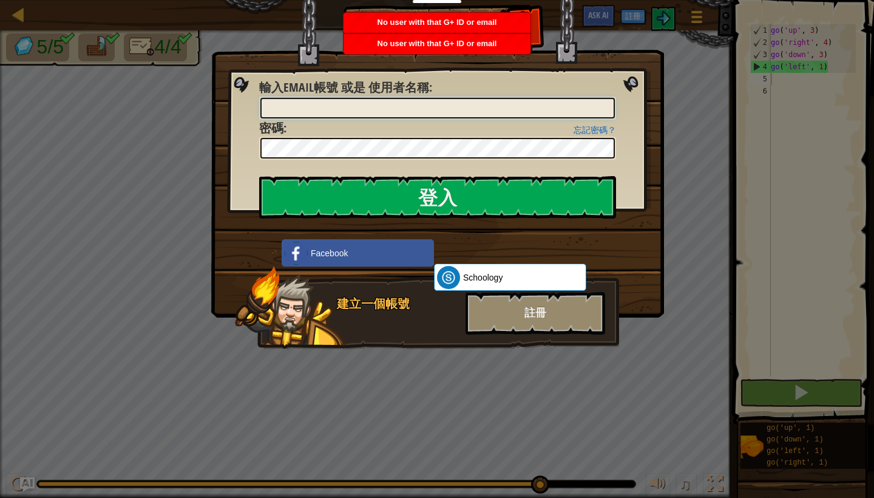
click at [565, 112] on input "輸入Email帳號 或是 使用者名稱 :" at bounding box center [437, 108] width 355 height 21
click at [385, 305] on div "建立一個帳號" at bounding box center [397, 304] width 121 height 18
click at [488, 308] on div "註冊" at bounding box center [536, 313] width 140 height 42
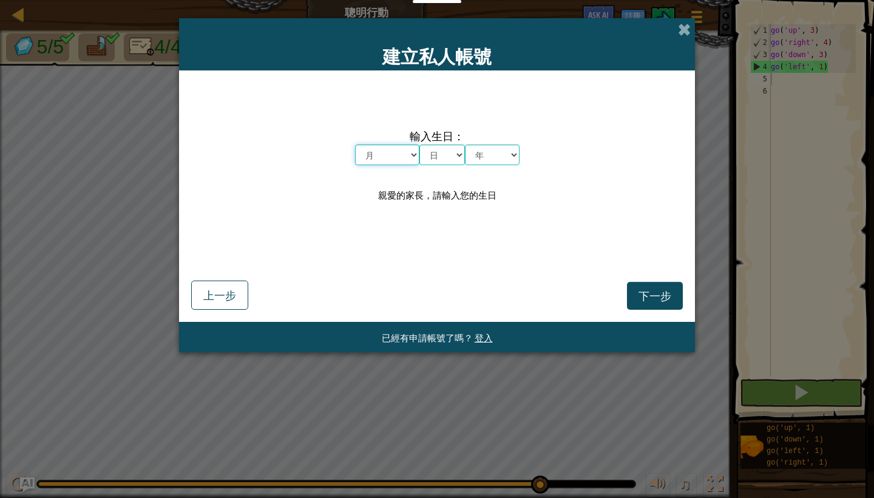
select select "12"
select select "26"
select select "1999"
click at [652, 287] on button "下一步" at bounding box center [655, 296] width 56 height 28
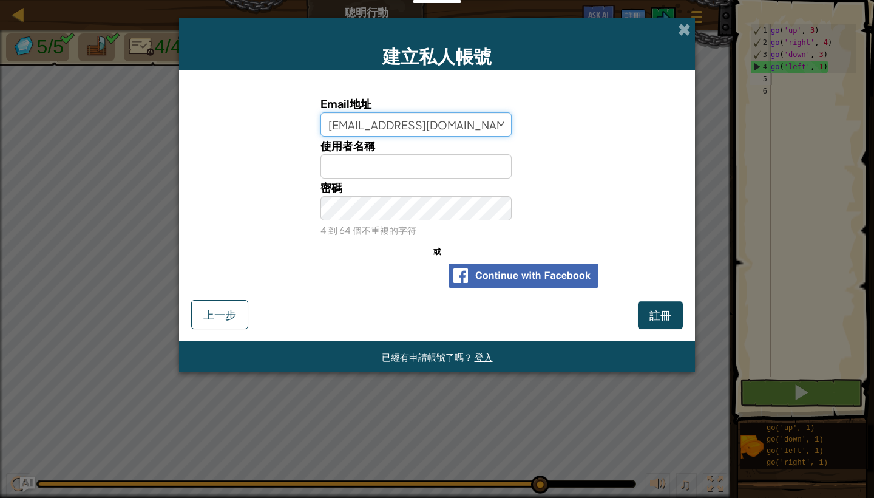
type input "lanmoyoten19721226@gmail.com"
click at [351, 165] on input "使用者名稱" at bounding box center [417, 166] width 192 height 24
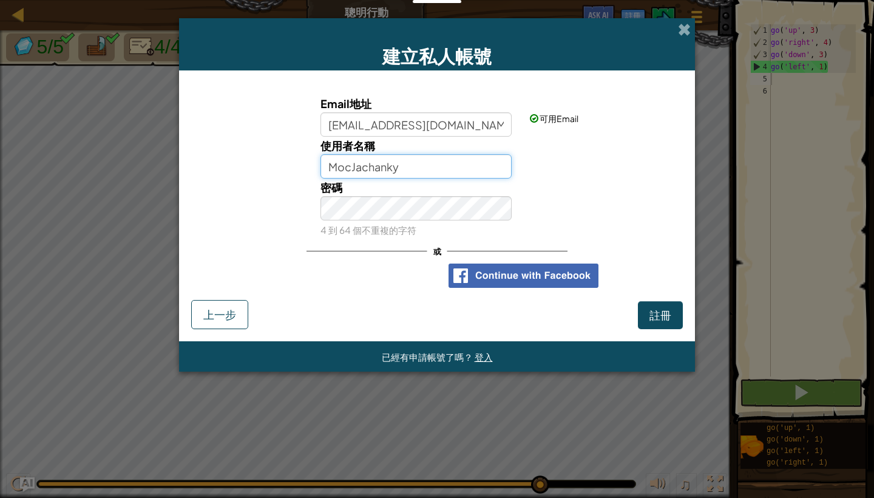
type input "MocJachanky"
click at [650, 311] on span "註冊" at bounding box center [661, 315] width 22 height 14
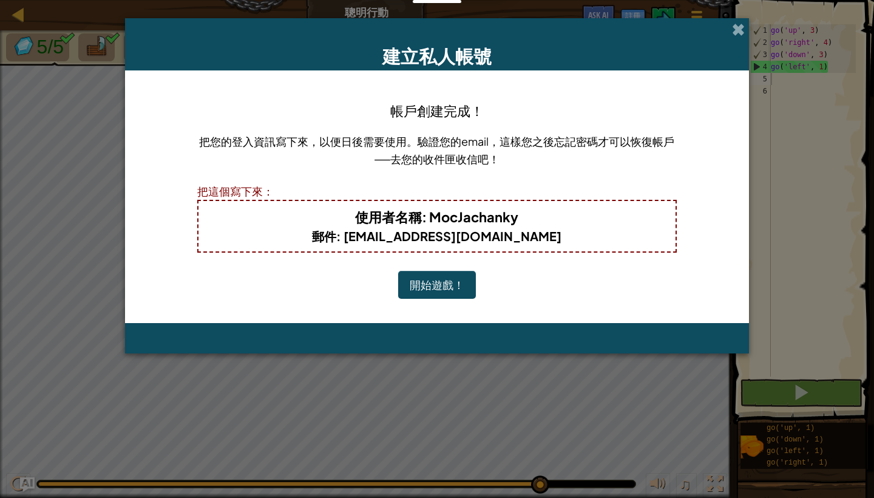
click at [451, 278] on button "開始遊戲！" at bounding box center [437, 285] width 78 height 28
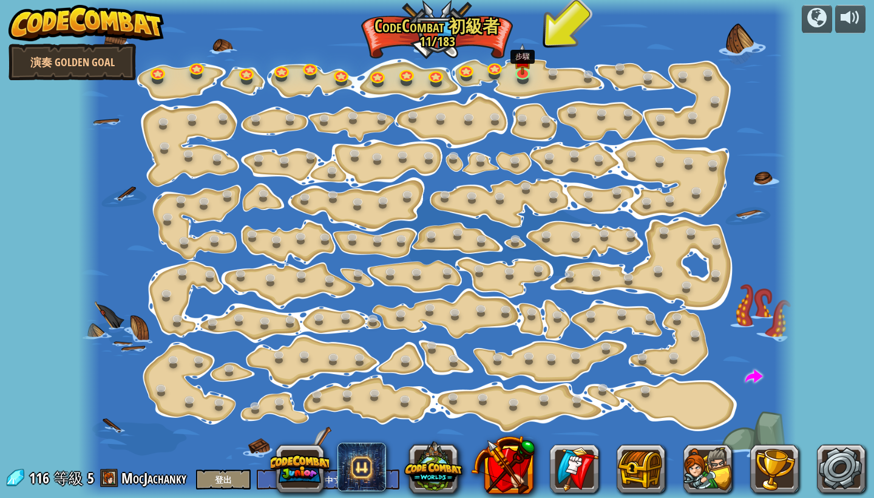
select select "zh-HANT"
click at [521, 71] on img at bounding box center [523, 52] width 18 height 42
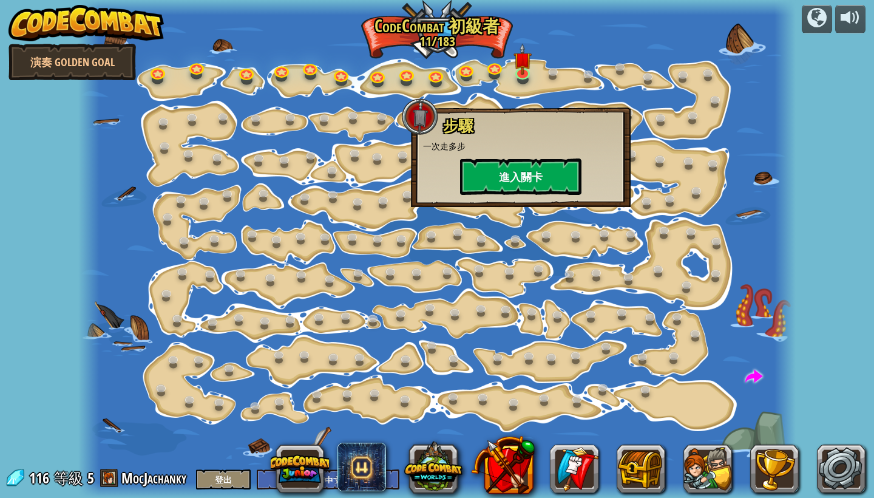
click at [497, 167] on button "進入關卡" at bounding box center [520, 176] width 121 height 36
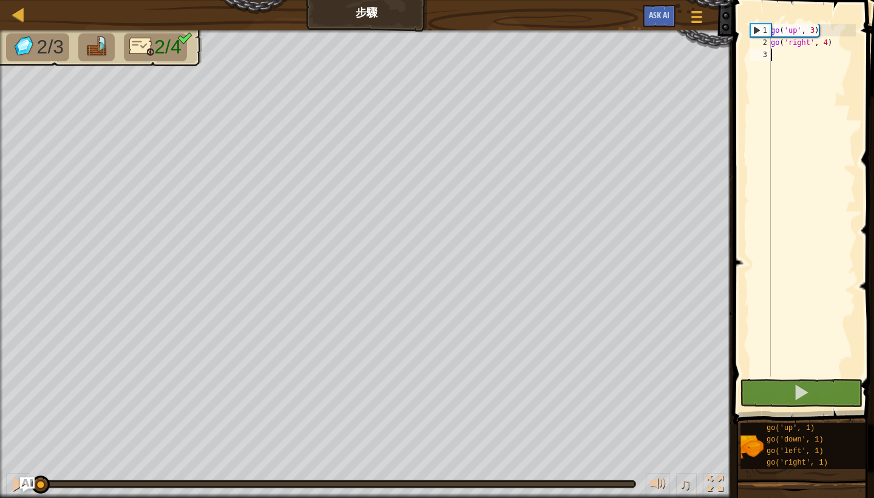
scroll to position [5, 0]
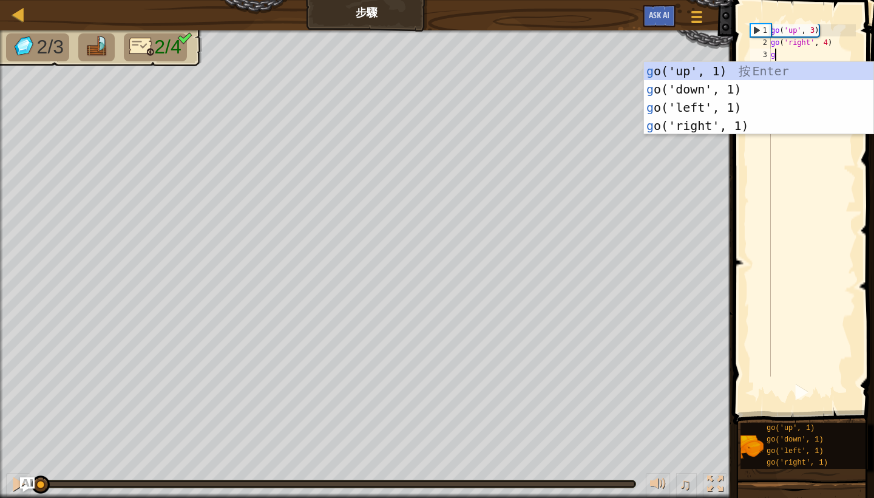
type textarea "go"
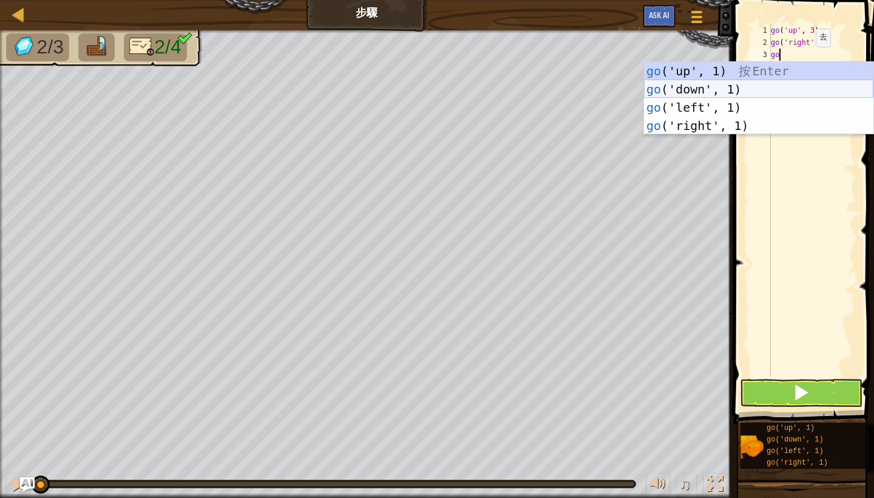
click at [783, 86] on div "go ('up', 1) 按 Enter go ('down', 1) 按 Enter go ('left', 1) 按 Enter go ('right',…" at bounding box center [758, 116] width 229 height 109
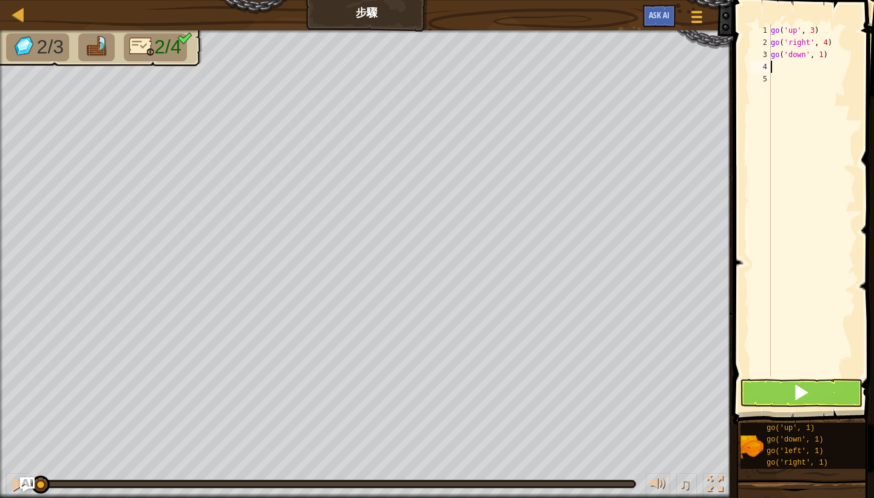
click at [826, 55] on div "go ( 'up' , 3 ) go ( 'right' , 4 ) go ( 'down' , 1 )" at bounding box center [812, 212] width 87 height 376
click at [822, 53] on div "go ( 'up' , 3 ) go ( 'right' , 4 ) go ( 'down' , 1 )" at bounding box center [812, 212] width 87 height 376
type textarea "go('down', 3)"
click at [837, 52] on div "go ( 'up' , 3 ) go ( 'right' , 4 ) go ( 'down' , 3 )" at bounding box center [812, 212] width 87 height 376
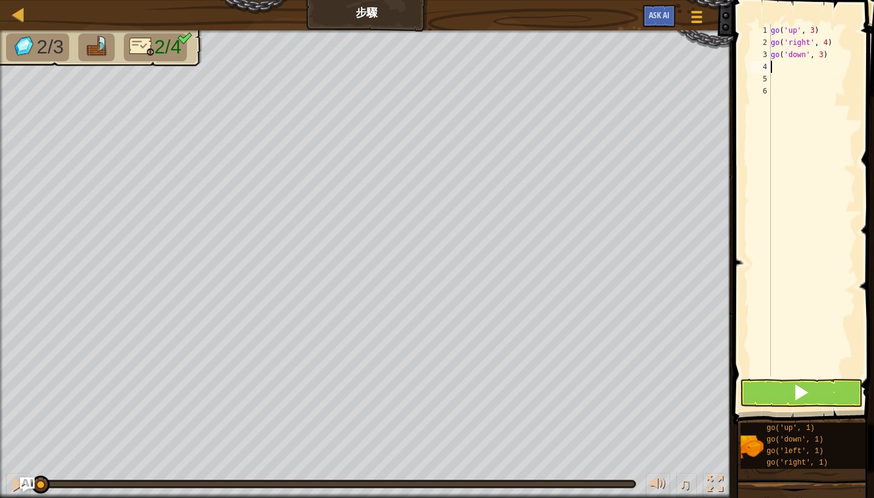
scroll to position [5, 0]
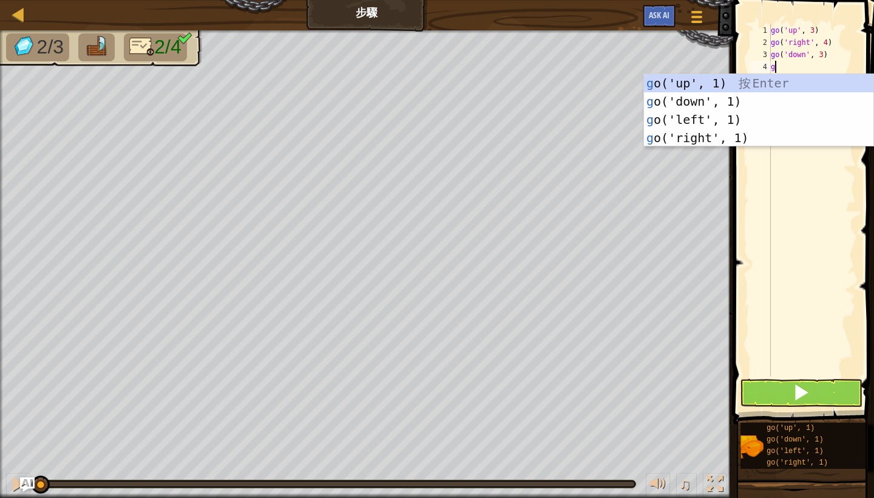
type textarea "go"
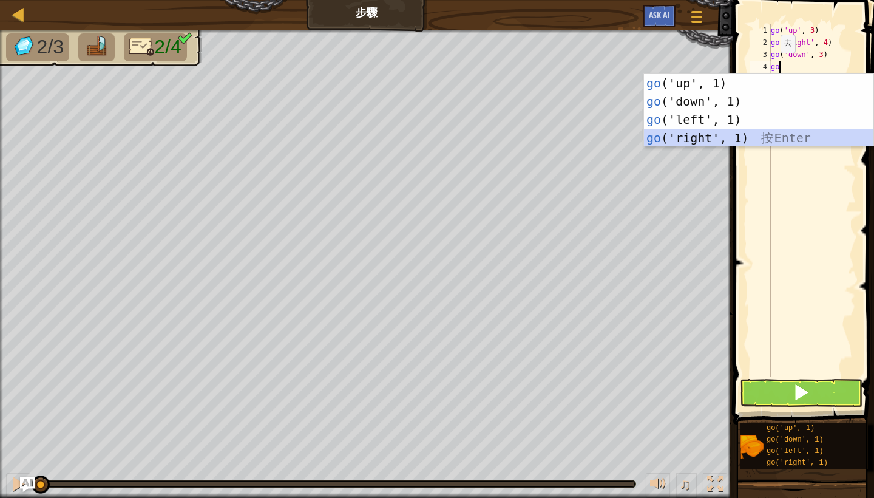
click at [731, 134] on div "go ('up', 1) 按 Enter go ('down', 1) 按 Enter go ('left', 1) 按 Enter go ('right',…" at bounding box center [758, 128] width 229 height 109
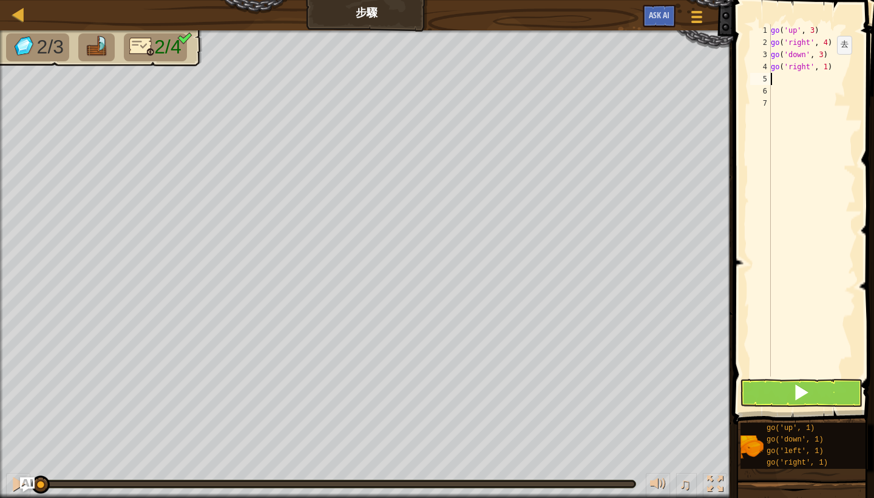
click at [827, 66] on div "go ( 'up' , 3 ) go ( 'right' , 4 ) go ( 'down' , 3 ) go ( 'right' , 1 )" at bounding box center [812, 212] width 87 height 376
click at [816, 395] on button at bounding box center [801, 393] width 123 height 28
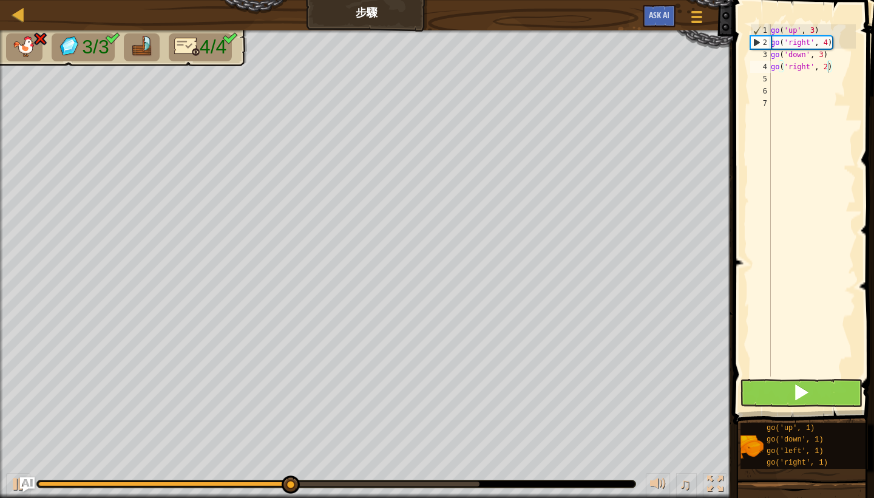
click at [823, 398] on button at bounding box center [801, 393] width 123 height 28
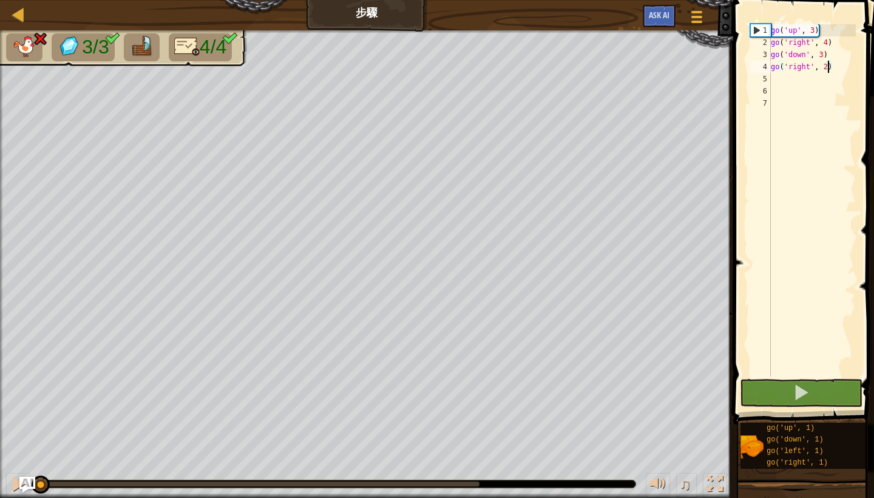
drag, startPoint x: 168, startPoint y: 482, endPoint x: 30, endPoint y: 478, distance: 138.5
click at [30, 478] on div "地圖 步驟 遊戲選單 Ask AI 1 ההההההההההההההההההההההההההההההההההההההההההההההההההההההההההה…" at bounding box center [437, 249] width 874 height 498
click at [812, 68] on div "go ( 'up' , 3 ) go ( 'right' , 4 ) go ( 'down' , 3 ) go ( 'right' , 2 )" at bounding box center [812, 212] width 87 height 376
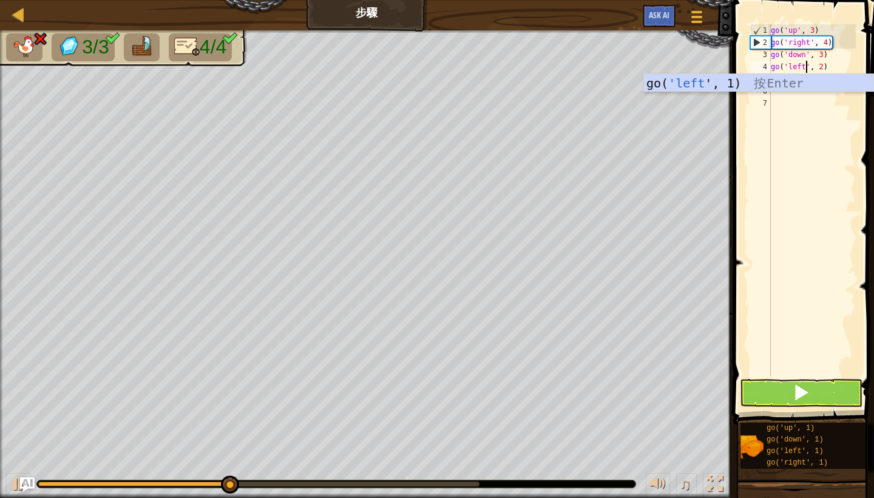
scroll to position [5, 3]
type textarea "go('left', 2)"
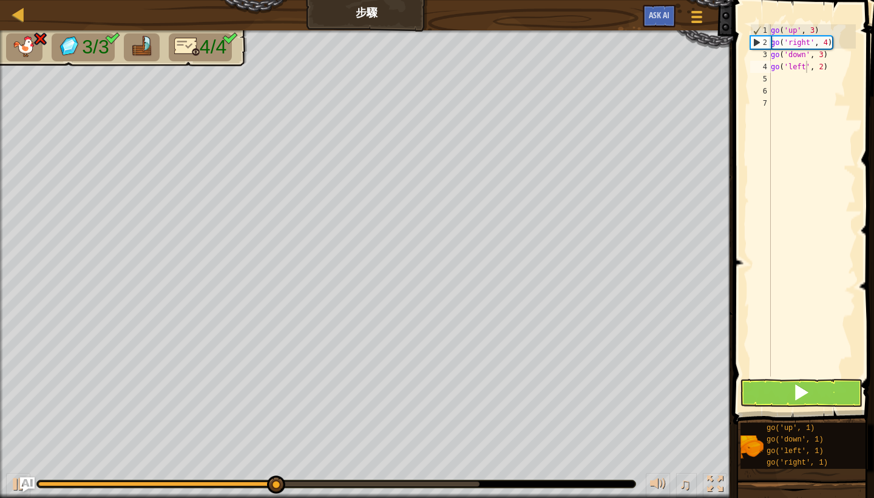
click at [790, 397] on button at bounding box center [801, 393] width 123 height 28
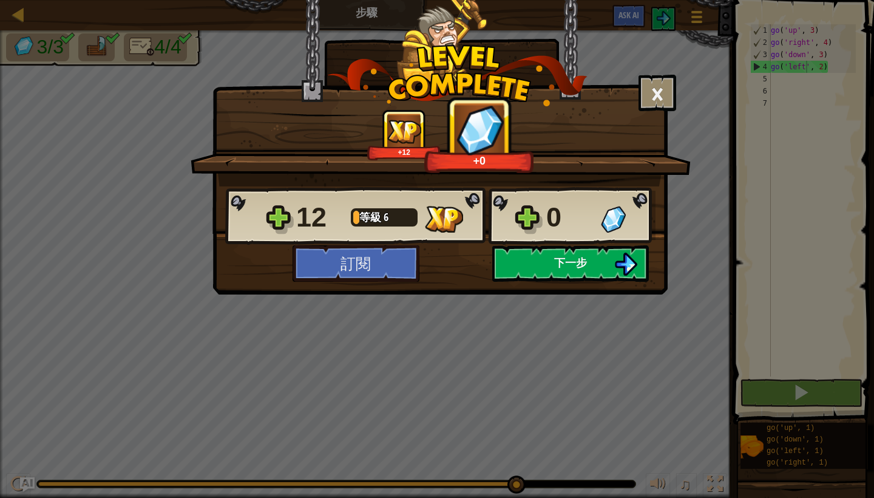
click at [603, 267] on button "下一步" at bounding box center [570, 263] width 157 height 36
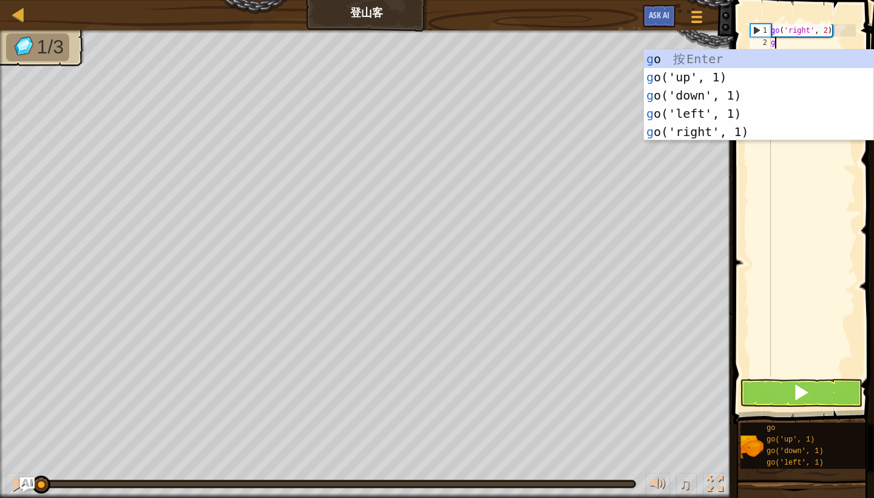
scroll to position [5, 0]
type textarea "go"
click at [735, 73] on div "go 按 Enter go ('up', 1) 按 Enter go ('down', 1) 按 Enter go ('left', 1) 按 Enter g…" at bounding box center [758, 113] width 229 height 127
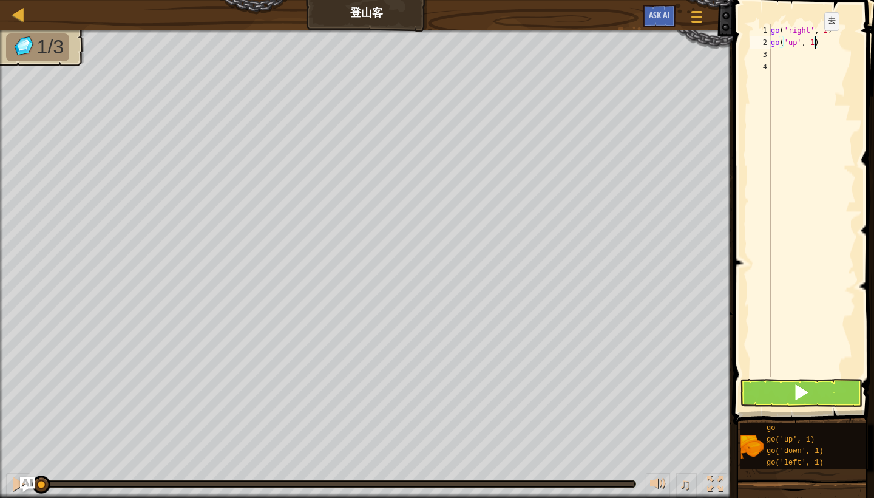
click at [815, 42] on div "go ( 'right' , 2 ) go ( 'up' , 1 )" at bounding box center [812, 212] width 87 height 376
type textarea "go('up', 3)"
click at [833, 47] on div "go ( 'right' , 2 ) go ( 'up' , 3 )" at bounding box center [812, 212] width 87 height 376
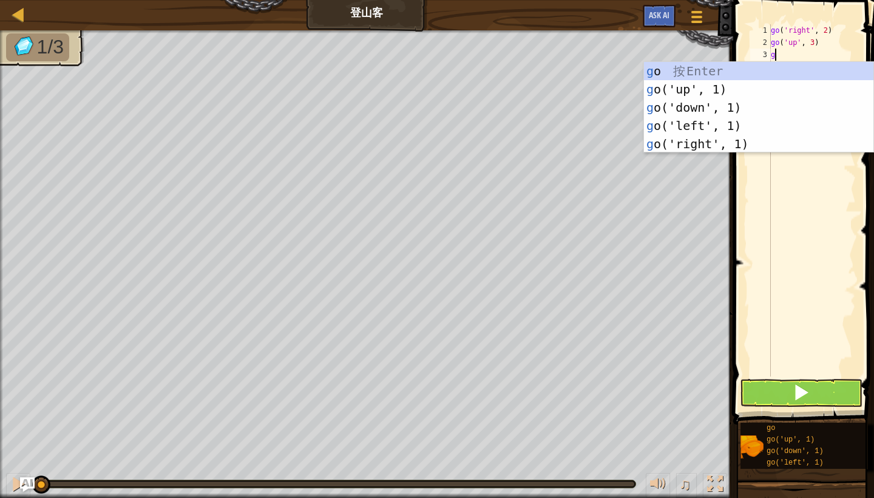
type textarea "go"
click at [741, 144] on div "go 按 Enter go ('up', 1) 按 Enter go ('down', 1) 按 Enter go ('left', 1) 按 Enter g…" at bounding box center [758, 125] width 229 height 127
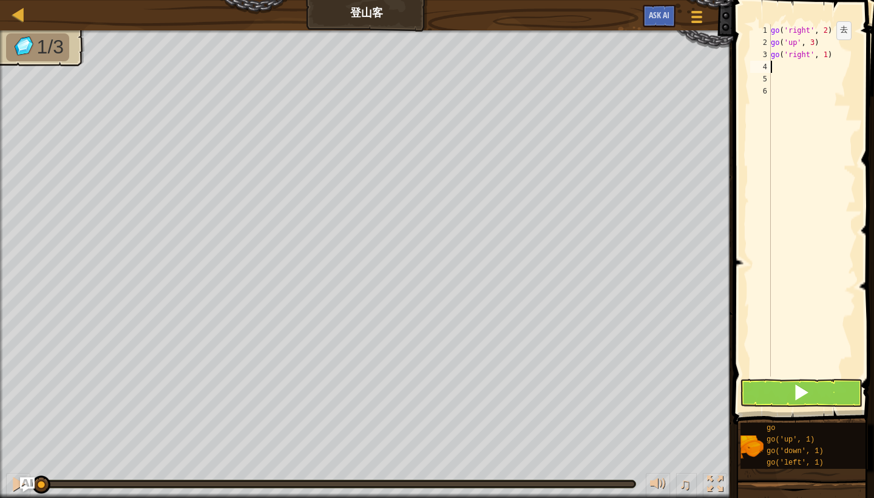
click at [827, 52] on div "go ( 'right' , 2 ) go ( 'up' , 3 ) go ( 'right' , 1 )" at bounding box center [812, 212] width 87 height 376
type textarea "go('right', 2)"
click at [801, 390] on span at bounding box center [801, 392] width 17 height 17
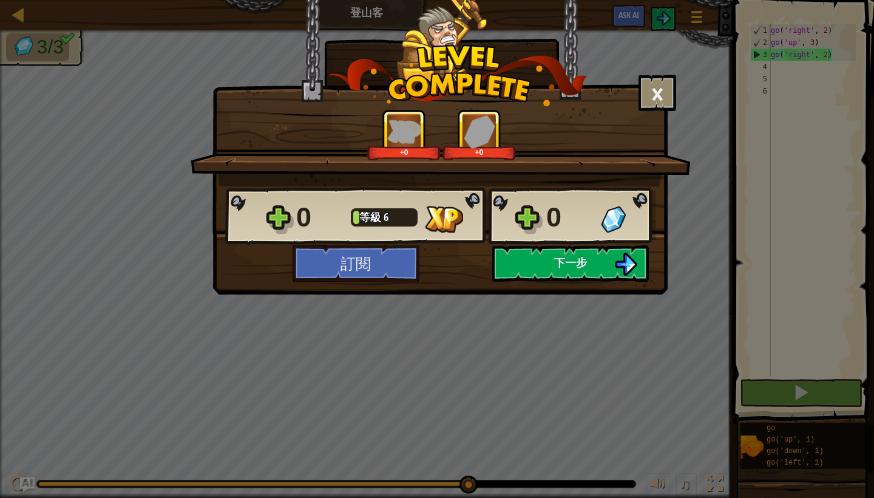
click at [615, 260] on img at bounding box center [625, 264] width 23 height 23
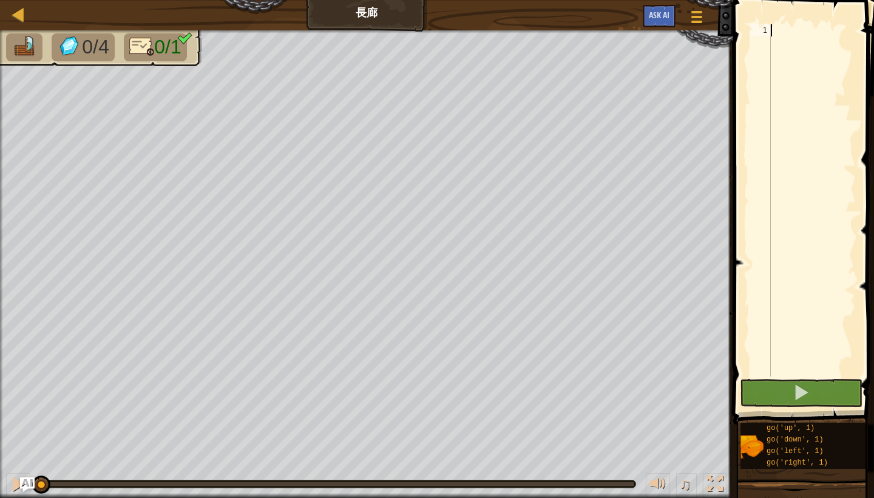
scroll to position [5, 0]
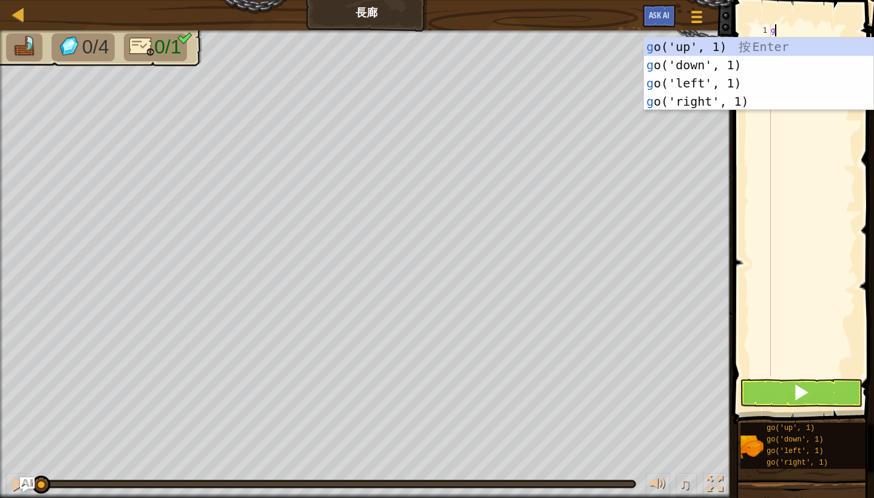
type textarea "go"
click at [727, 95] on div "go ('up', 1) 按 Enter go ('down', 1) 按 Enter go ('left', 1) 按 Enter go ('right',…" at bounding box center [758, 92] width 229 height 109
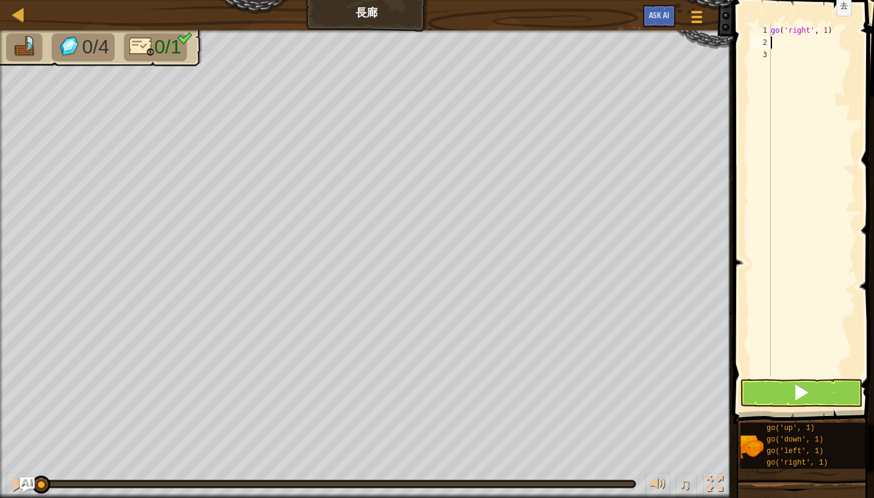
click at [827, 28] on div "go ( 'right' , 1 )" at bounding box center [812, 212] width 87 height 376
type textarea "go('right', 5)"
click at [801, 387] on span at bounding box center [801, 392] width 17 height 17
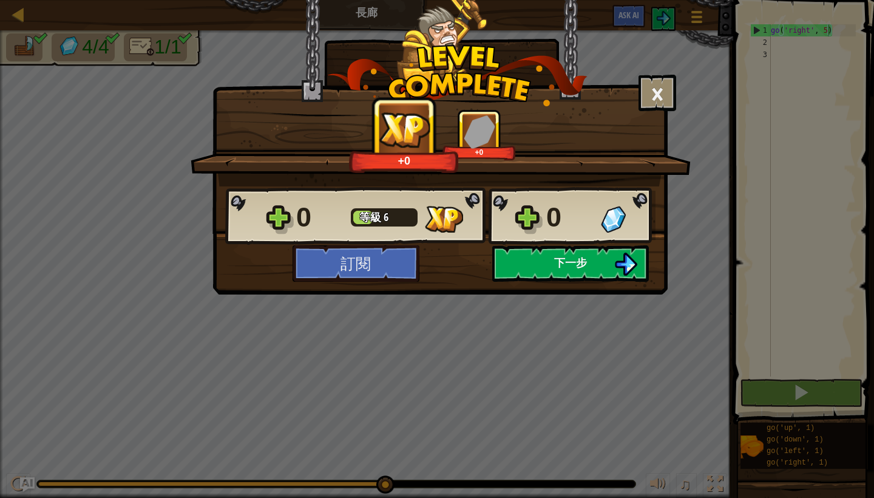
click at [557, 262] on span "下一步" at bounding box center [570, 262] width 33 height 15
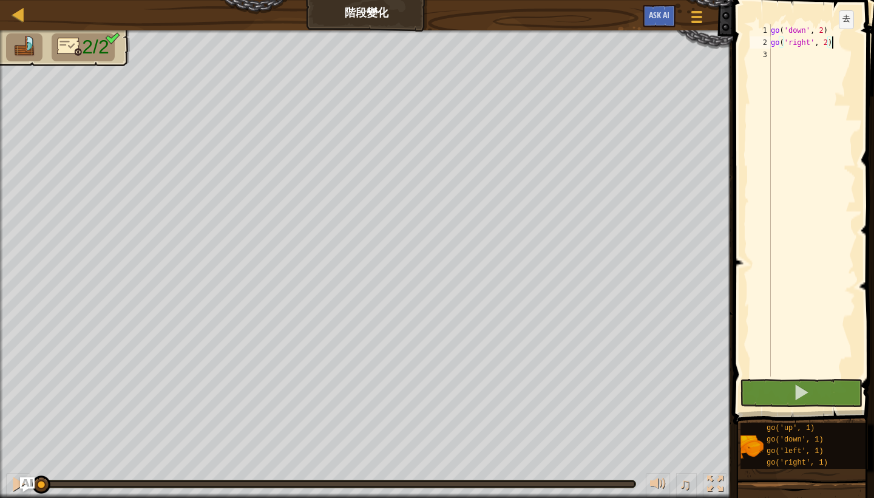
click at [829, 41] on div "go ( 'down' , 2 ) go ( 'right' , 2 )" at bounding box center [812, 212] width 87 height 376
type textarea "go('right', 5)"
click at [838, 392] on button at bounding box center [801, 393] width 123 height 28
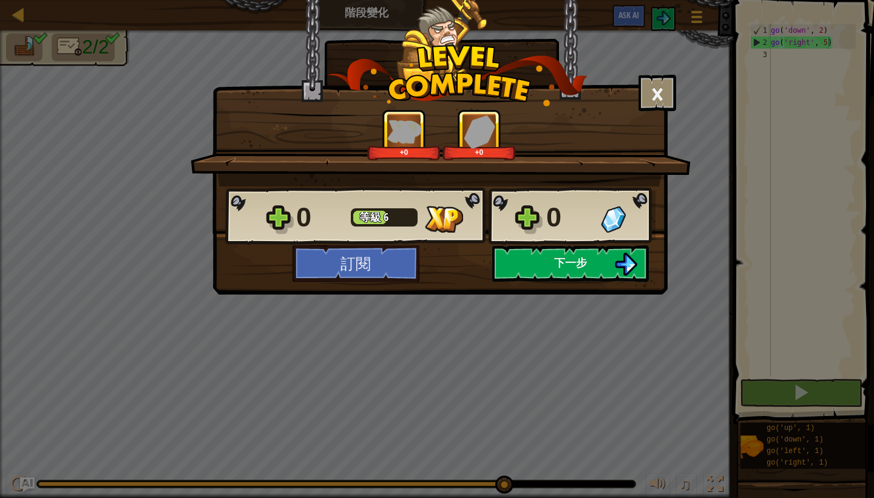
click at [601, 263] on button "下一步" at bounding box center [570, 263] width 157 height 36
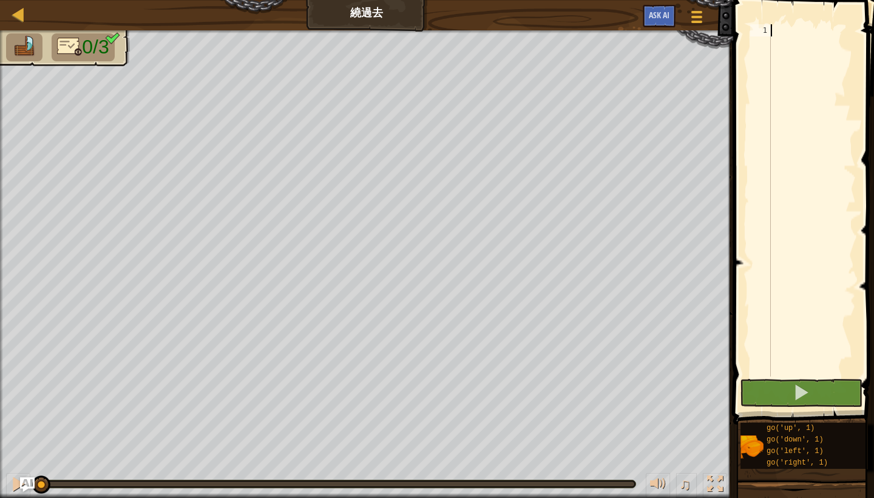
scroll to position [5, 0]
type textarea "go"
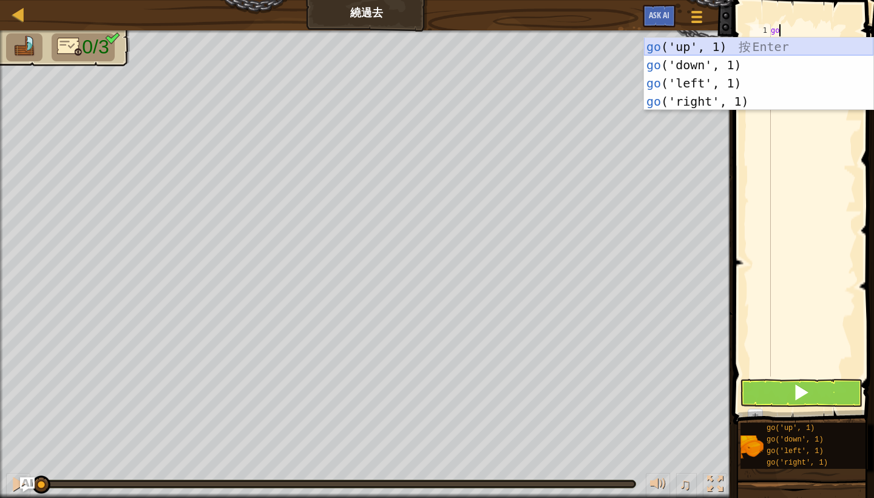
click at [755, 44] on div "go ('up', 1) 按 Enter go ('down', 1) 按 Enter go ('left', 1) 按 Enter go ('right',…" at bounding box center [758, 92] width 229 height 109
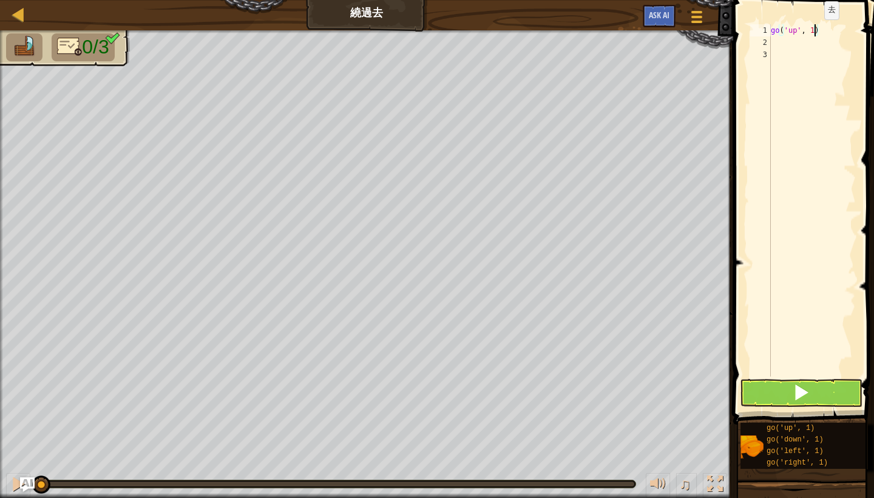
click at [815, 32] on div "go ( 'up' , 1 )" at bounding box center [812, 212] width 87 height 376
type textarea "go('up', 2)"
click at [793, 48] on div "go ( 'up' , 2 )" at bounding box center [812, 212] width 87 height 376
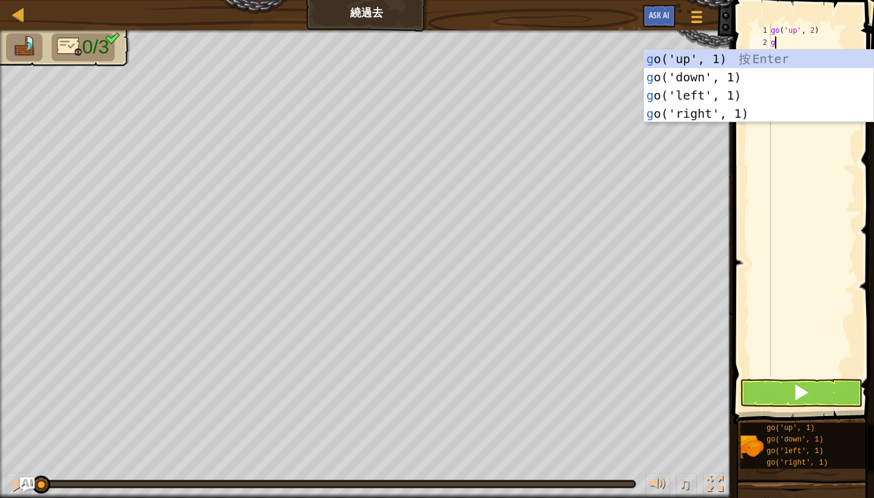
type textarea "go"
click at [737, 113] on div "go ('up', 1) 按 Enter go ('down', 1) 按 Enter go ('left', 1) 按 Enter go ('right',…" at bounding box center [758, 104] width 229 height 109
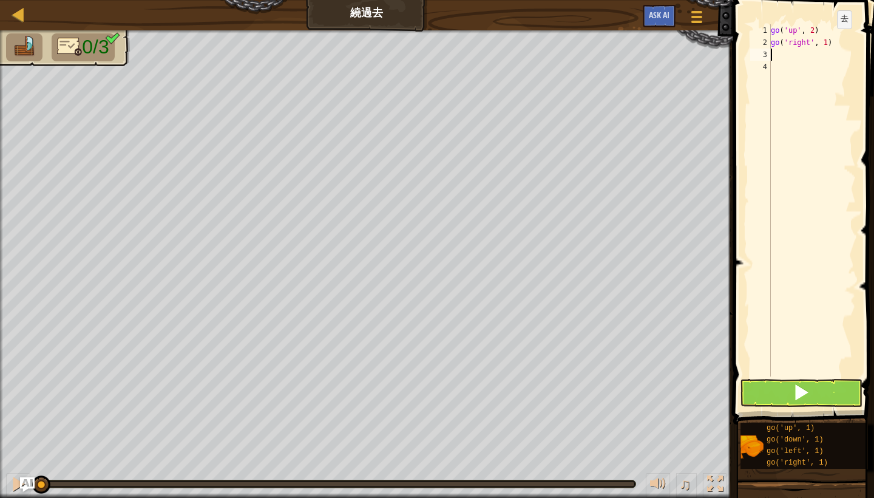
click at [827, 41] on div "go ( 'up' , 2 ) go ( 'right' , 1 )" at bounding box center [812, 212] width 87 height 376
type textarea "go('right', 3)"
click at [836, 52] on div "go ( 'up' , 2 ) go ( 'right' , 3 )" at bounding box center [812, 212] width 87 height 376
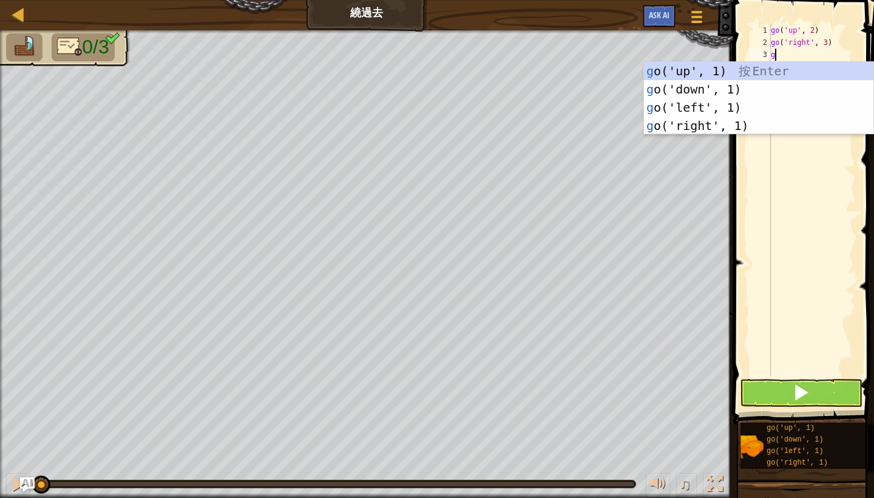
type textarea "go"
click at [767, 85] on div "go ('up', 1) 按 Enter go ('down', 1) 按 Enter go ('left', 1) 按 Enter go ('right',…" at bounding box center [758, 116] width 229 height 109
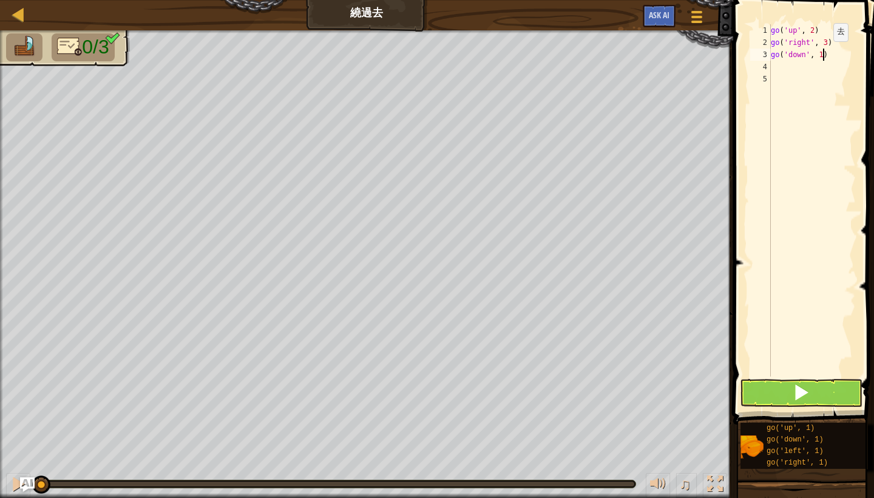
click at [824, 53] on div "go ( 'up' , 2 ) go ( 'right' , 3 ) go ( 'down' , 1 )" at bounding box center [812, 212] width 87 height 376
type textarea "go('down', 2)"
click at [780, 381] on button at bounding box center [801, 393] width 123 height 28
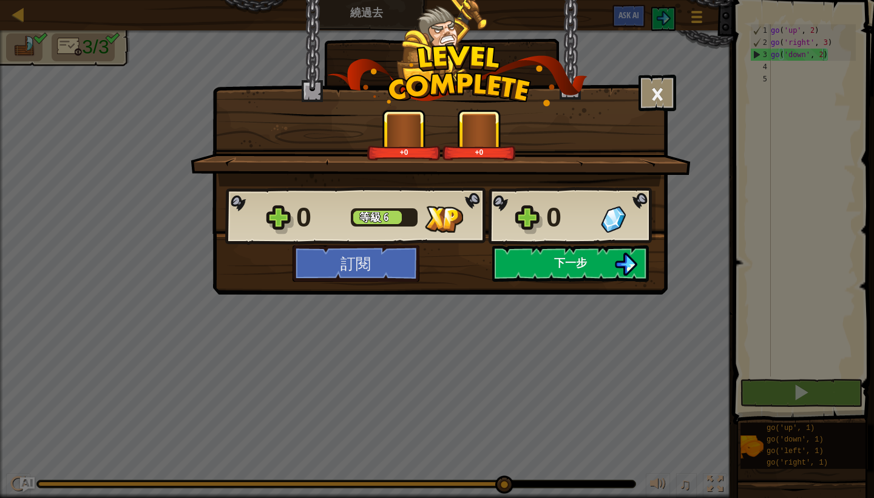
click at [557, 260] on span "下一步" at bounding box center [570, 262] width 33 height 15
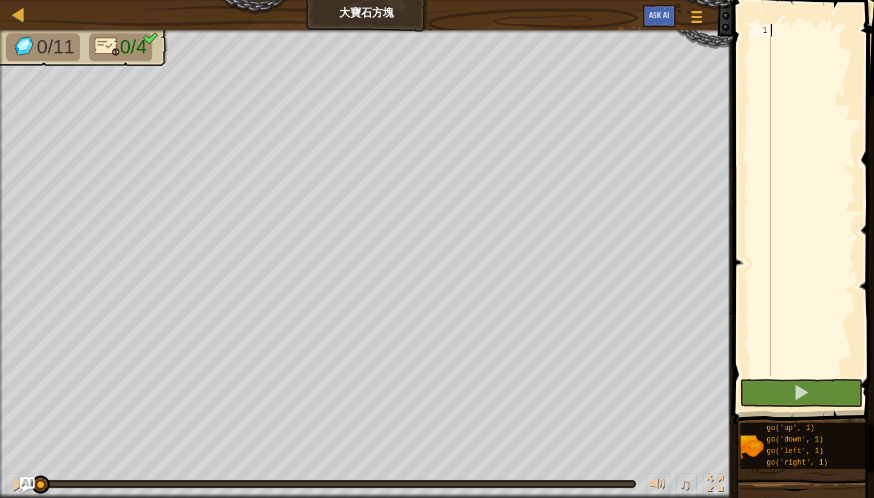
scroll to position [5, 0]
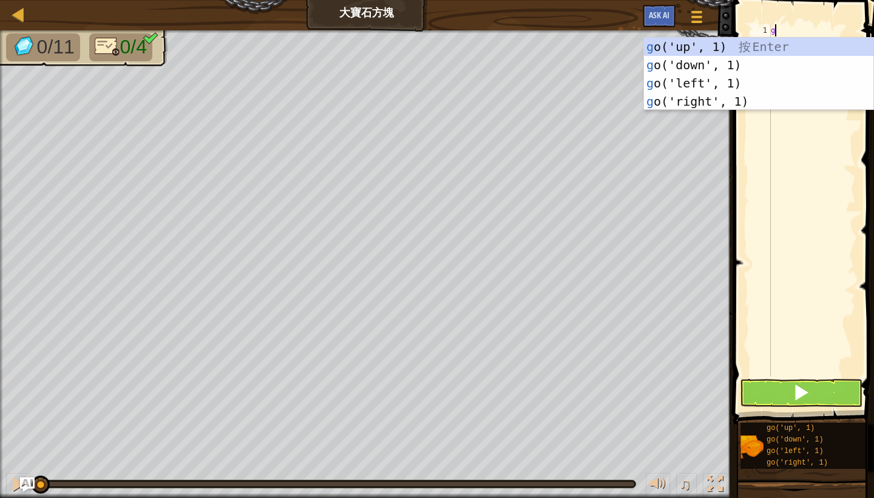
type textarea "go"
click at [772, 43] on div "go ('up', 1) 按 Enter go ('down', 1) 按 Enter go ('left', 1) 按 Enter go ('right',…" at bounding box center [758, 92] width 229 height 109
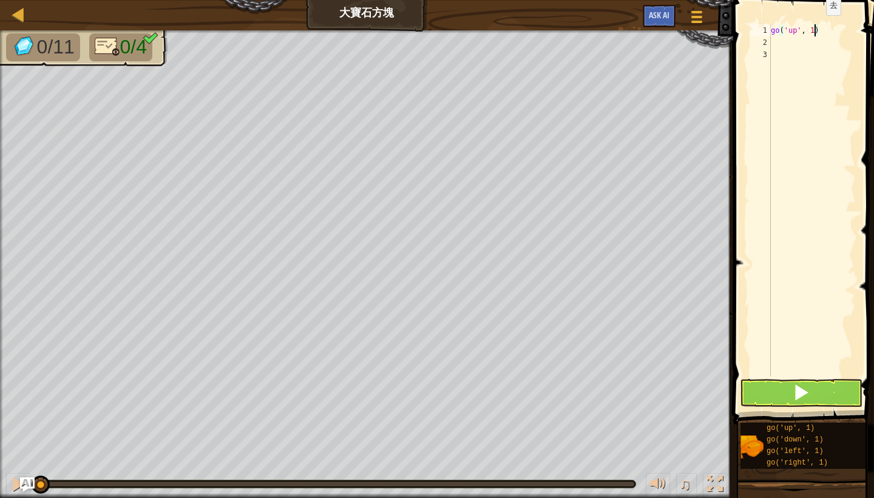
click at [817, 27] on div "go ( 'up' , 1 )" at bounding box center [812, 212] width 87 height 376
type textarea "go('up', 3)"
click at [840, 46] on div "go ( 'up' , 3 )" at bounding box center [812, 212] width 87 height 376
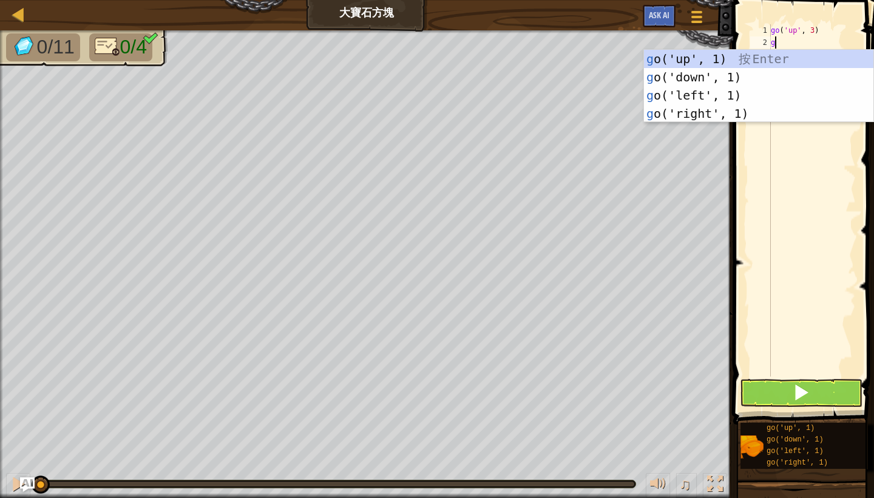
type textarea "go"
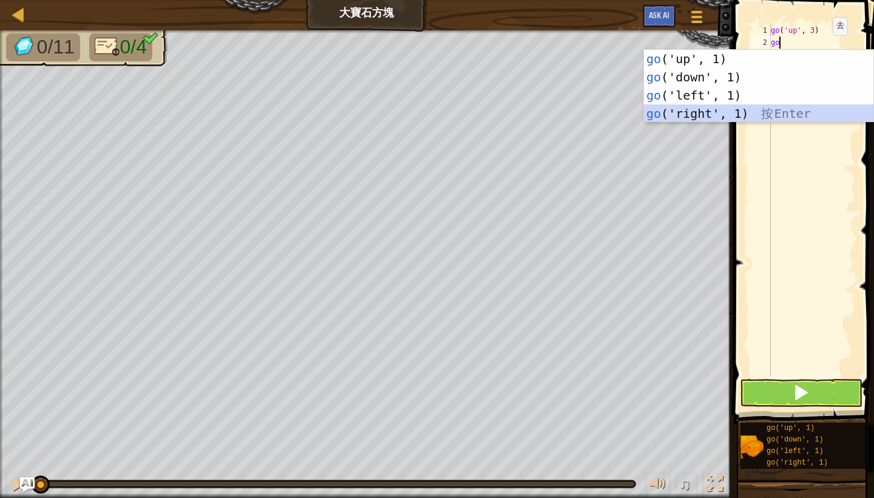
click at [750, 104] on div "go ('up', 1) 按 Enter go ('down', 1) 按 Enter go ('left', 1) 按 Enter go ('right',…" at bounding box center [758, 104] width 229 height 109
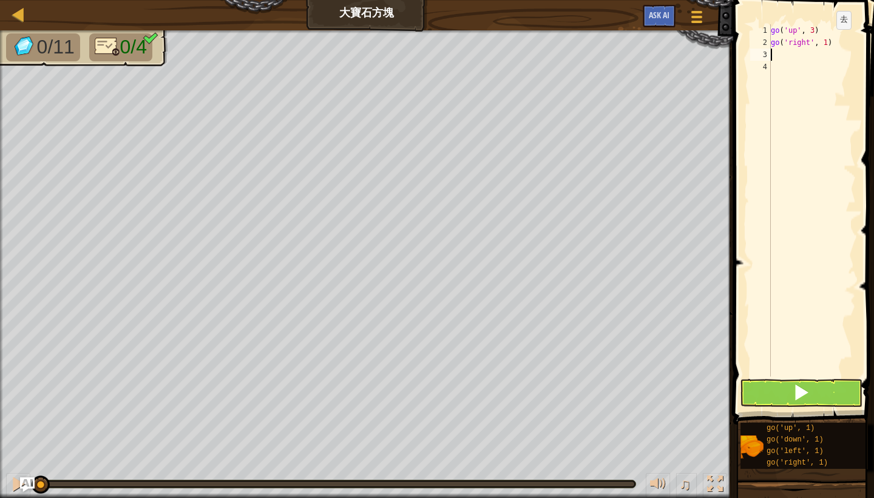
click at [827, 41] on div "go ( 'up' , 3 ) go ( 'right' , 1 )" at bounding box center [812, 212] width 87 height 376
type textarea "go('right', 3)"
click at [850, 41] on div "go ( 'up' , 3 ) go ( 'right' , 3 )" at bounding box center [812, 212] width 87 height 376
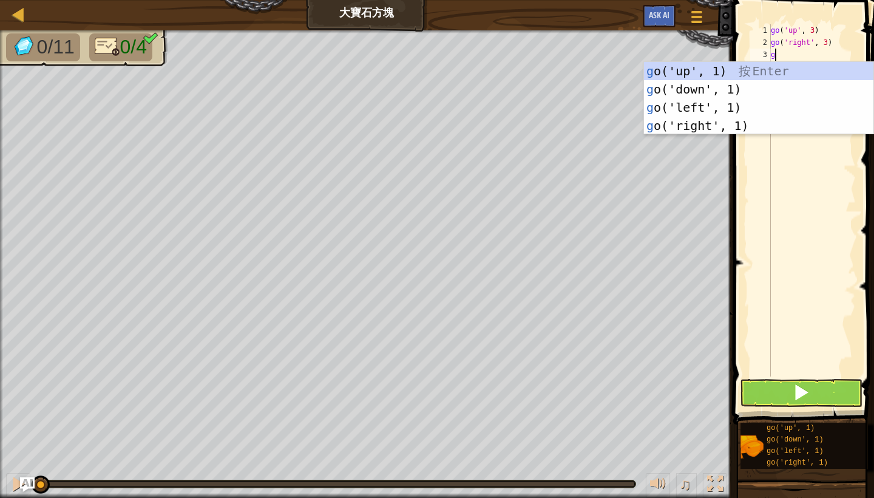
type textarea "go"
click at [800, 85] on div "go ('up', 1) 按 Enter go ('down', 1) 按 Enter go ('left', 1) 按 Enter go ('right',…" at bounding box center [758, 116] width 229 height 109
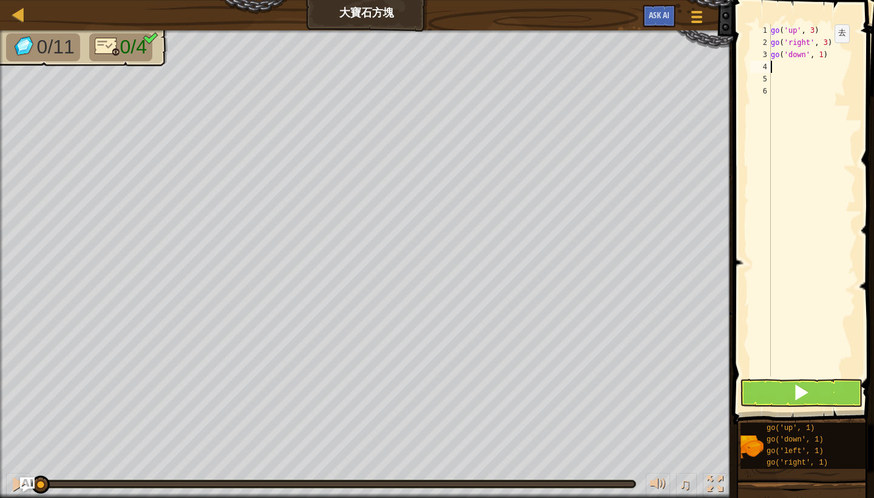
click at [825, 55] on div "go ( 'up' , 3 ) go ( 'right' , 3 ) go ( 'down' , 1 )" at bounding box center [812, 212] width 87 height 376
type textarea "go('down', 3)"
click at [837, 64] on div "go ( 'up' , 3 ) go ( 'right' , 3 ) go ( 'down' , 3 )" at bounding box center [812, 212] width 87 height 376
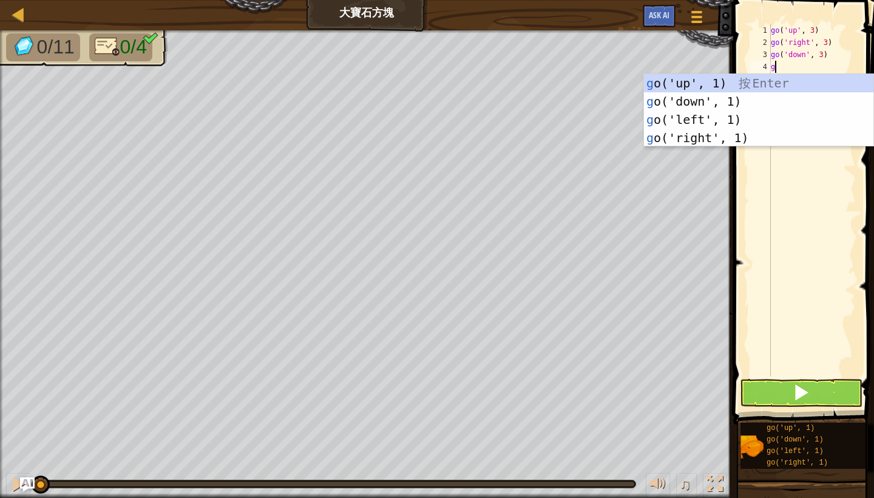
type textarea "go"
click at [775, 115] on div "go ('up', 1) 按 Enter go ('down', 1) 按 Enter go ('left', 1) 按 Enter go ('right',…" at bounding box center [758, 128] width 229 height 109
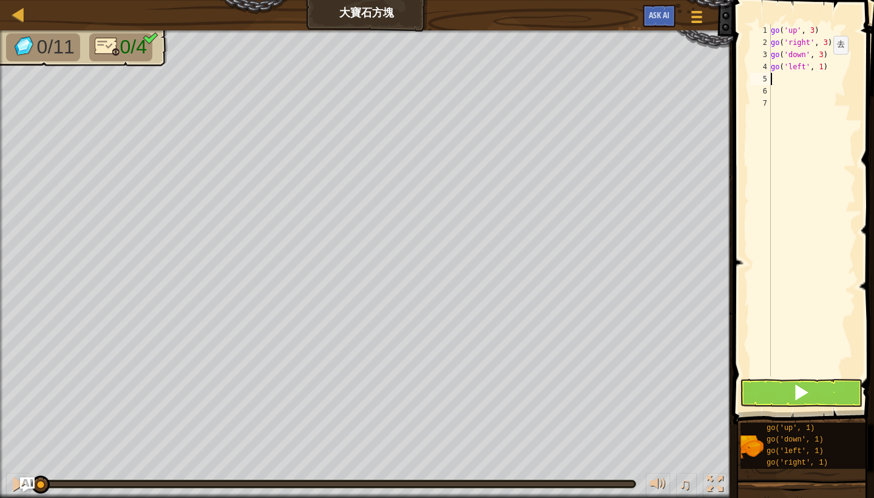
click at [824, 66] on div "go ( 'up' , 3 ) go ( 'right' , 3 ) go ( 'down' , 3 ) go ( 'left' , 1 )" at bounding box center [812, 212] width 87 height 376
type textarea "go('left', 2)"
click at [796, 395] on span at bounding box center [801, 392] width 17 height 17
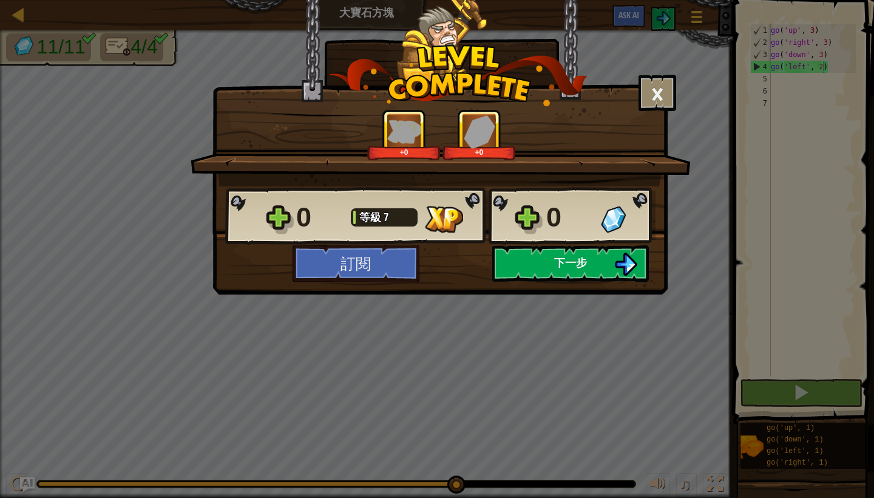
click at [572, 267] on span "下一步" at bounding box center [570, 262] width 33 height 15
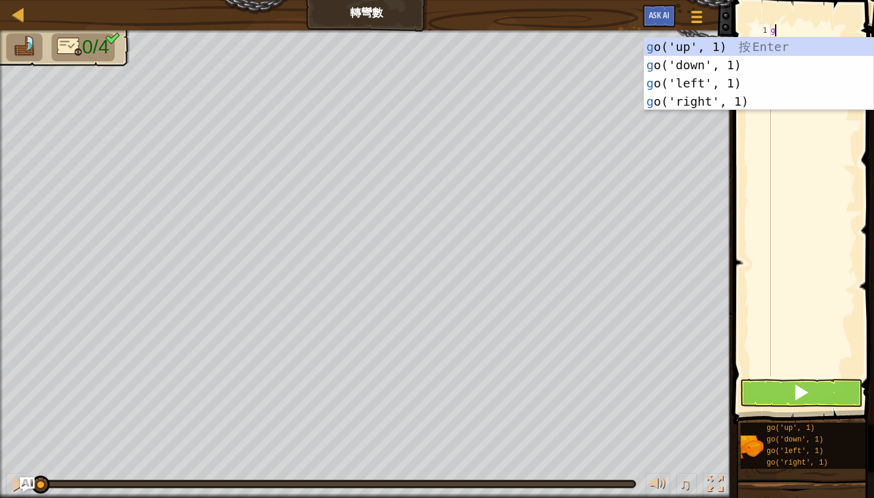
scroll to position [5, 0]
type textarea "go"
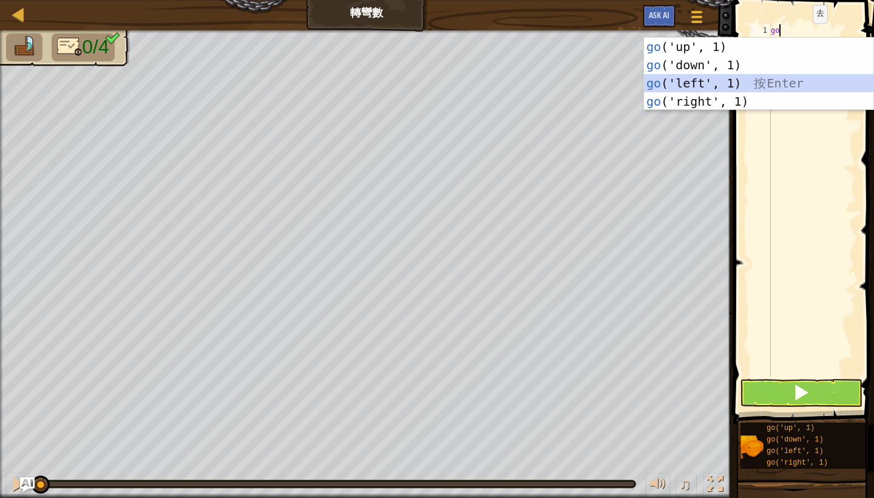
click at [764, 80] on div "go ('up', 1) 按 Enter go ('down', 1) 按 Enter go ('left', 1) 按 Enter go ('right',…" at bounding box center [758, 92] width 229 height 109
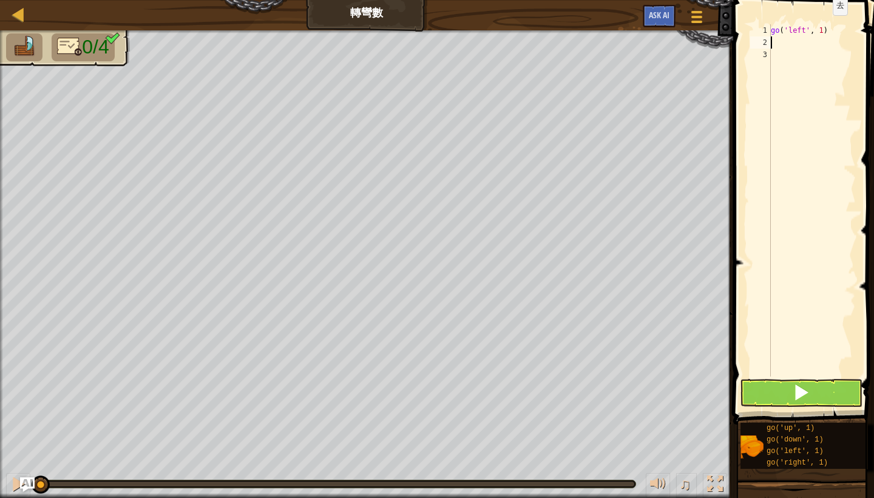
click at [823, 27] on div "go ( 'left' , 1 )" at bounding box center [812, 212] width 87 height 376
type textarea "go('left', 2)"
click at [816, 45] on div "go ( 'left' , 2 )" at bounding box center [812, 212] width 87 height 376
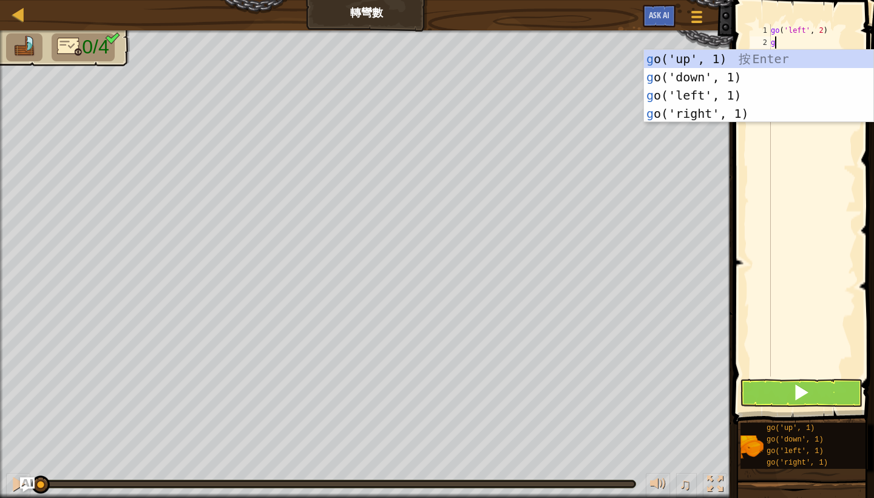
type textarea "go"
click at [791, 77] on div "go ('up', 1) 按 Enter go ('down', 1) 按 Enter go ('left', 1) 按 Enter go ('right',…" at bounding box center [758, 104] width 229 height 109
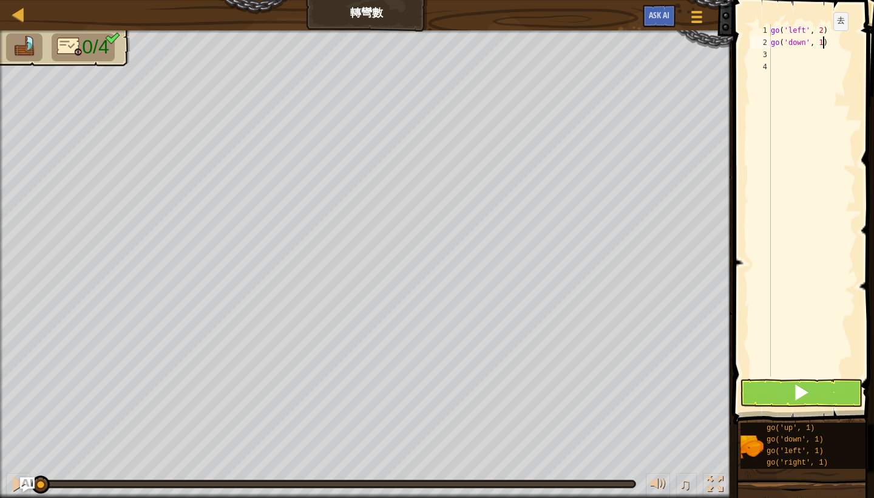
click at [824, 42] on div "go ( 'left' , 2 ) go ( 'down' , 1 )" at bounding box center [812, 212] width 87 height 376
type textarea "go('down', 2)"
click at [803, 59] on div "go ( 'left' , 2 ) go ( 'down' , 2 )" at bounding box center [812, 212] width 87 height 376
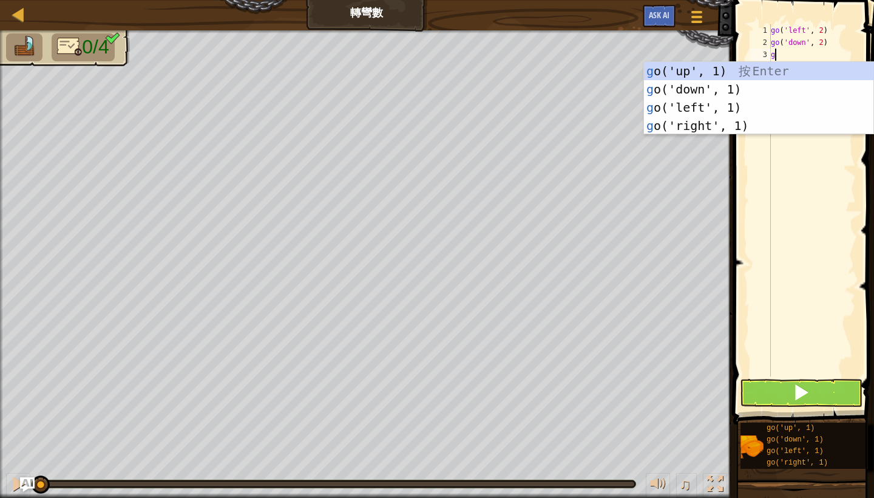
type textarea "go"
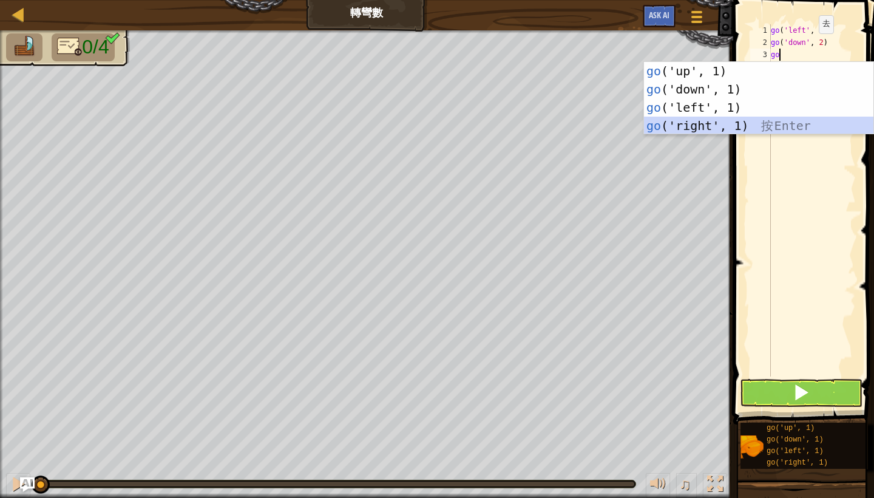
click at [744, 121] on div "go ('up', 1) 按 Enter go ('down', 1) 按 Enter go ('left', 1) 按 Enter go ('right',…" at bounding box center [758, 116] width 229 height 109
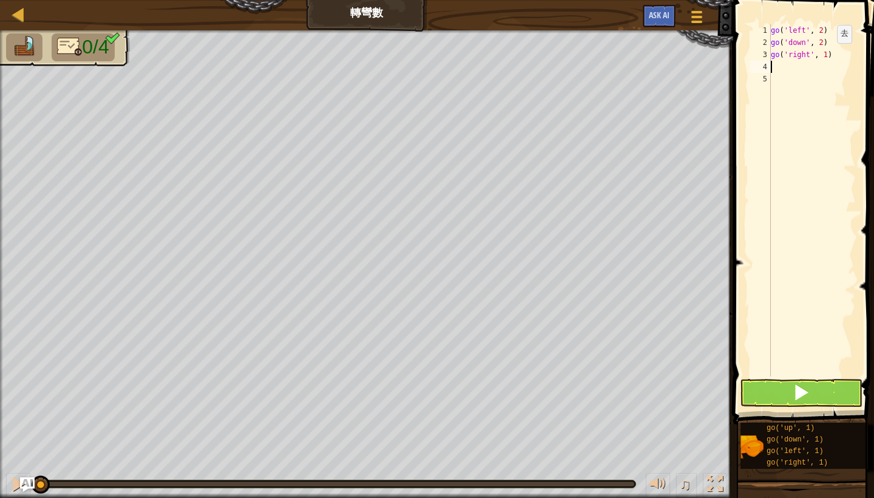
click at [827, 54] on div "go ( 'left' , 2 ) go ( 'down' , 2 ) go ( 'right' , 1 )" at bounding box center [812, 212] width 87 height 376
type textarea "go('right', 4)"
click at [820, 66] on div "go ( 'left' , 2 ) go ( 'down' , 2 ) go ( 'right' , 4 )" at bounding box center [812, 212] width 87 height 376
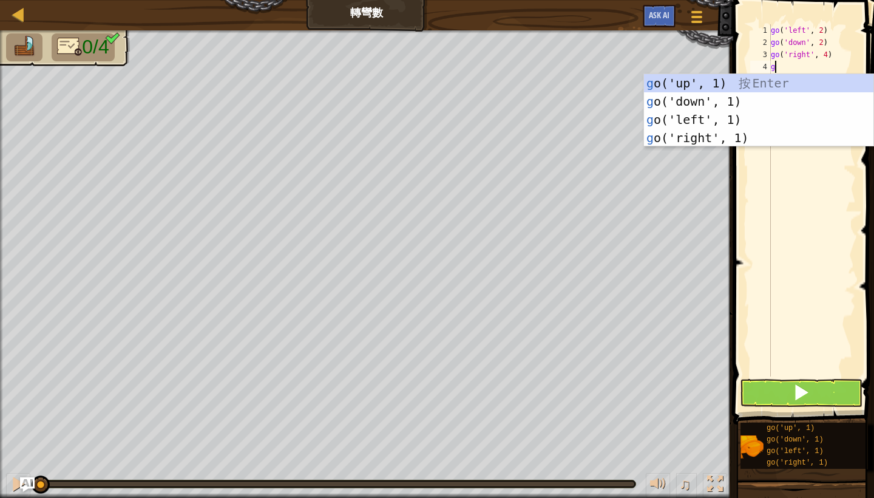
type textarea "go"
click at [784, 84] on div "go ('up', 1) 按 Enter go ('down', 1) 按 Enter go ('left', 1) 按 Enter go ('right',…" at bounding box center [758, 128] width 229 height 109
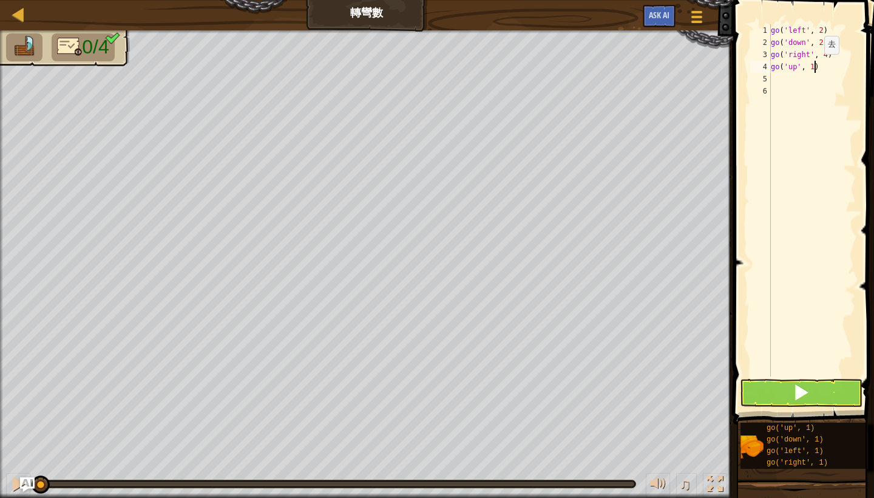
click at [815, 66] on div "go ( 'left' , 2 ) go ( 'down' , 2 ) go ( 'right' , 4 ) go ( 'up' , 1 )" at bounding box center [812, 212] width 87 height 376
type textarea "go('up', 3)"
click at [789, 396] on button at bounding box center [801, 393] width 123 height 28
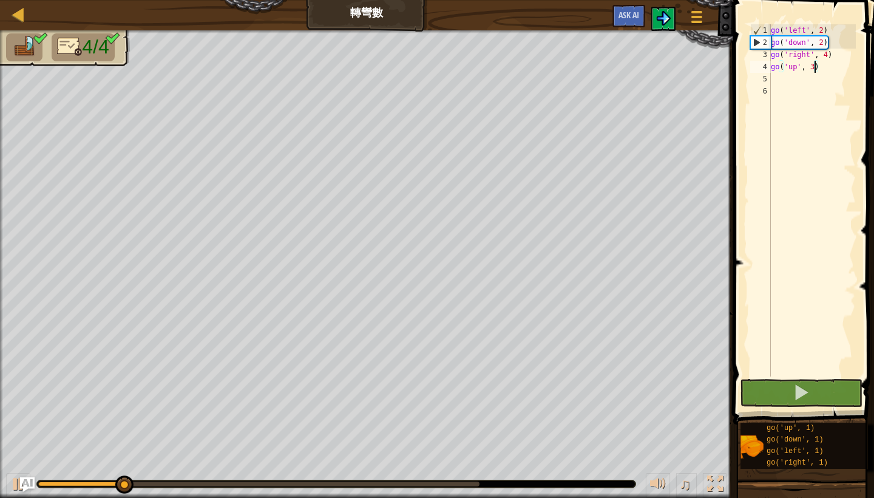
click at [660, 24] on img at bounding box center [663, 18] width 15 height 15
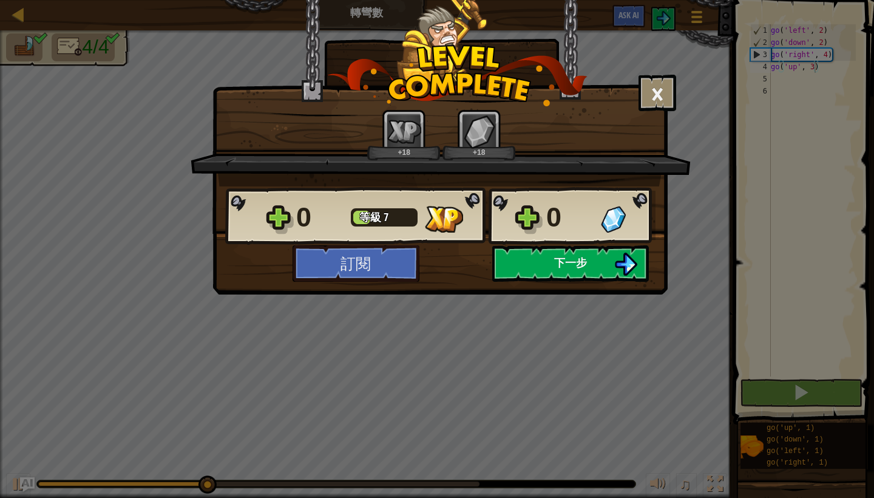
click at [599, 265] on button "下一步" at bounding box center [570, 263] width 157 height 36
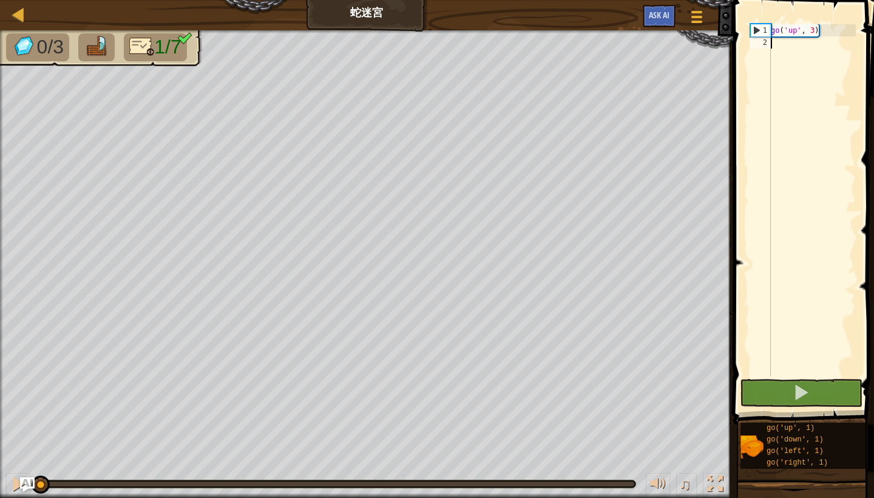
scroll to position [5, 0]
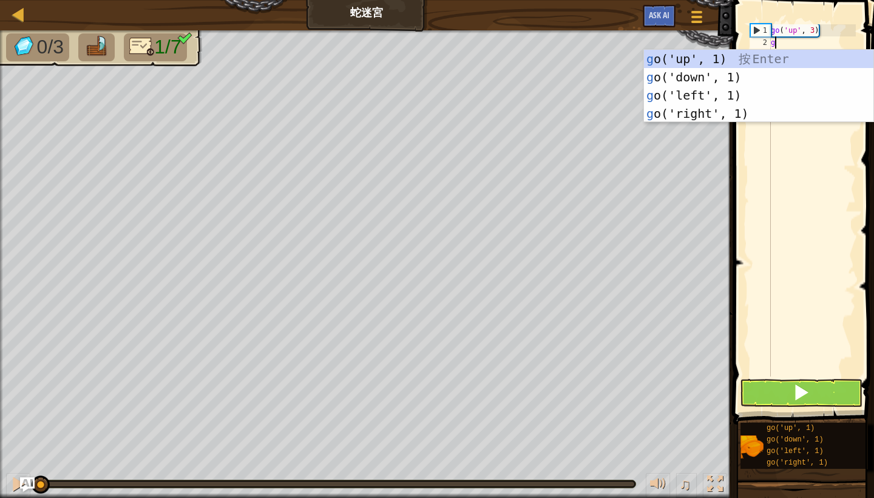
type textarea "go"
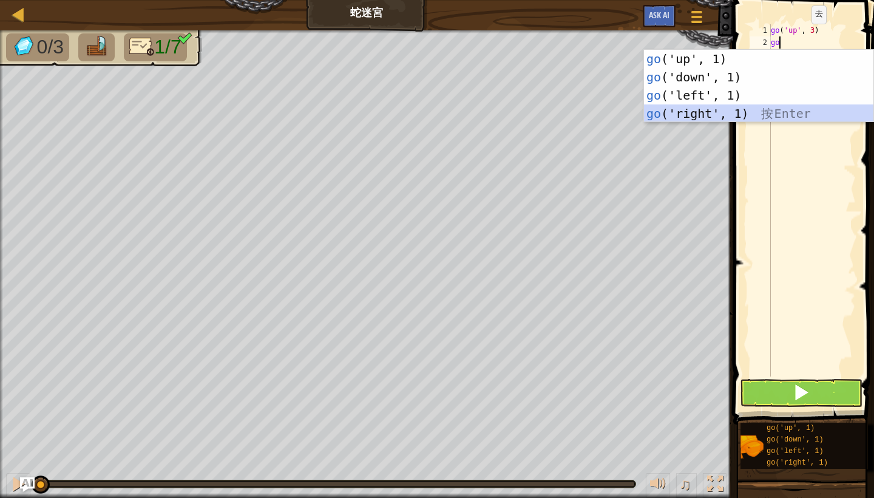
click at [763, 111] on div "go ('up', 1) 按 Enter go ('down', 1) 按 Enter go ('left', 1) 按 Enter go ('right',…" at bounding box center [758, 104] width 229 height 109
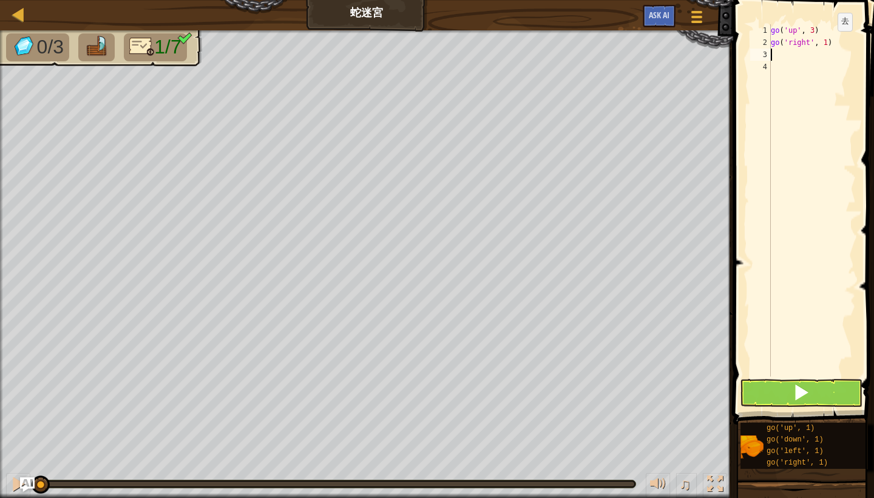
click at [828, 43] on div "go ( 'up' , 3 ) go ( 'right' , 1 )" at bounding box center [812, 212] width 87 height 376
type textarea "go('right', 2)"
click at [840, 52] on div "go ( 'up' , 3 ) go ( 'right' , 2 )" at bounding box center [812, 212] width 87 height 376
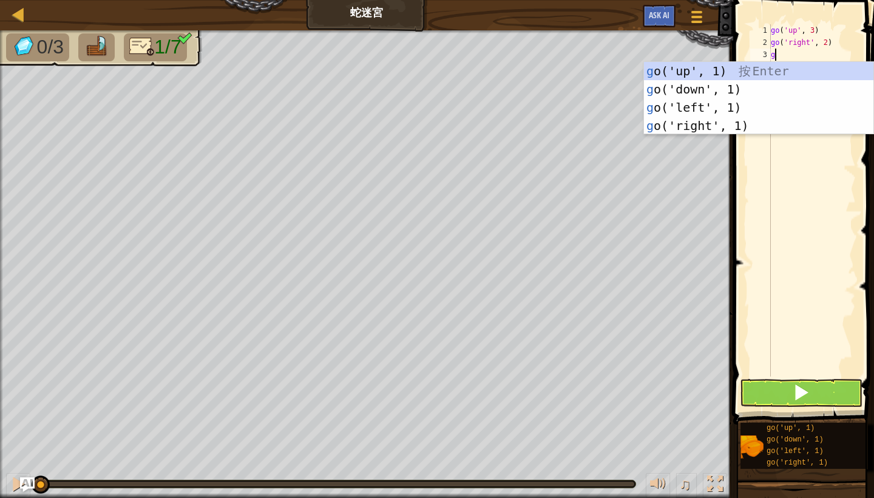
type textarea "go"
click at [789, 69] on div "go ('up', 1) 按 Enter go ('down', 1) 按 Enter go ('left', 1) 按 Enter go ('right',…" at bounding box center [758, 116] width 229 height 109
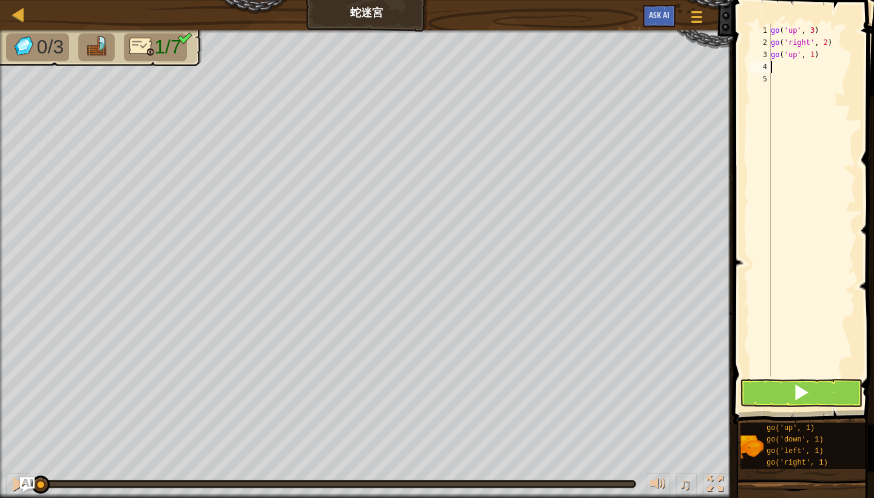
click at [797, 69] on div "go ( 'up' , 3 ) go ( 'right' , 2 ) go ( 'up' , 1 )" at bounding box center [812, 212] width 87 height 376
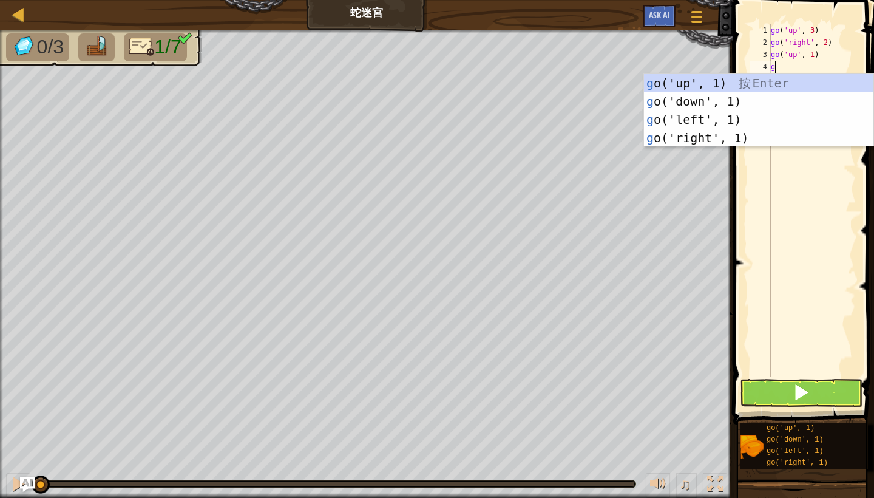
type textarea "go"
click at [760, 134] on div "go ('up', 1) 按 Enter go ('down', 1) 按 Enter go ('left', 1) 按 Enter go ('right',…" at bounding box center [758, 128] width 229 height 109
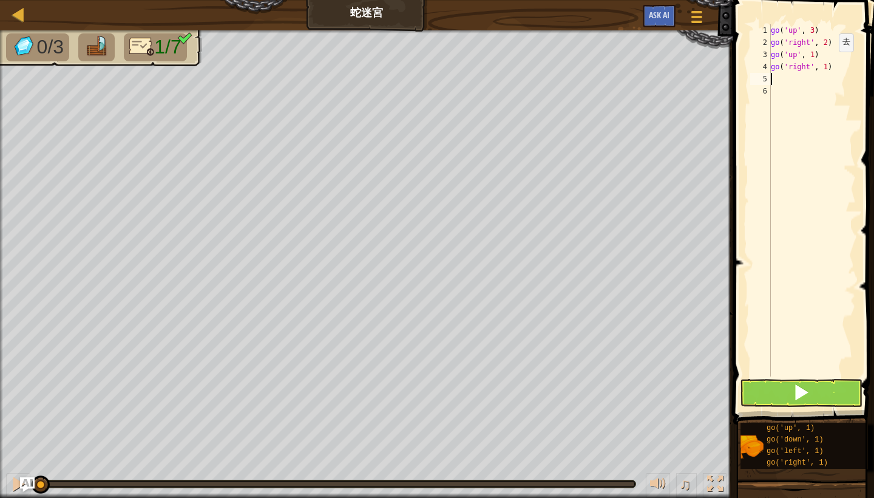
click at [829, 64] on div "go ( 'up' , 3 ) go ( 'right' , 2 ) go ( 'up' , 1 ) go ( 'right' , 1 )" at bounding box center [812, 212] width 87 height 376
type textarea "go('right', 2)"
click at [829, 81] on div "go ( 'up' , 3 ) go ( 'right' , 2 ) go ( 'up' , 1 ) go ( 'right' , 2 )" at bounding box center [812, 212] width 87 height 376
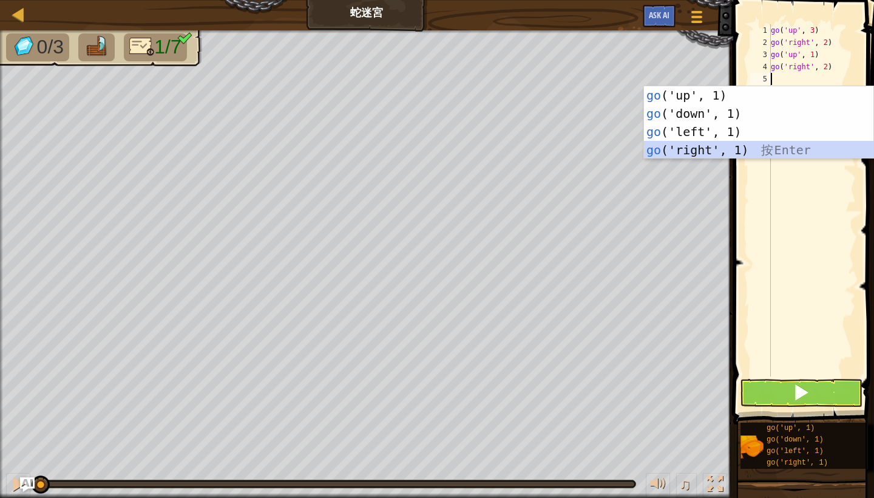
type textarea "go"
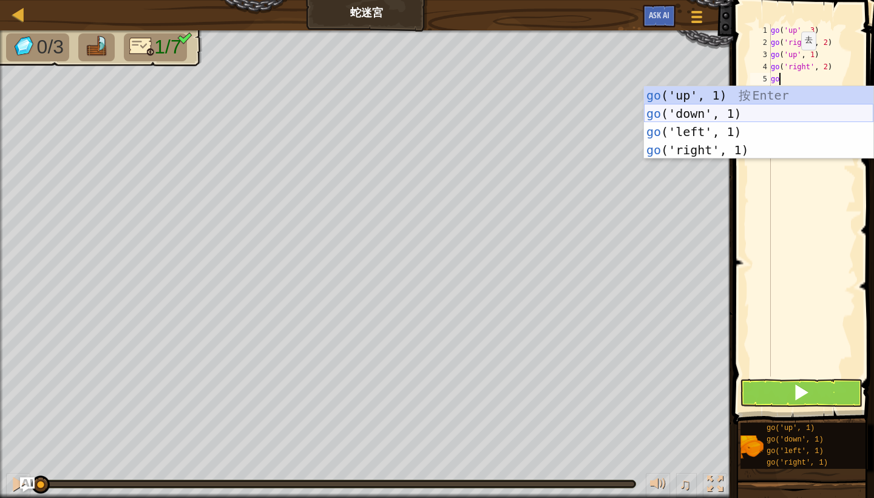
click at [762, 110] on div "go ('up', 1) 按 Enter go ('down', 1) 按 Enter go ('left', 1) 按 Enter go ('right',…" at bounding box center [758, 140] width 229 height 109
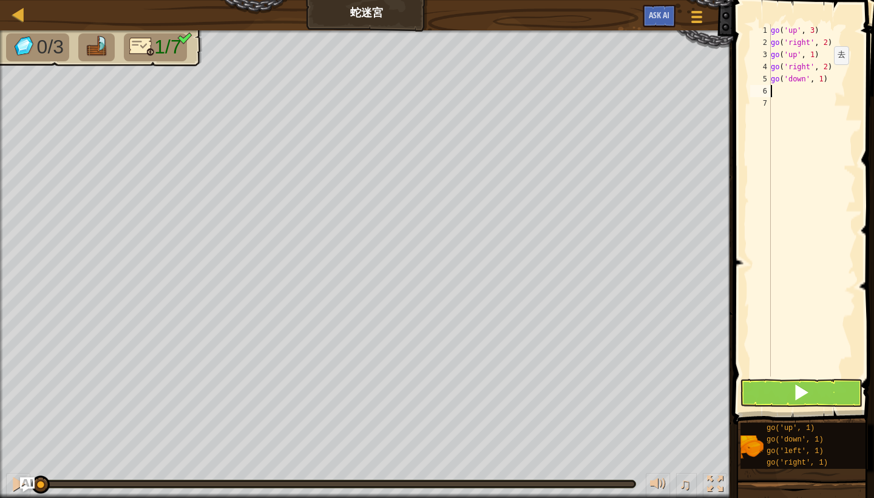
click at [824, 76] on div "go ( 'up' , 3 ) go ( 'right' , 2 ) go ( 'up' , 1 ) go ( 'right' , 2 ) go ( 'dow…" at bounding box center [812, 212] width 87 height 376
type textarea "go('down', 2)"
click at [806, 88] on div "go ( 'up' , 3 ) go ( 'right' , 2 ) go ( 'up' , 1 ) go ( 'right' , 2 ) go ( 'dow…" at bounding box center [812, 212] width 87 height 376
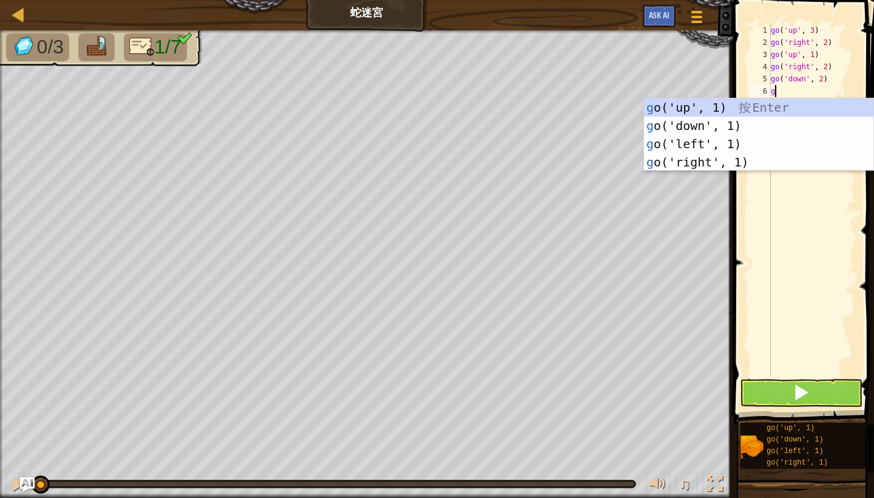
type textarea "go"
click at [758, 156] on div "go ('up', 1) 按 Enter go ('down', 1) 按 Enter go ('left', 1) 按 Enter go ('right',…" at bounding box center [758, 152] width 229 height 109
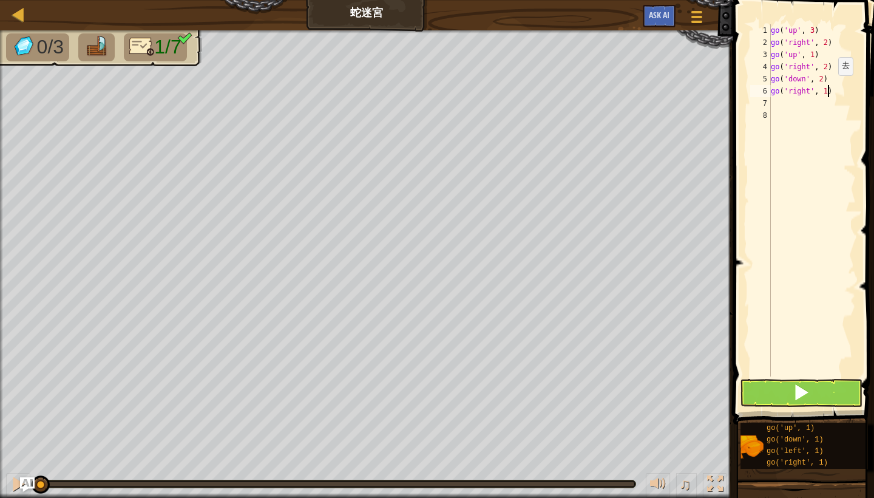
click at [829, 87] on div "go ( 'up' , 3 ) go ( 'right' , 2 ) go ( 'up' , 1 ) go ( 'right' , 2 ) go ( 'dow…" at bounding box center [812, 212] width 87 height 376
type textarea "go('right', 2)"
click at [830, 103] on div "go ( 'up' , 3 ) go ( 'right' , 2 ) go ( 'up' , 1 ) go ( 'right' , 2 ) go ( 'dow…" at bounding box center [812, 212] width 87 height 376
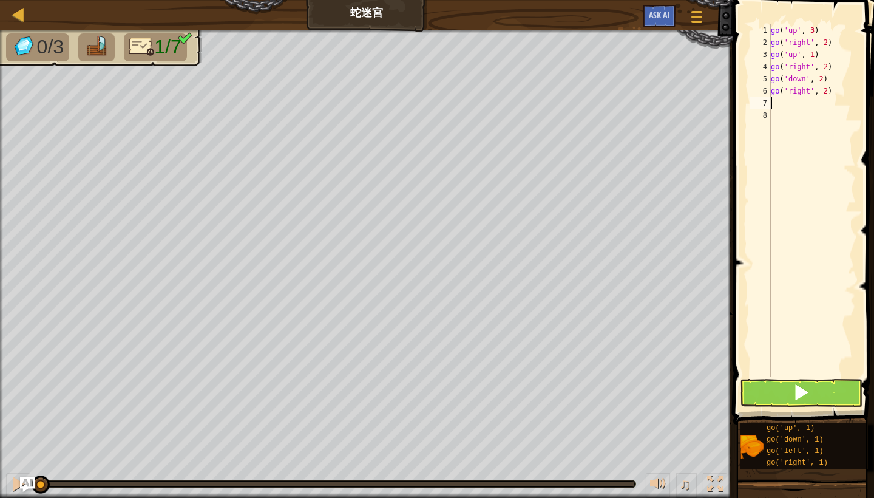
type textarea "go"
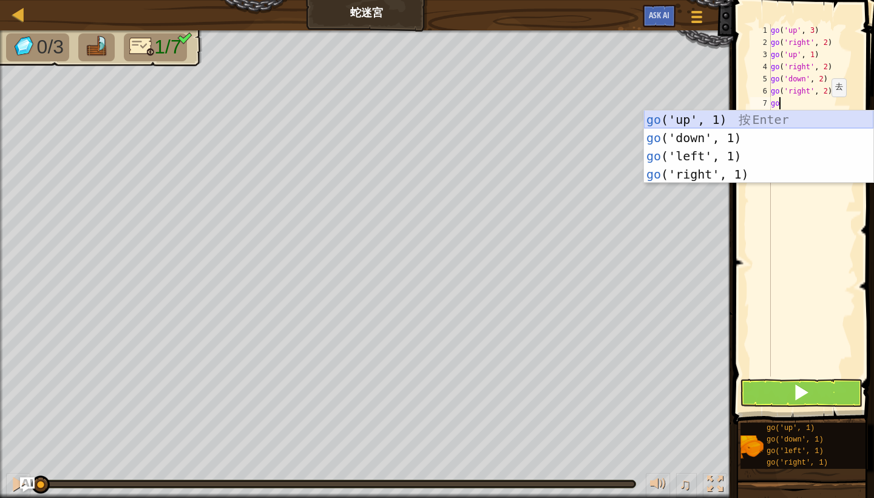
click at [791, 118] on div "go ('up', 1) 按 Enter go ('down', 1) 按 Enter go ('left', 1) 按 Enter go ('right',…" at bounding box center [758, 164] width 229 height 109
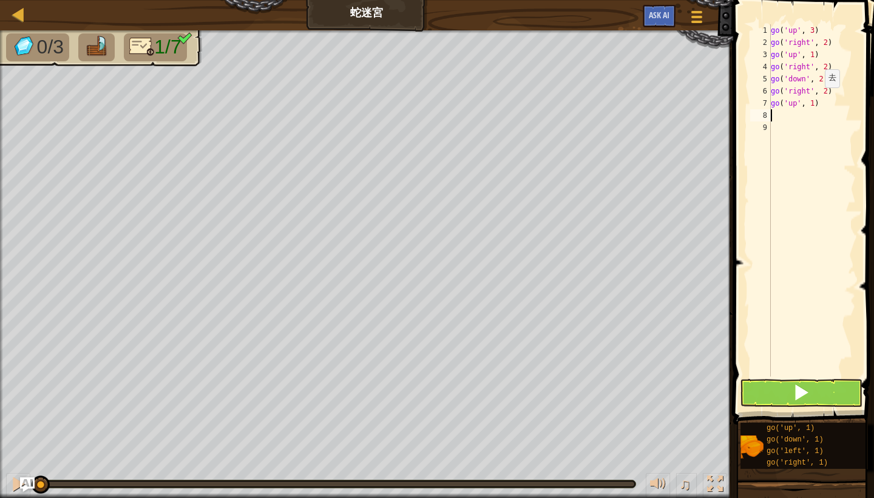
click at [815, 100] on div "go ( 'up' , 3 ) go ( 'right' , 2 ) go ( 'up' , 1 ) go ( 'right' , 2 ) go ( 'dow…" at bounding box center [812, 212] width 87 height 376
type textarea "go('up', 3)"
click at [815, 397] on button at bounding box center [801, 393] width 123 height 28
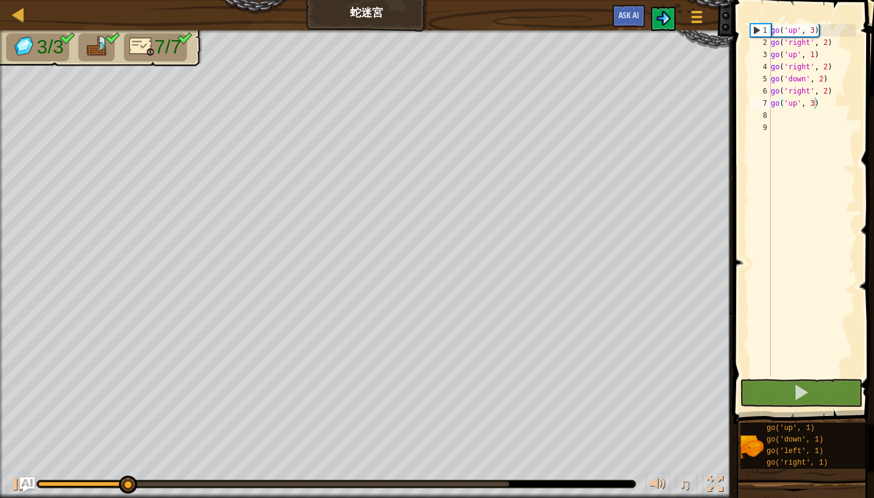
click at [666, 21] on img at bounding box center [663, 18] width 15 height 15
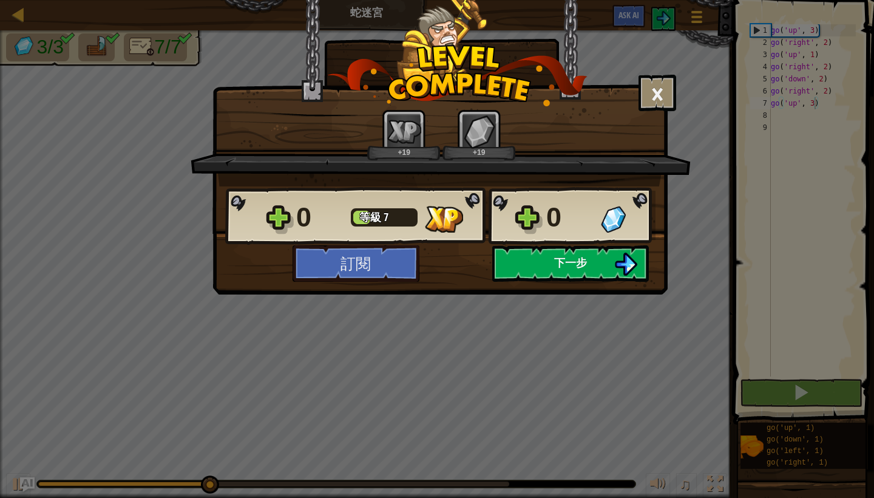
click at [590, 262] on button "下一步" at bounding box center [570, 263] width 157 height 36
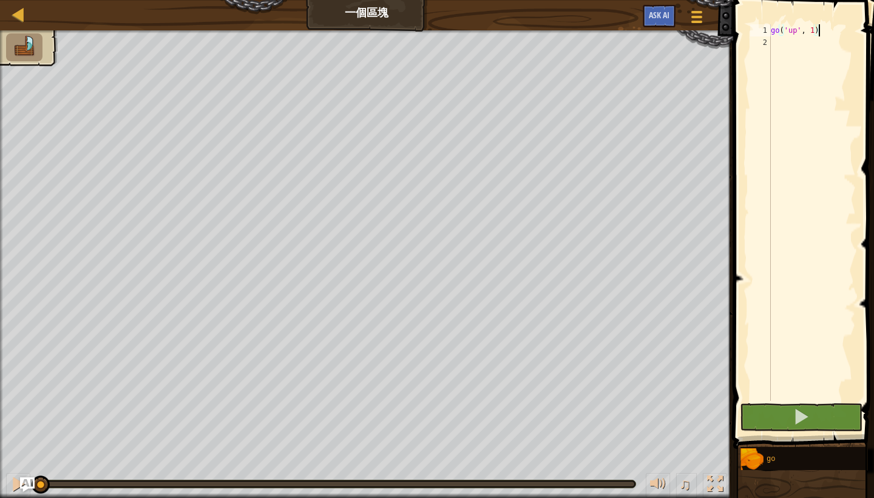
click at [817, 27] on div "go ( 'up' , 1 )" at bounding box center [812, 224] width 87 height 401
click at [815, 27] on div "go ( 'up' , 1 )" at bounding box center [812, 224] width 87 height 401
type textarea "go('up', 2)"
click at [832, 29] on div "go ( 'up' , 2 )" at bounding box center [812, 224] width 87 height 401
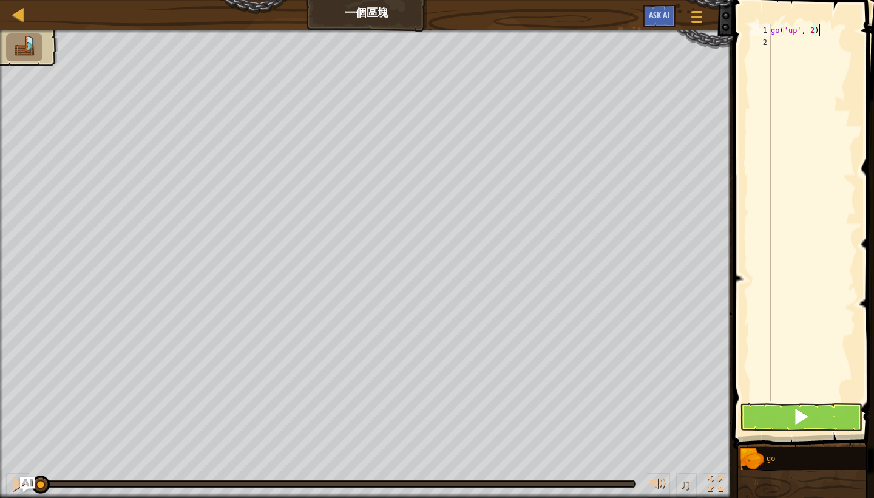
scroll to position [5, 0]
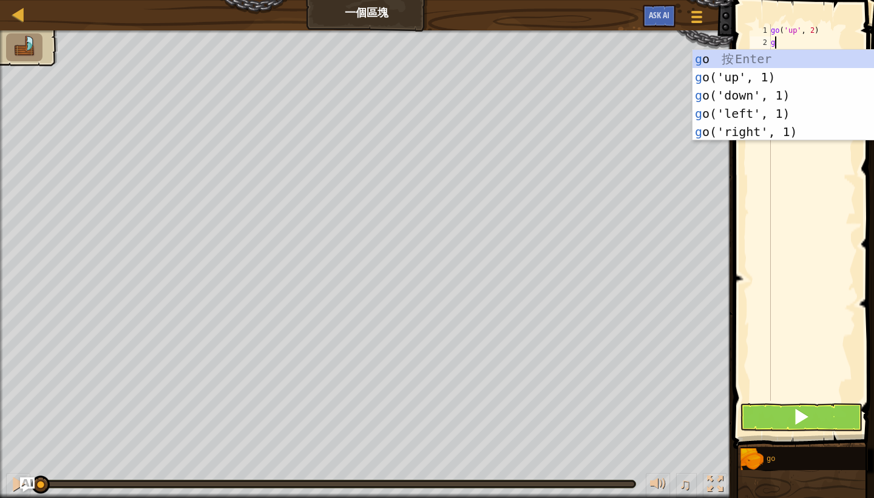
type textarea "go"
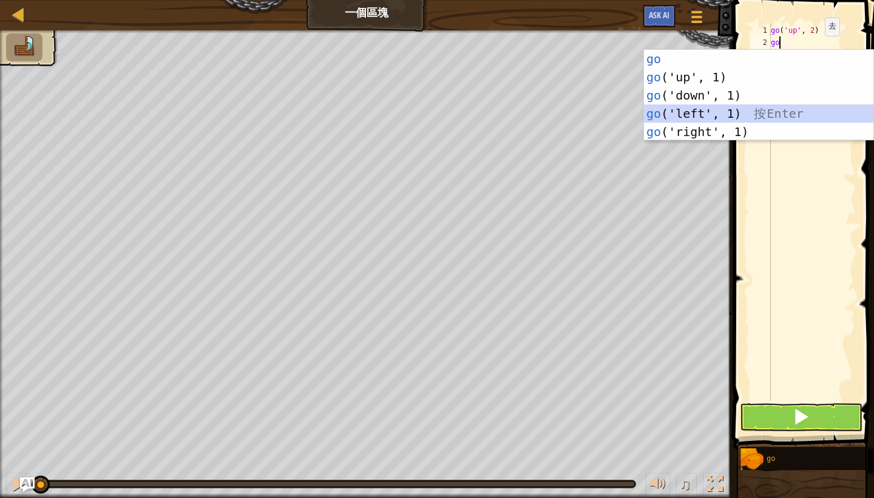
click at [742, 112] on div "go 按 Enter go ('up', 1) 按 Enter go ('down', 1) 按 Enter go ('left', 1) 按 Enter g…" at bounding box center [758, 113] width 229 height 127
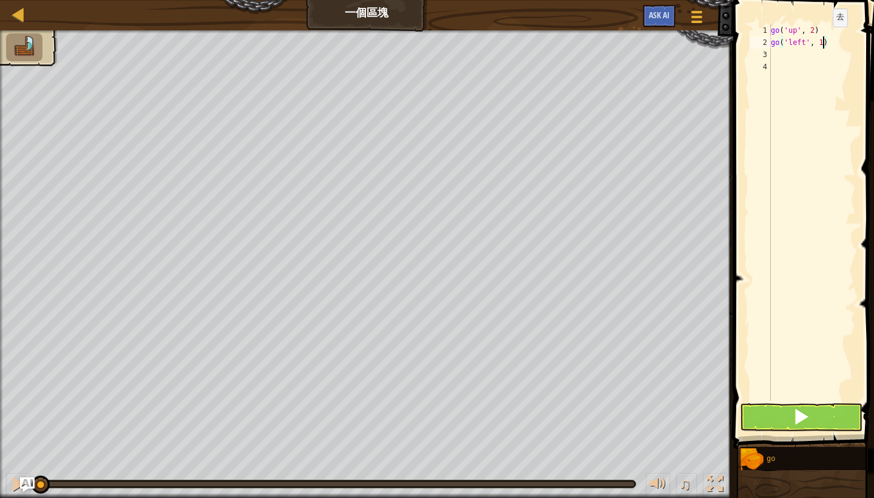
click at [823, 39] on div "go ( 'up' , 2 ) go ( 'left' , 1 )" at bounding box center [812, 224] width 87 height 401
type textarea "go('left', 3)"
click at [824, 52] on div "go ( 'up' , 2 ) go ( 'left' , 3 )" at bounding box center [812, 224] width 87 height 401
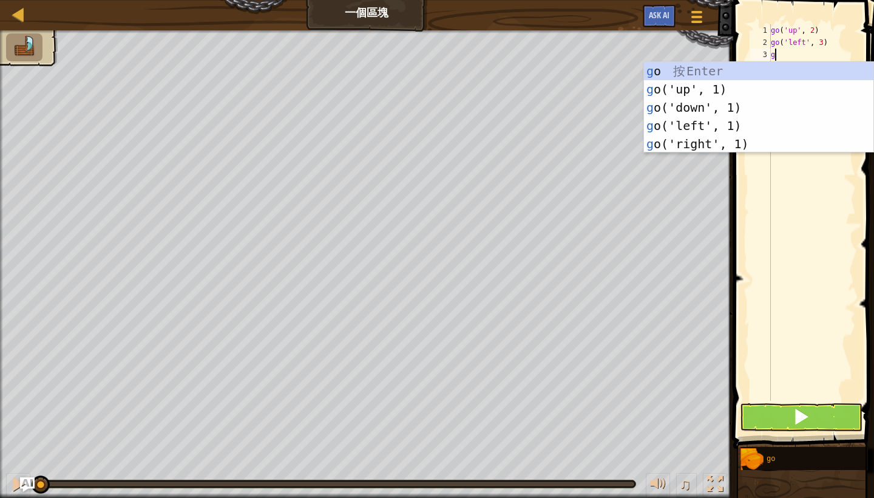
type textarea "go"
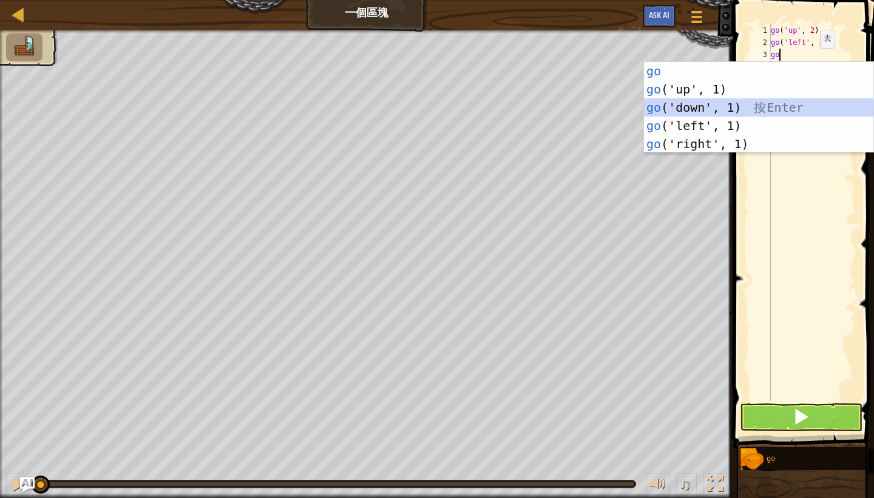
click at [738, 107] on div "go 按 Enter go ('up', 1) 按 Enter go ('down', 1) 按 Enter go ('left', 1) 按 Enter g…" at bounding box center [758, 125] width 229 height 127
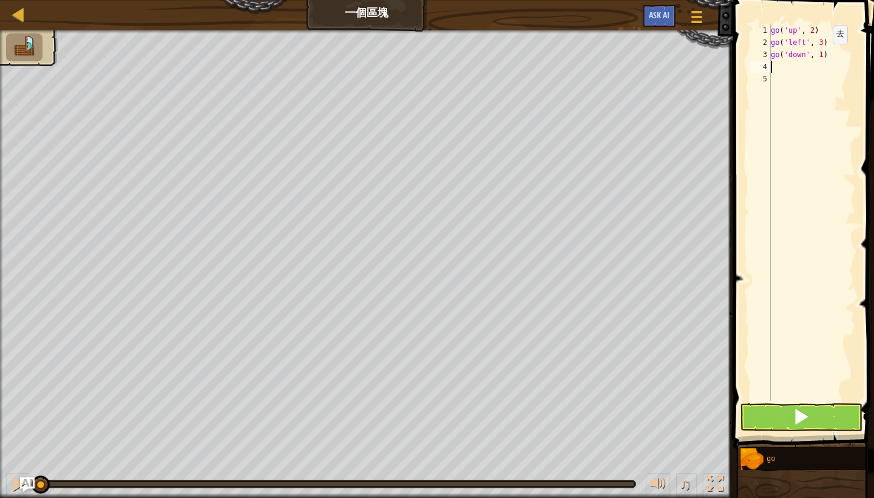
click at [823, 56] on div "go ( 'up' , 2 ) go ( 'left' , 3 ) go ( 'down' , 1 )" at bounding box center [812, 224] width 87 height 401
type textarea "go('down', 2)"
click at [795, 68] on div "go ( 'up' , 2 ) go ( 'left' , 3 ) go ( 'down' , 2 )" at bounding box center [812, 224] width 87 height 401
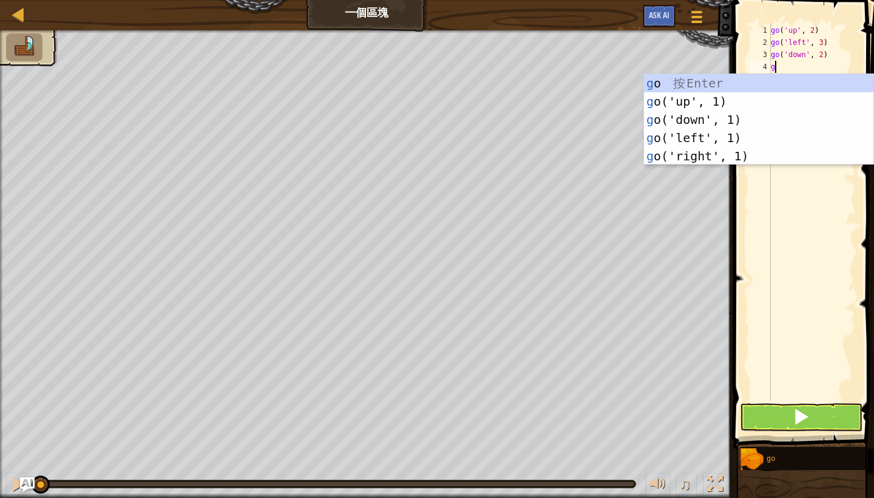
type textarea "go"
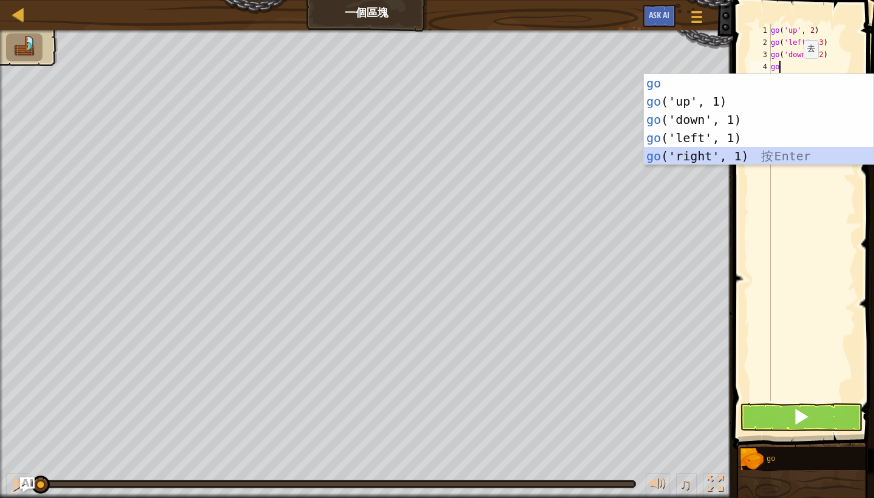
click at [732, 154] on div "go 按 Enter go ('up', 1) 按 Enter go ('down', 1) 按 Enter go ('left', 1) 按 Enter g…" at bounding box center [758, 137] width 229 height 127
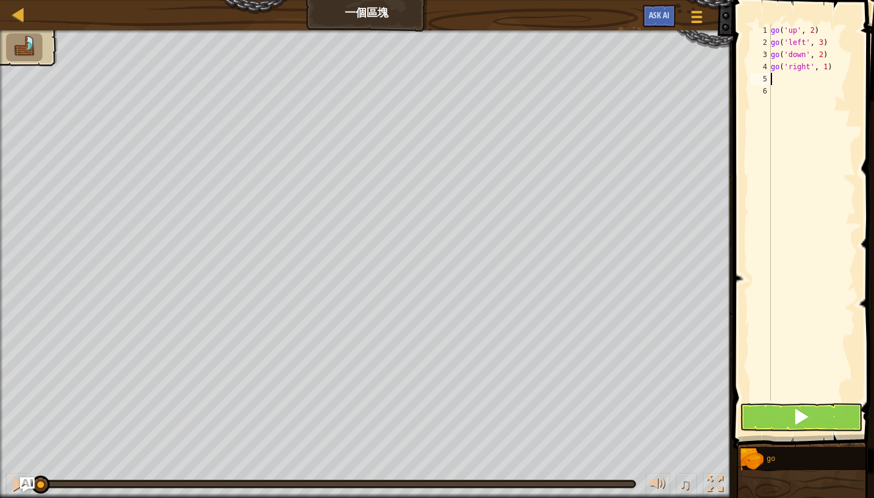
click at [783, 419] on button at bounding box center [801, 417] width 123 height 28
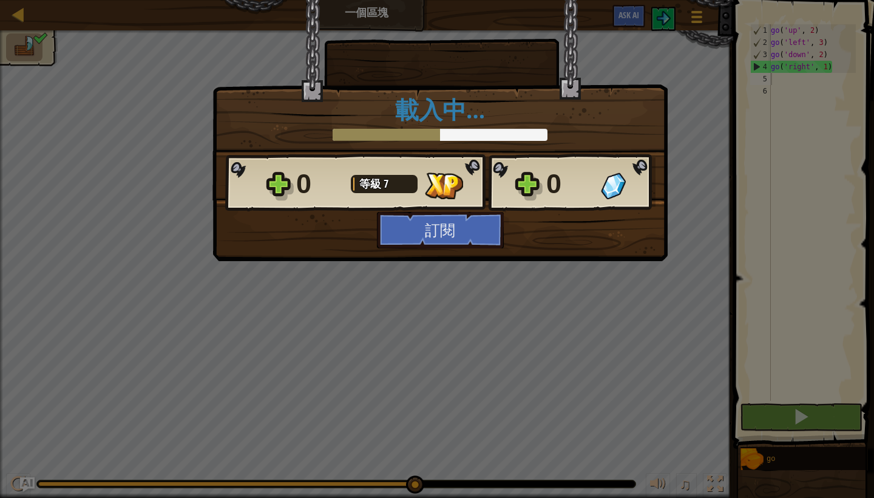
drag, startPoint x: 336, startPoint y: 481, endPoint x: 568, endPoint y: 478, distance: 231.9
click at [568, 1] on body "地圖 一個區塊 遊戲選單 Ask AI 1 ההההההההההההההההההההההההההההההההההההההההההההההההההההההההה…" at bounding box center [437, 0] width 874 height 1
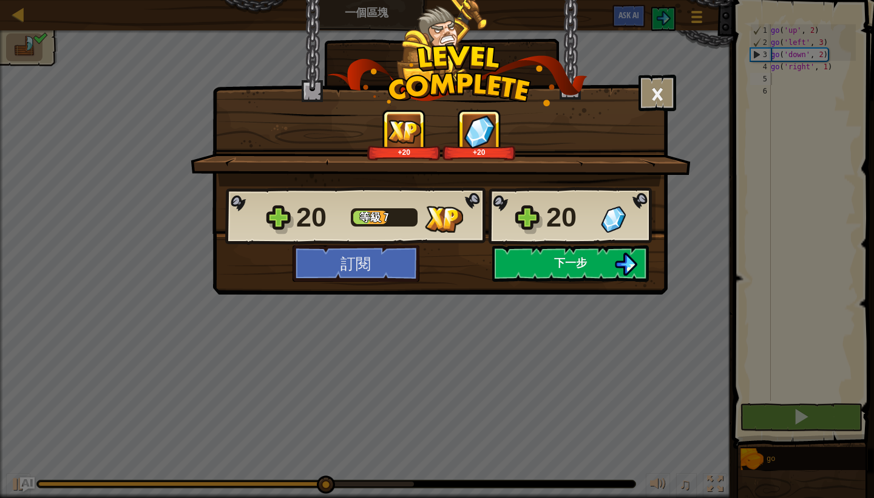
click at [586, 260] on span "下一步" at bounding box center [570, 262] width 33 height 15
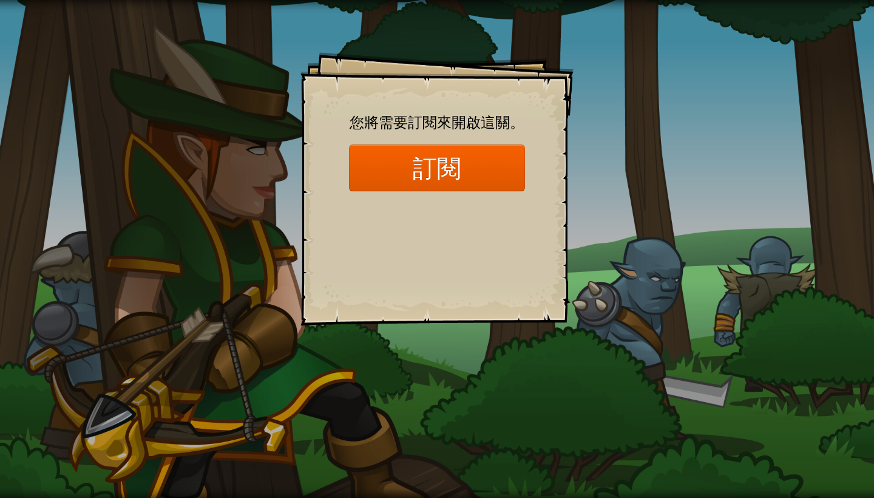
click at [521, 312] on div "Goals Start Level 從伺服器載入失敗 您將需要訂閱來開啟這關。 訂閱 您需要加入一個課程來遊玩此關卡。 回到我的課程 詢問您的老師來分派一個授…" at bounding box center [437, 188] width 273 height 273
click at [376, 164] on button "訂閱" at bounding box center [437, 167] width 176 height 47
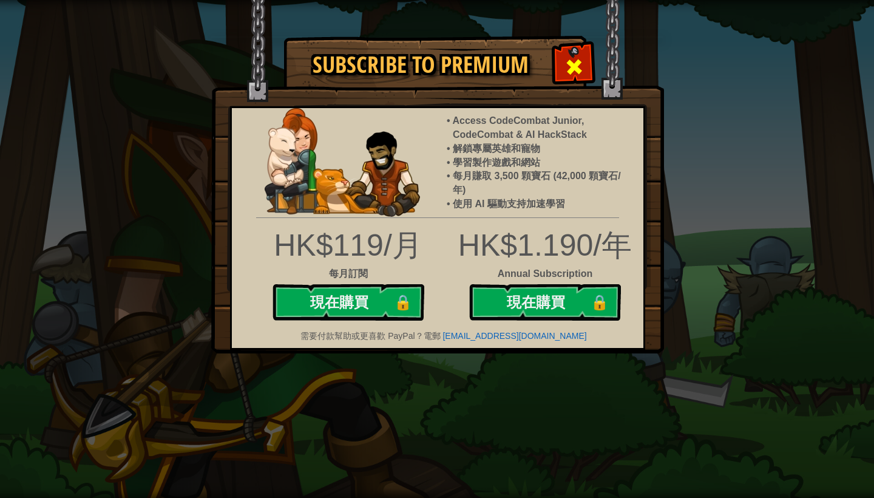
click at [575, 62] on span at bounding box center [574, 66] width 19 height 19
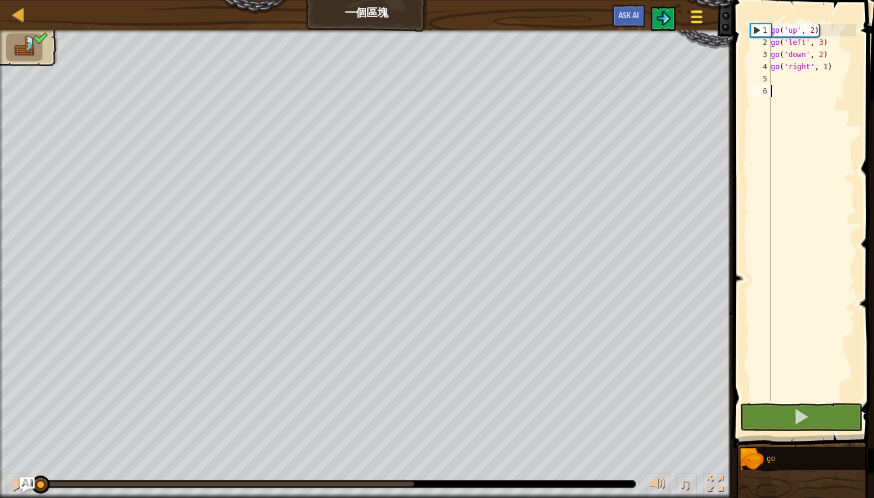
click at [698, 11] on span at bounding box center [697, 11] width 12 height 2
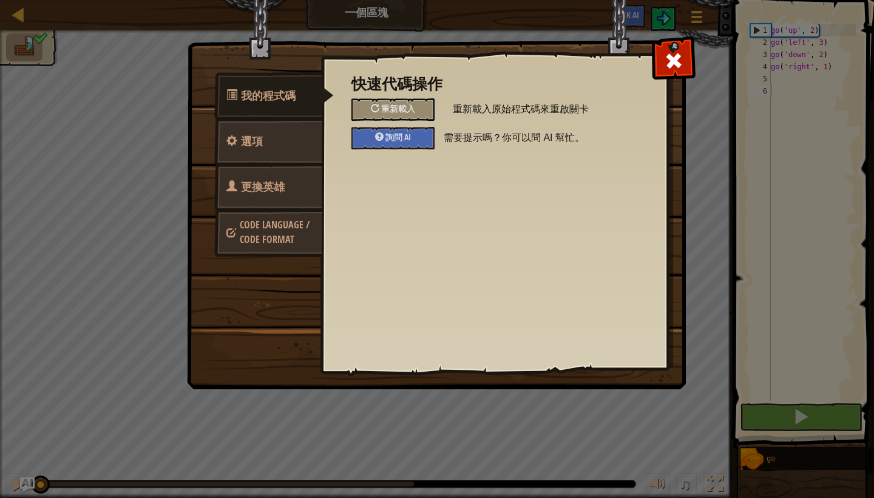
click at [286, 143] on link "選項" at bounding box center [268, 141] width 108 height 47
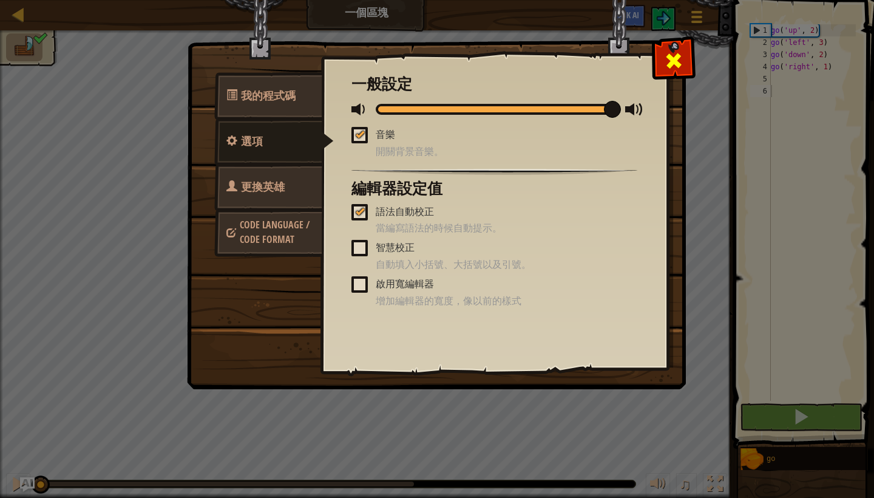
click at [674, 54] on span at bounding box center [673, 60] width 19 height 19
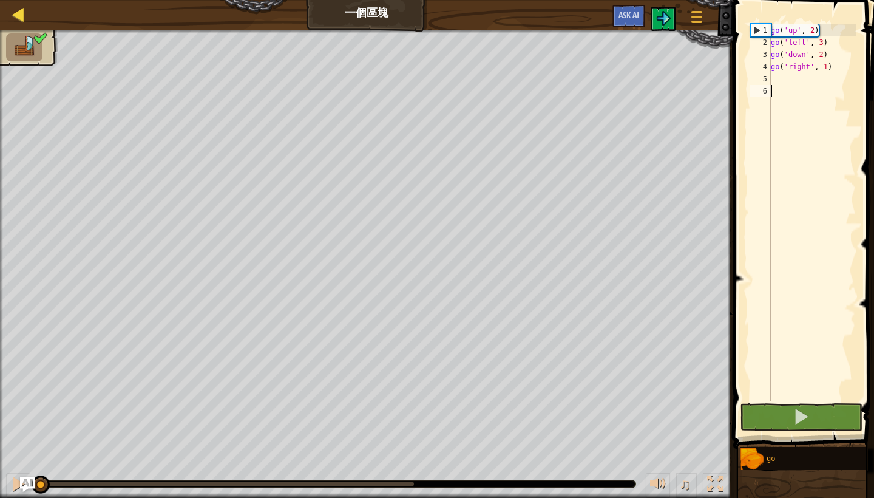
click at [21, 18] on div at bounding box center [18, 14] width 15 height 15
select select "zh-HANT"
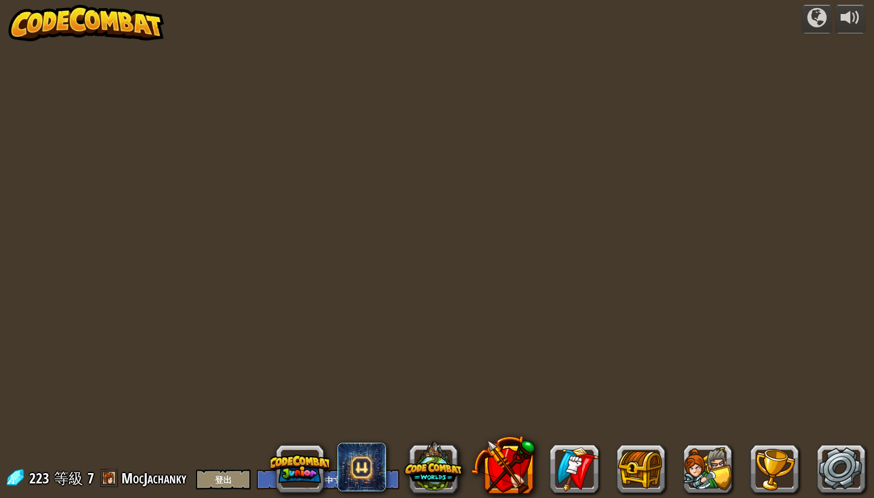
select select "zh-HANT"
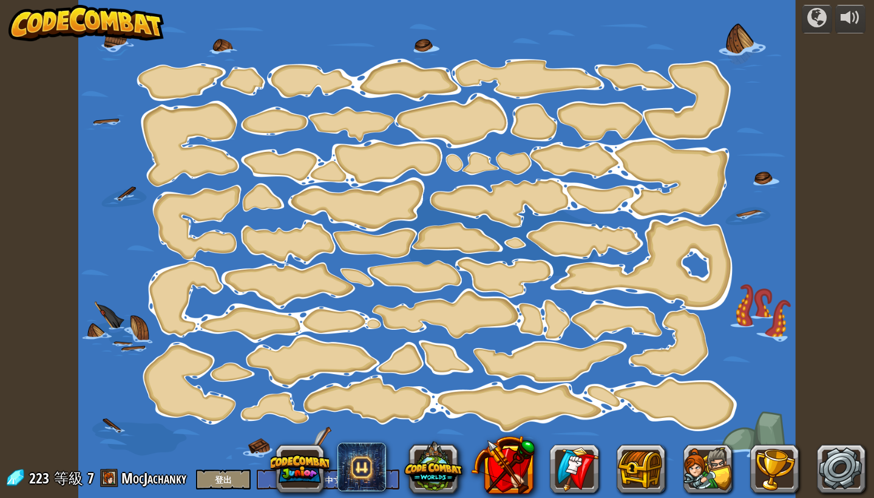
select select "zh-HANT"
